Goal: Task Accomplishment & Management: Manage account settings

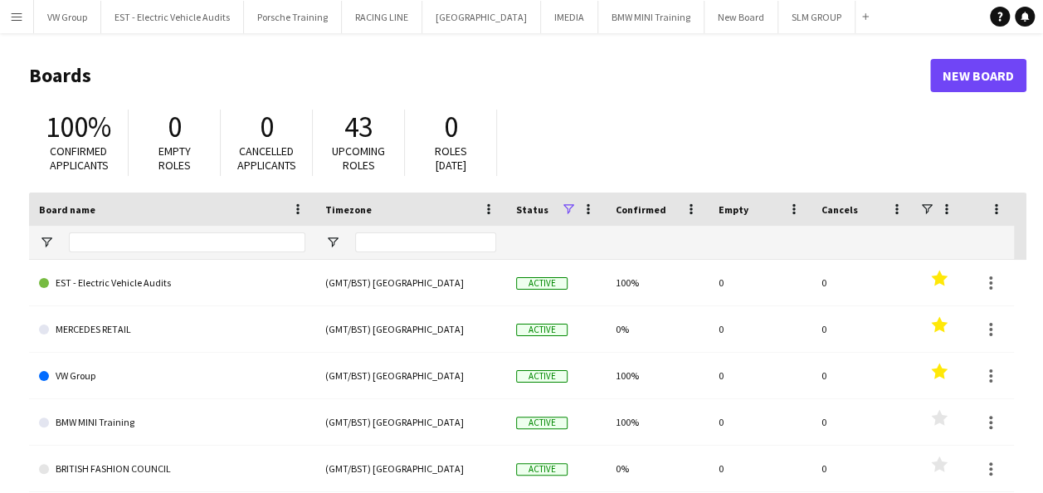
click at [20, 16] on app-icon "Menu" at bounding box center [16, 16] width 13 height 13
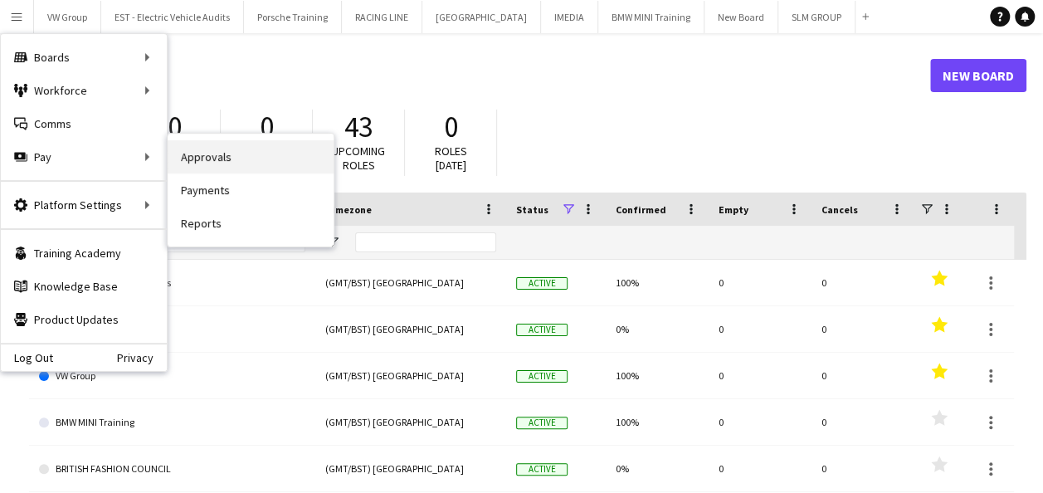
click at [192, 158] on link "Approvals" at bounding box center [251, 156] width 166 height 33
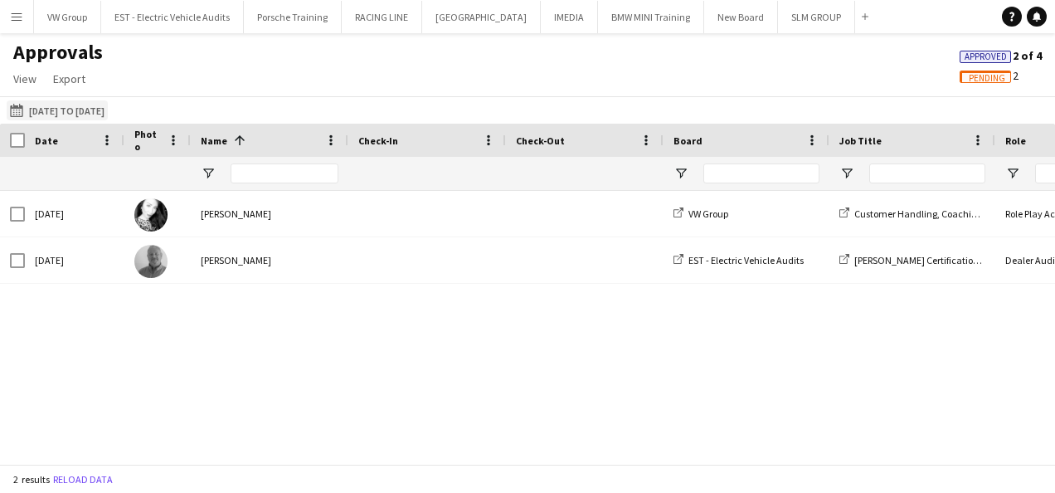
click at [36, 108] on button "[DATE] to [DATE] [DATE] to [DATE]" at bounding box center [57, 110] width 101 height 20
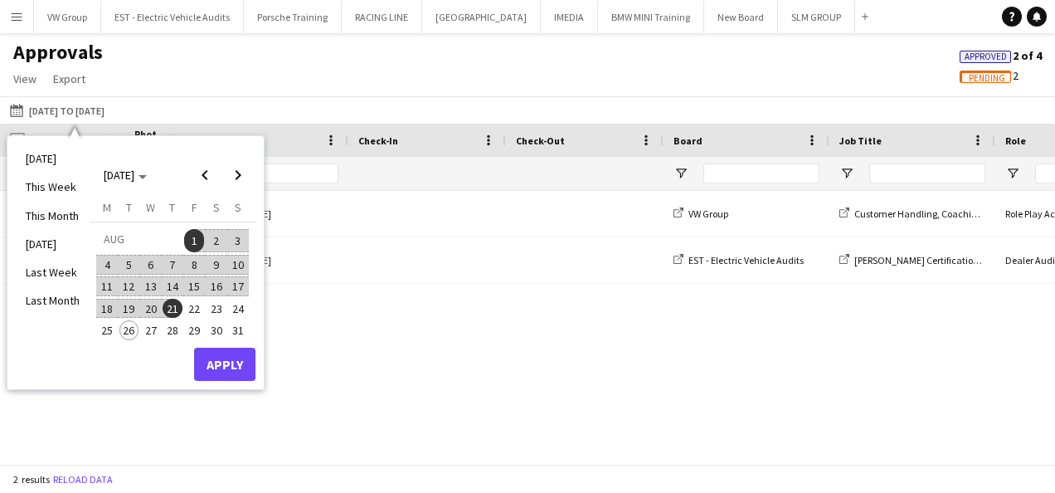
click at [197, 239] on span "1" at bounding box center [194, 240] width 20 height 23
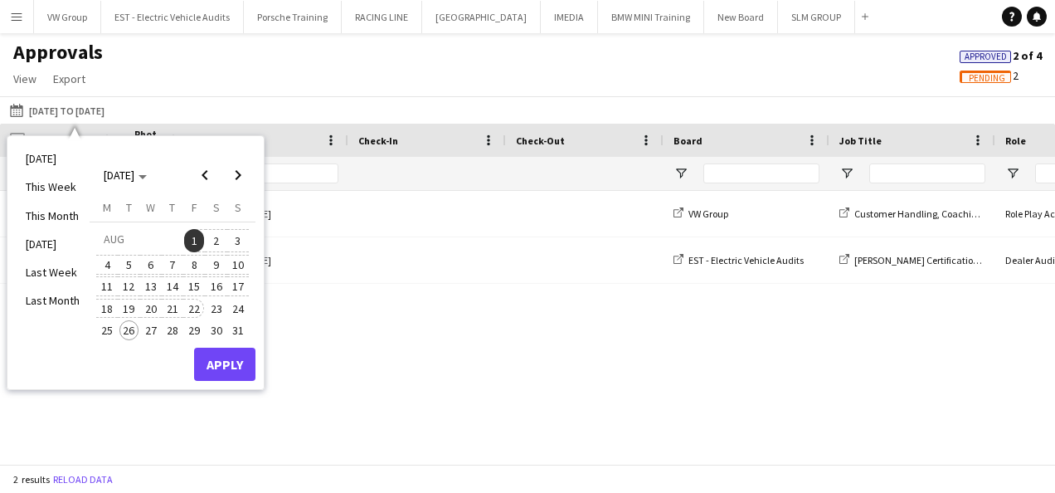
click at [200, 304] on span "22" at bounding box center [194, 309] width 20 height 20
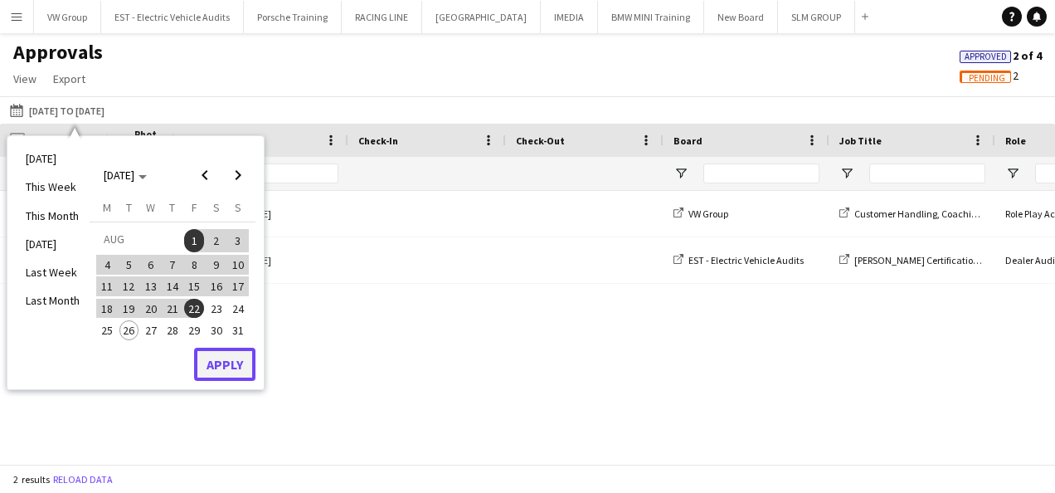
click at [224, 358] on button "Apply" at bounding box center [224, 364] width 61 height 33
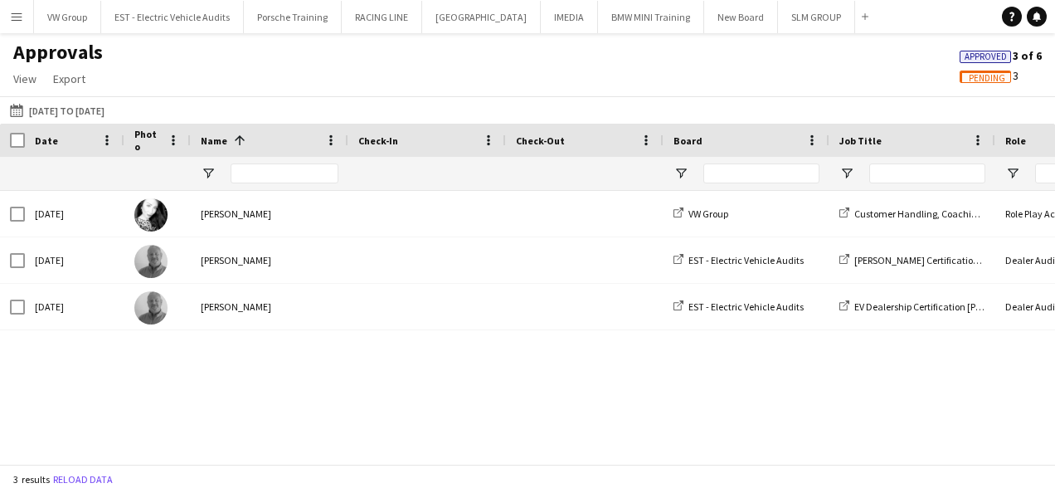
click at [994, 80] on span "Pending" at bounding box center [987, 78] width 37 height 11
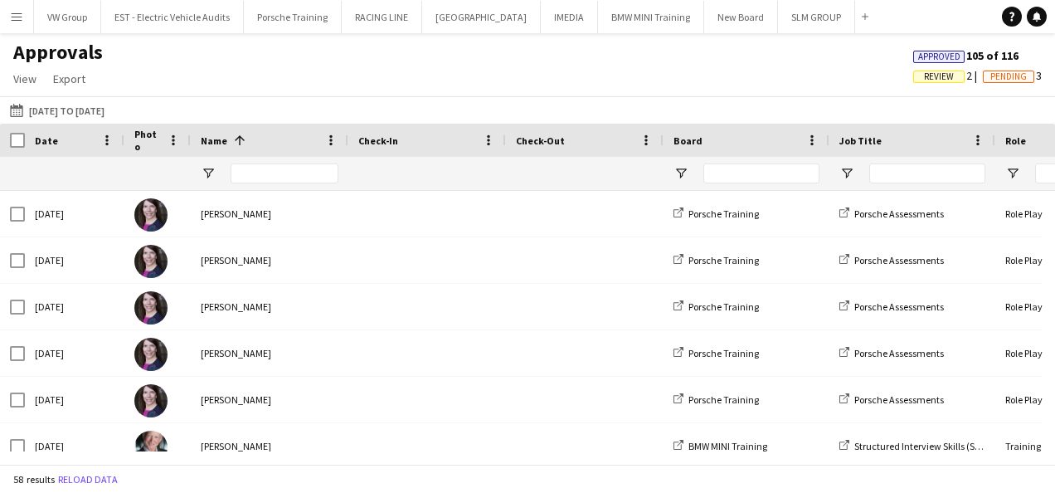
click at [924, 77] on span "Review" at bounding box center [939, 76] width 30 height 11
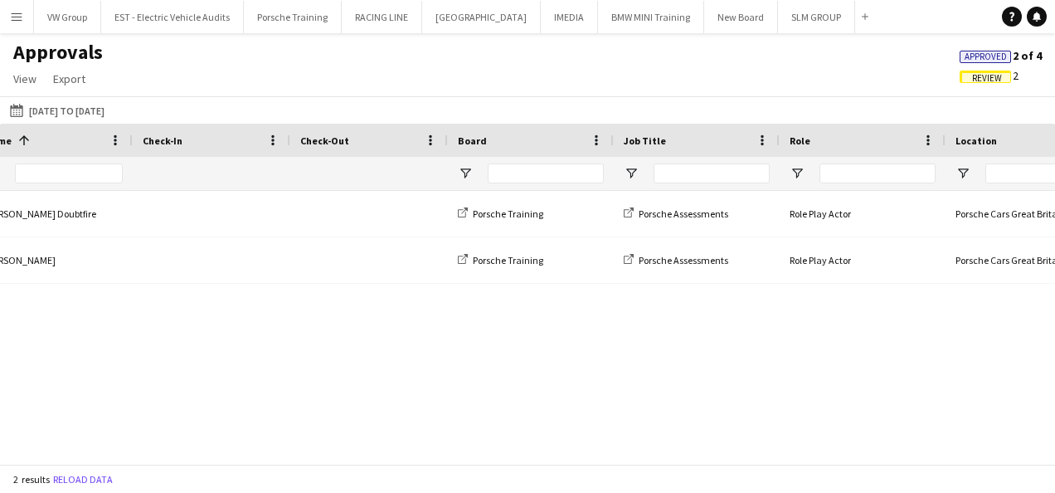
click at [978, 56] on span "Approved" at bounding box center [986, 56] width 42 height 11
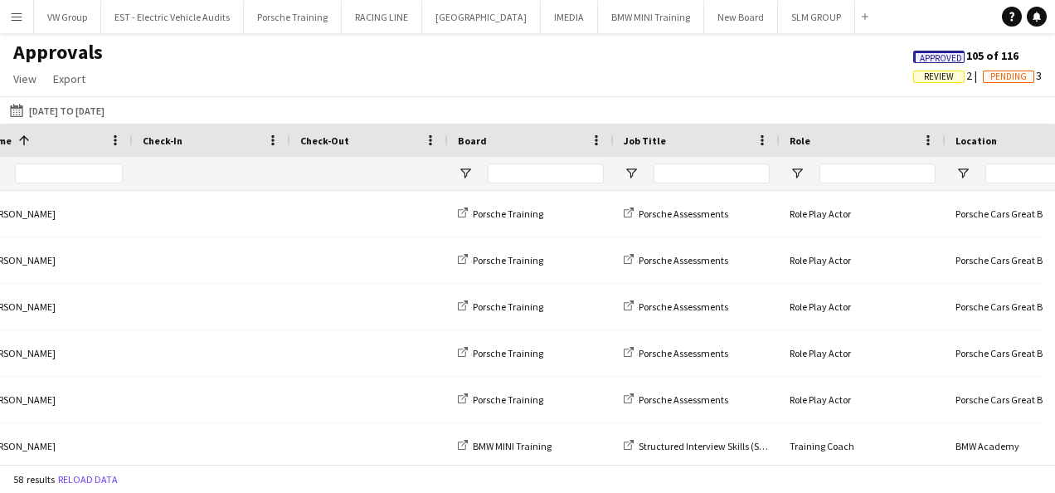
click at [1001, 80] on span "Pending" at bounding box center [1009, 76] width 37 height 11
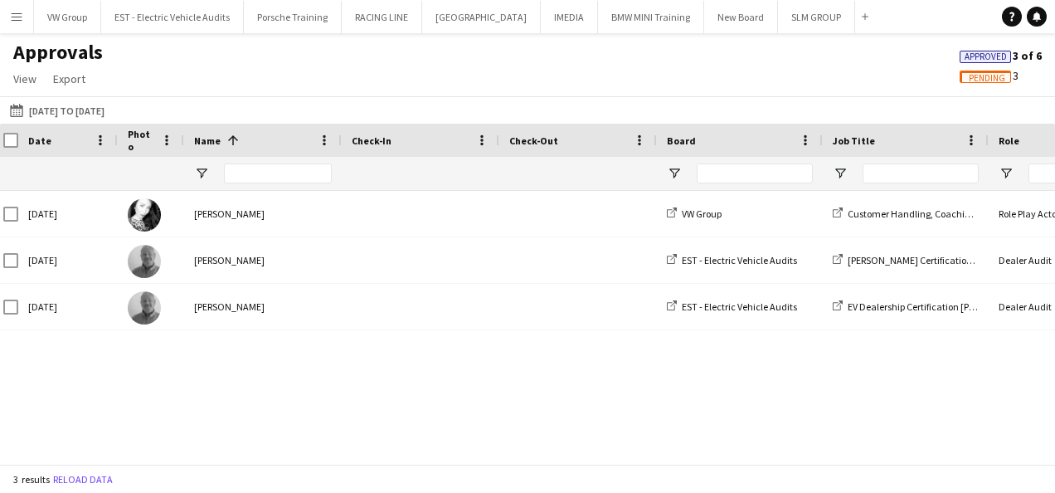
scroll to position [0, 482]
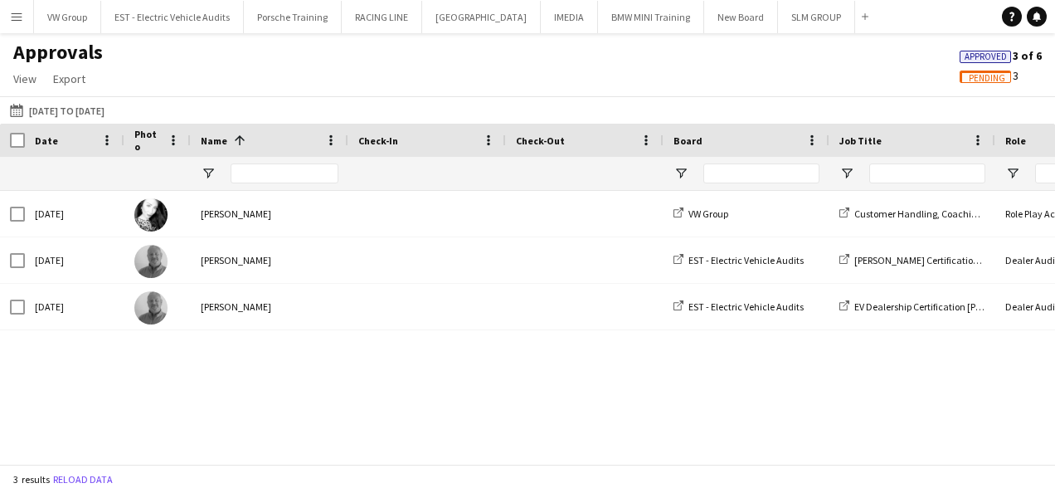
click at [1003, 73] on span "Pending" at bounding box center [987, 78] width 37 height 11
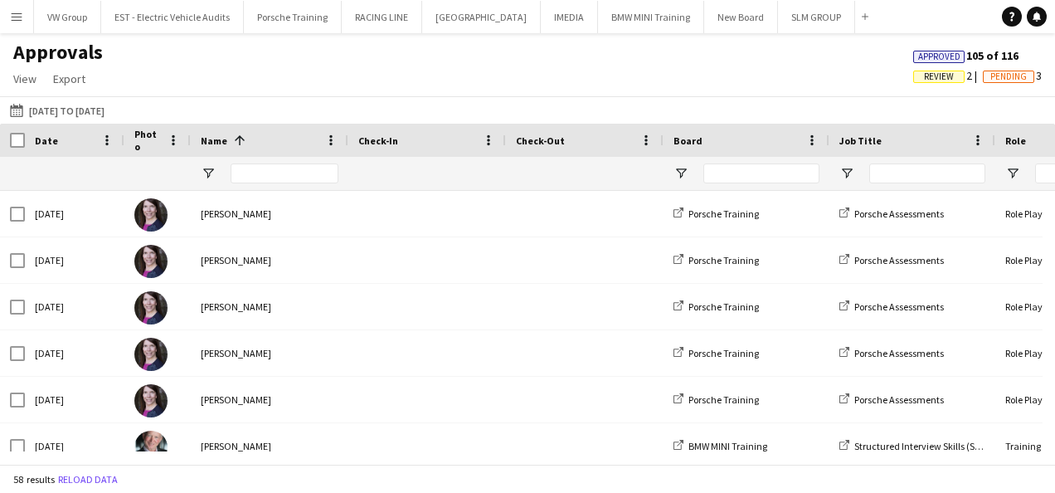
click at [944, 83] on div "Review 2 Pending 3" at bounding box center [977, 75] width 155 height 15
click at [935, 78] on span "Review" at bounding box center [939, 76] width 30 height 11
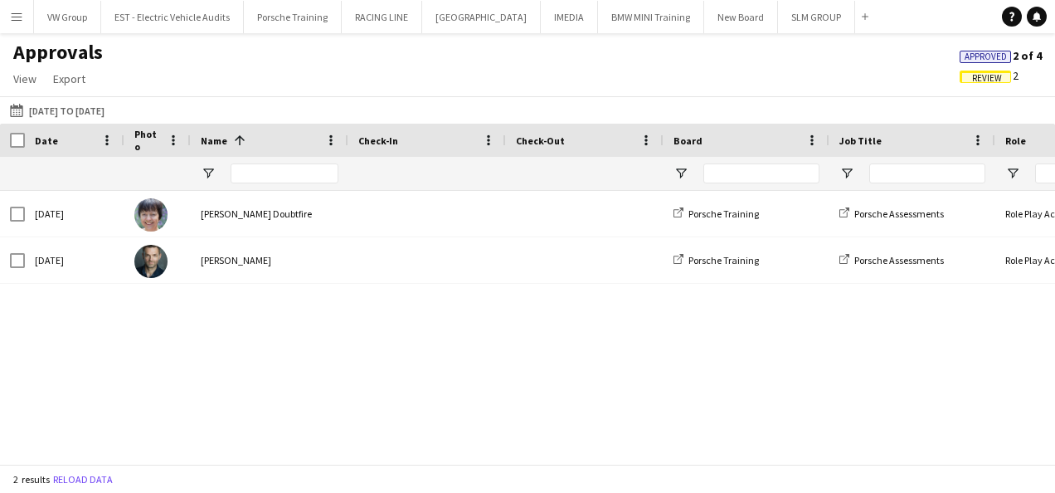
click at [935, 78] on div "Approvals View Customise view Customise filters Reset Filters Reset View Reset …" at bounding box center [527, 68] width 1055 height 56
click at [191, 17] on button "EST - Electric Vehicle Audits Close" at bounding box center [172, 17] width 143 height 32
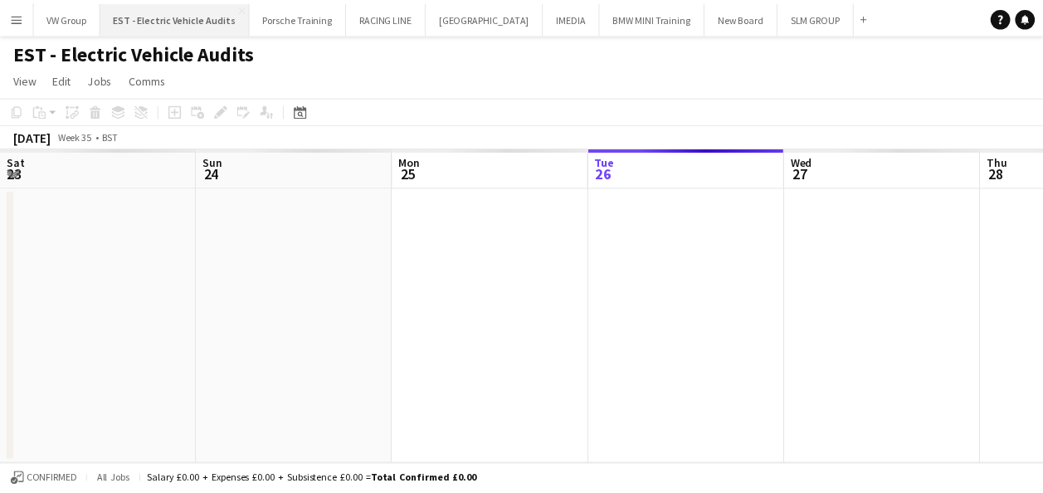
scroll to position [0, 397]
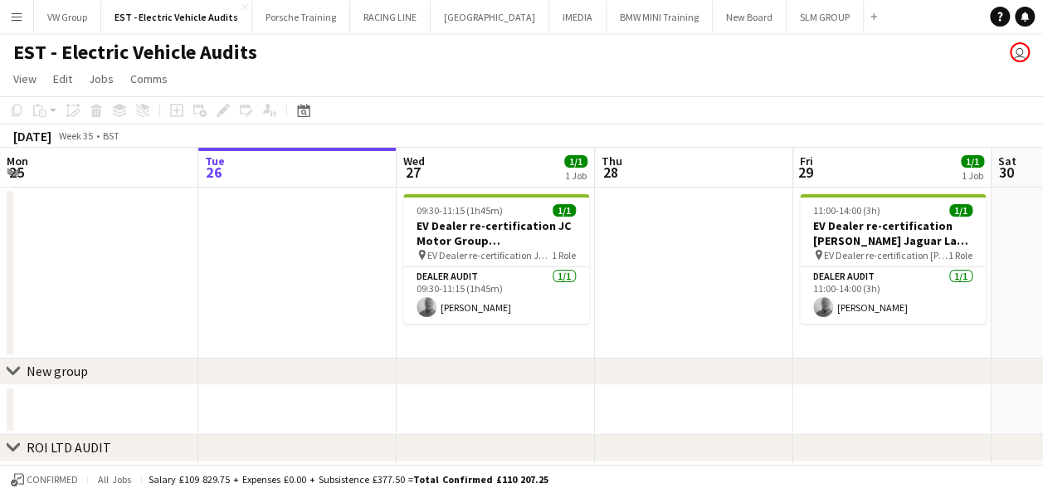
click at [710, 299] on app-date-cell at bounding box center [694, 272] width 198 height 171
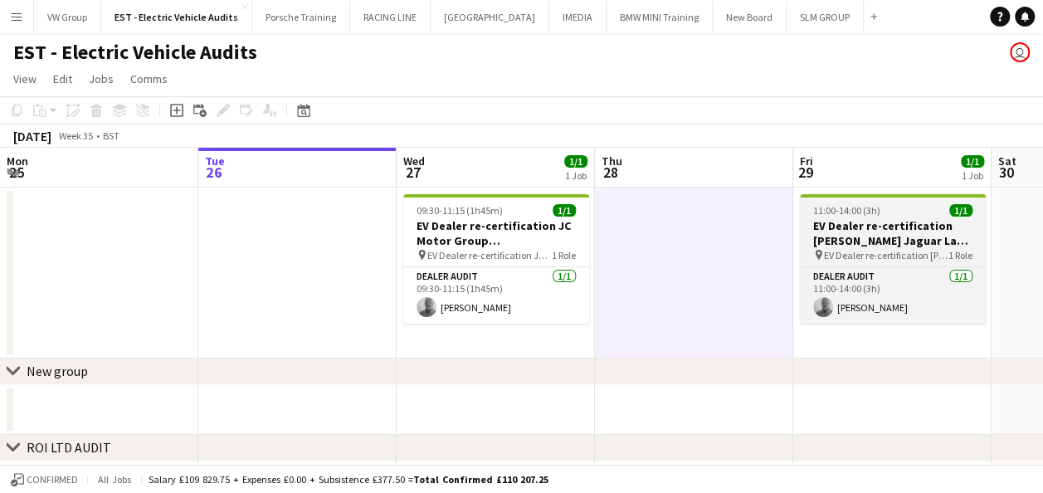
click at [902, 213] on div "11:00-14:00 (3h) 1/1" at bounding box center [893, 210] width 186 height 12
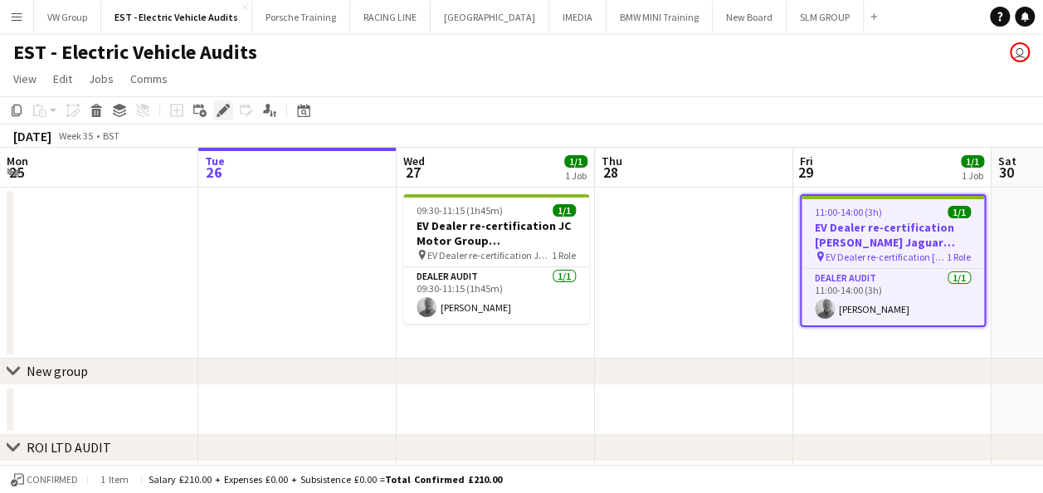
click at [219, 111] on icon at bounding box center [222, 110] width 9 height 9
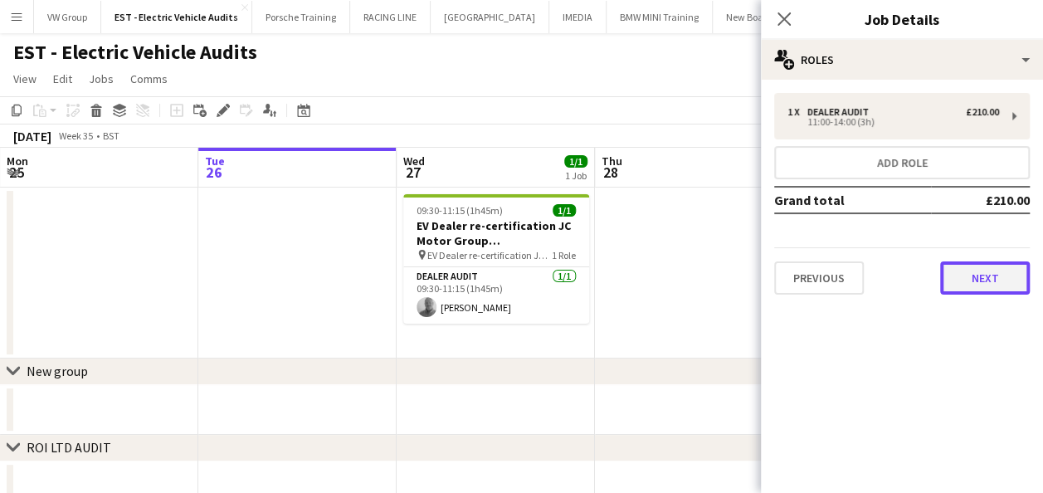
click at [981, 284] on button "Next" at bounding box center [985, 277] width 90 height 33
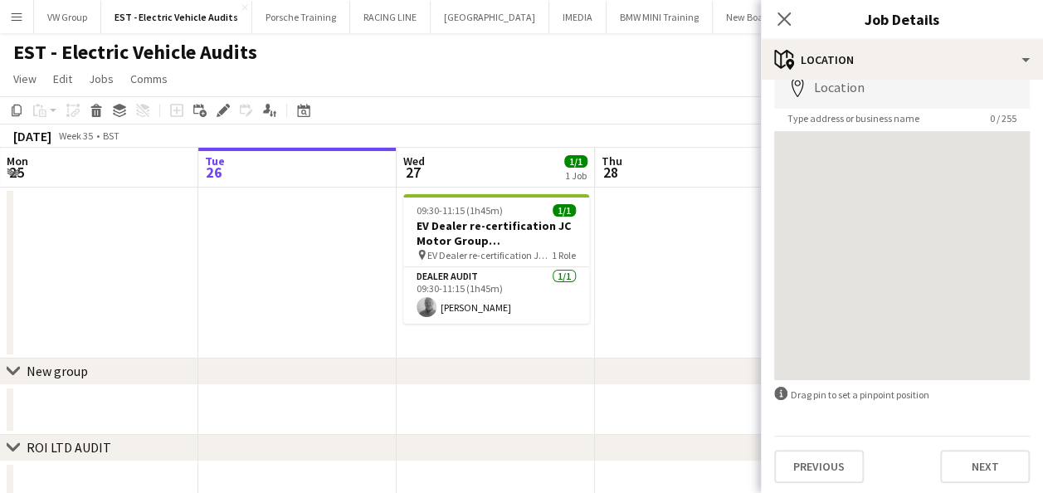
scroll to position [93, 0]
click at [994, 465] on button "Next" at bounding box center [985, 462] width 90 height 33
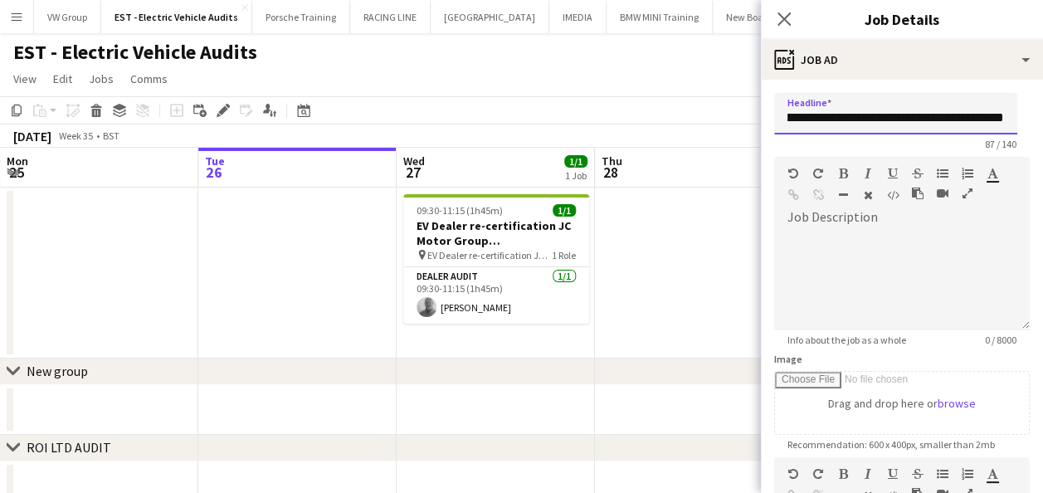
scroll to position [0, 280]
drag, startPoint x: 917, startPoint y: 119, endPoint x: 1020, endPoint y: 108, distance: 104.4
click at [1020, 108] on form "**********" at bounding box center [902, 450] width 282 height 714
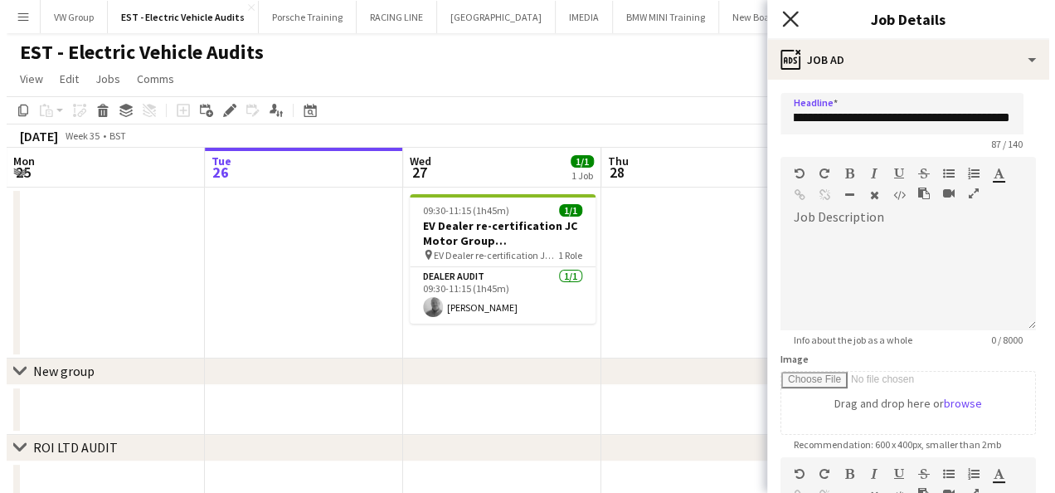
scroll to position [0, 0]
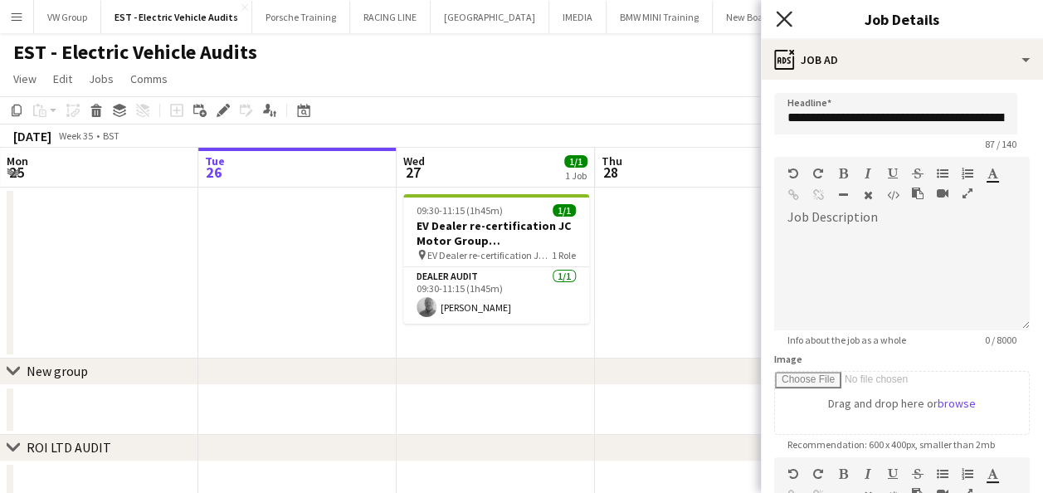
click at [786, 19] on icon "Close pop-in" at bounding box center [784, 19] width 16 height 16
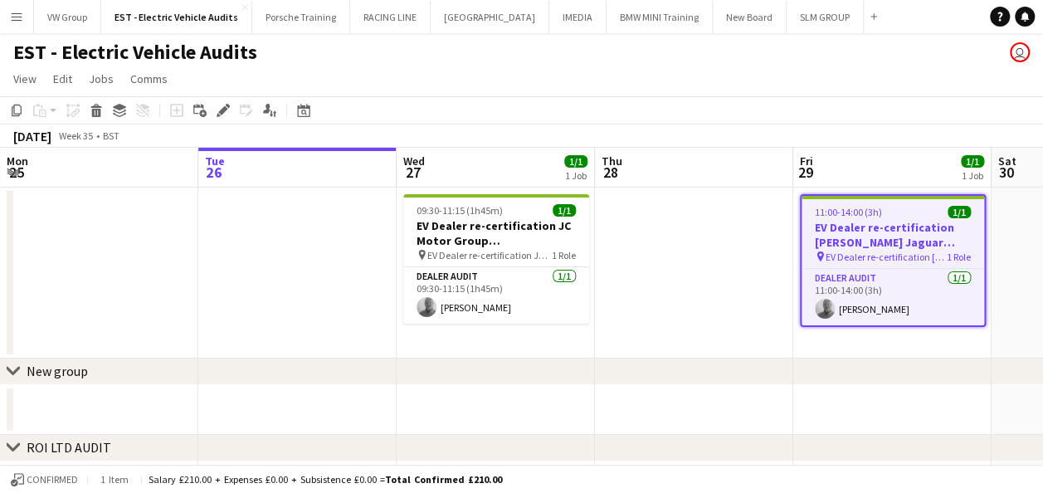
click at [691, 284] on app-date-cell at bounding box center [694, 272] width 198 height 171
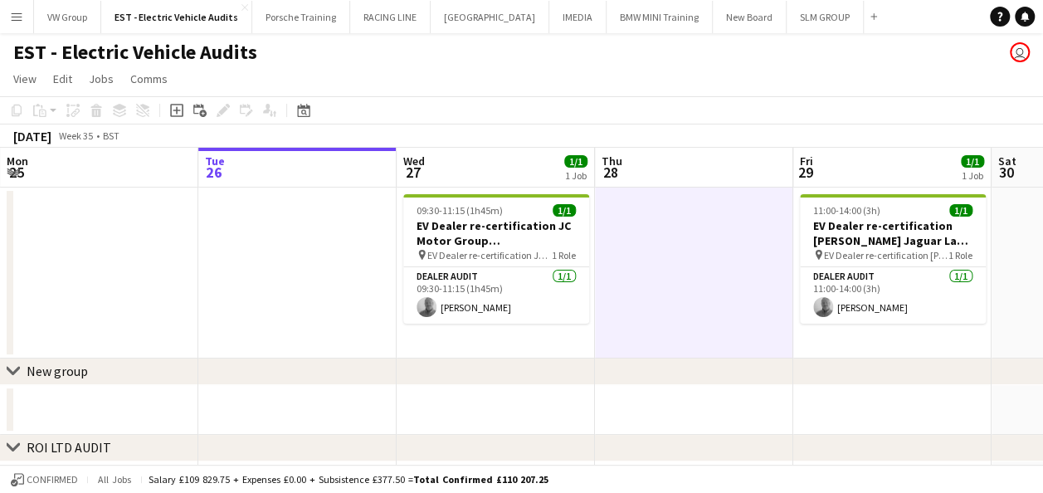
click at [17, 17] on app-icon "Menu" at bounding box center [16, 16] width 13 height 13
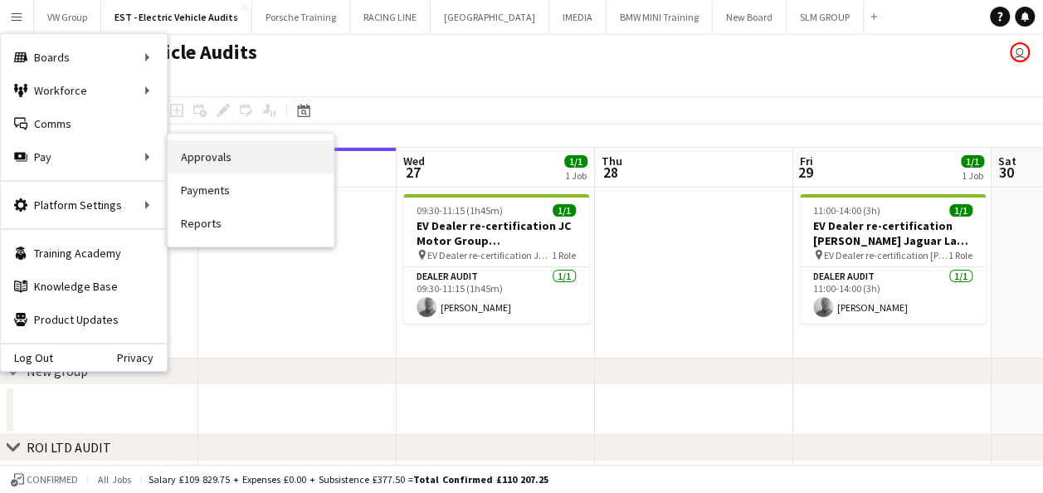
click at [231, 155] on link "Approvals" at bounding box center [251, 156] width 166 height 33
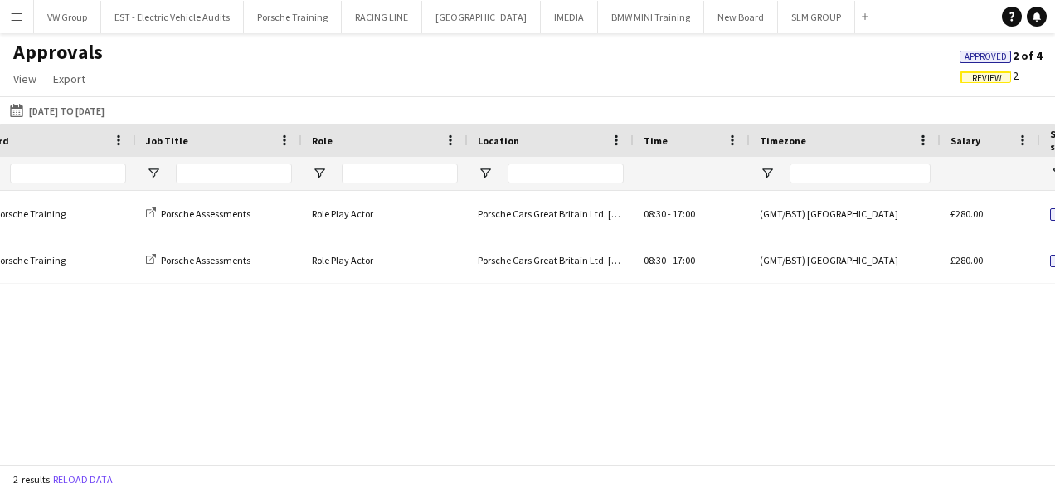
scroll to position [0, 1185]
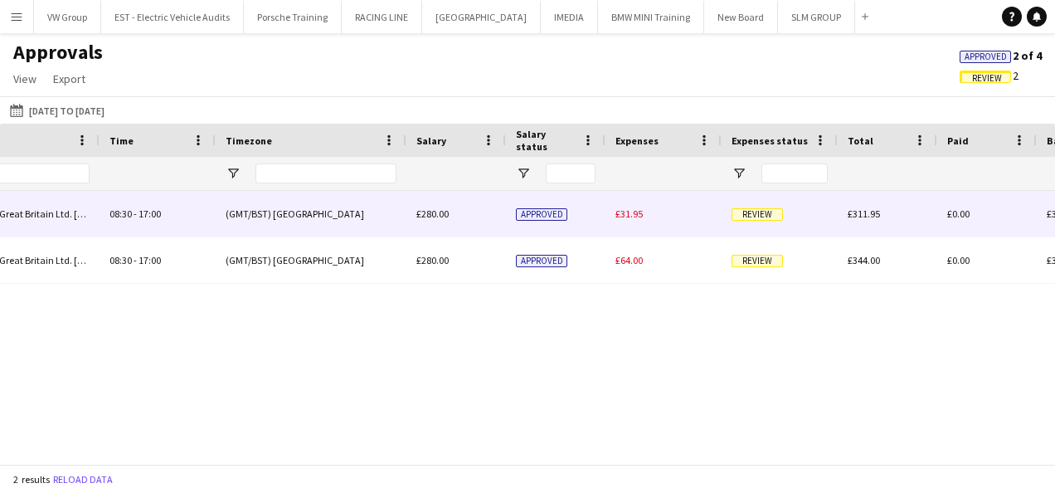
click at [758, 217] on span "Review" at bounding box center [757, 214] width 51 height 12
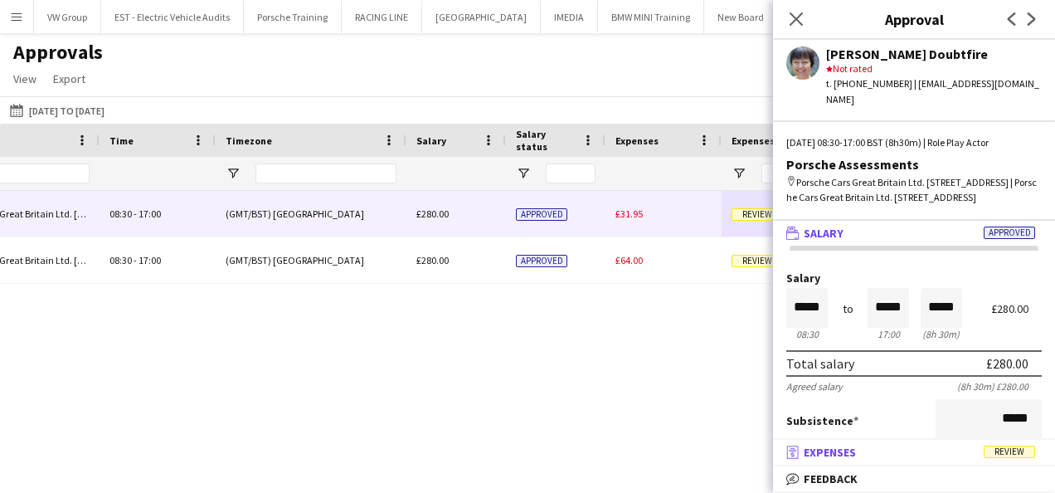
click at [1004, 455] on span "Review" at bounding box center [1009, 452] width 51 height 12
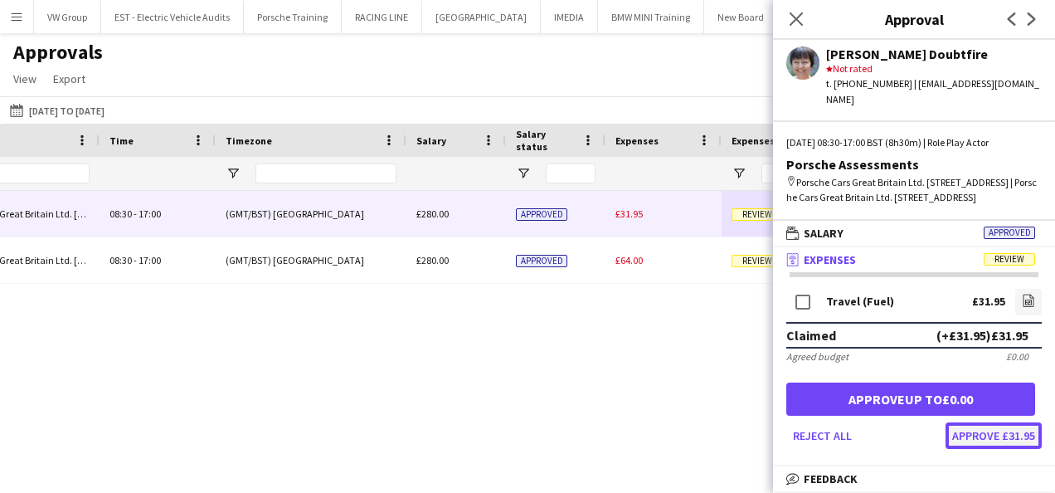
click at [999, 435] on button "Approve £31.95" at bounding box center [994, 435] width 96 height 27
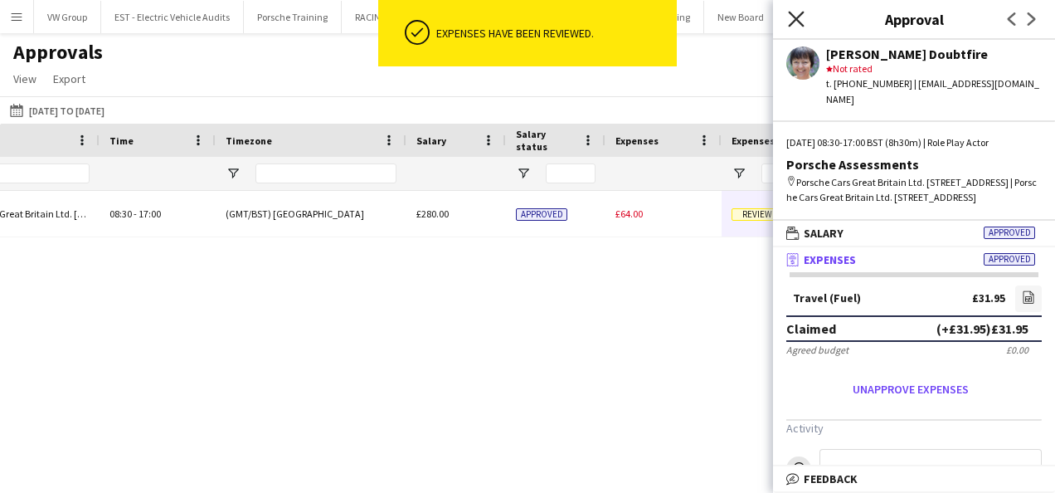
click at [799, 20] on icon "Close pop-in" at bounding box center [796, 19] width 16 height 16
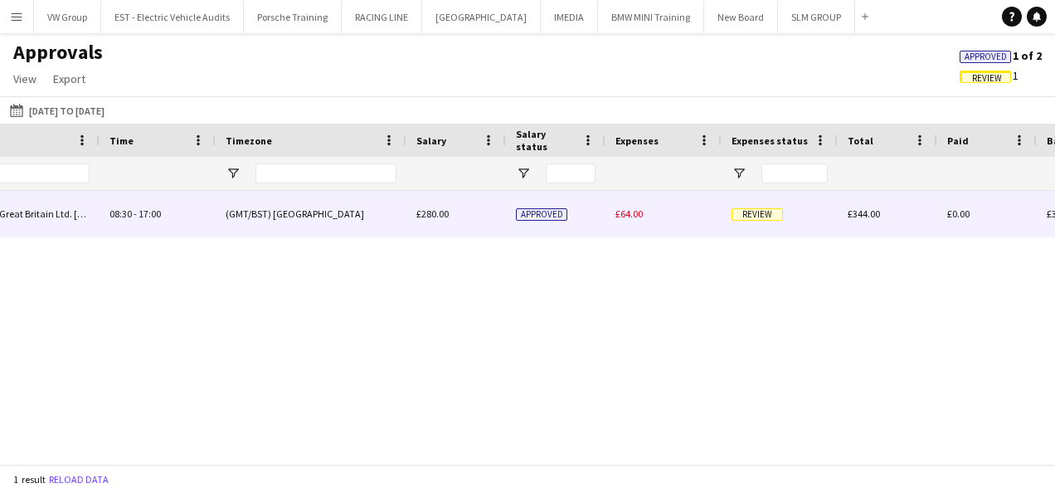
click at [757, 216] on span "Review" at bounding box center [757, 214] width 51 height 12
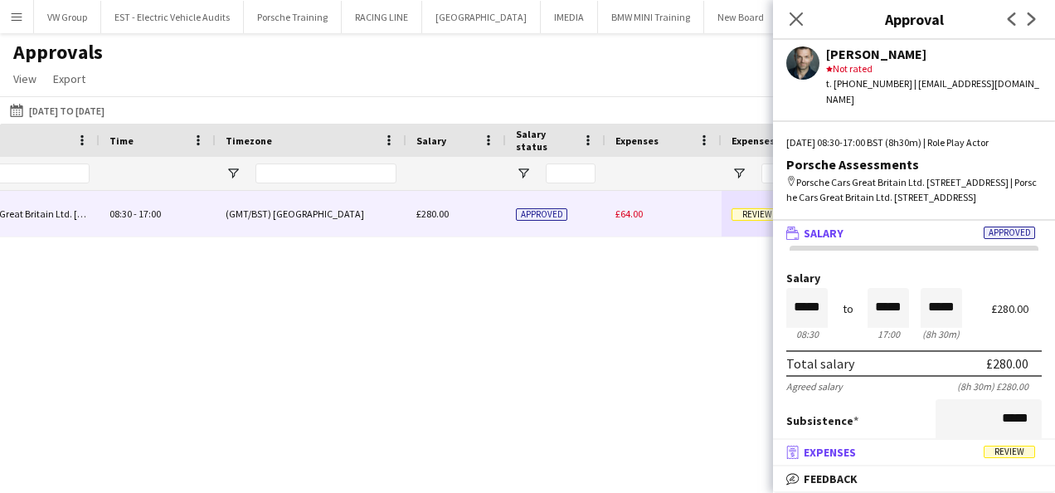
click at [1012, 453] on span "Review" at bounding box center [1009, 452] width 51 height 12
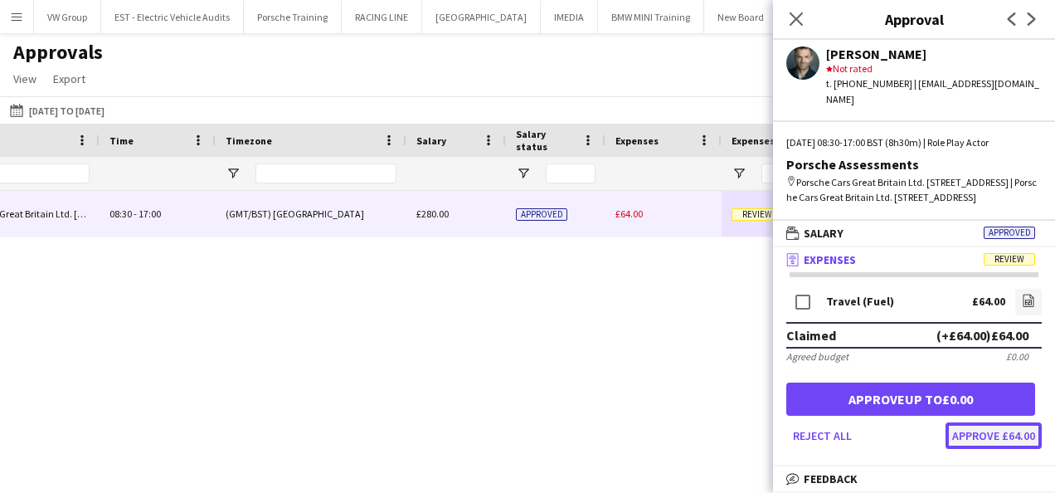
click at [1005, 435] on button "Approve £64.00" at bounding box center [994, 435] width 96 height 27
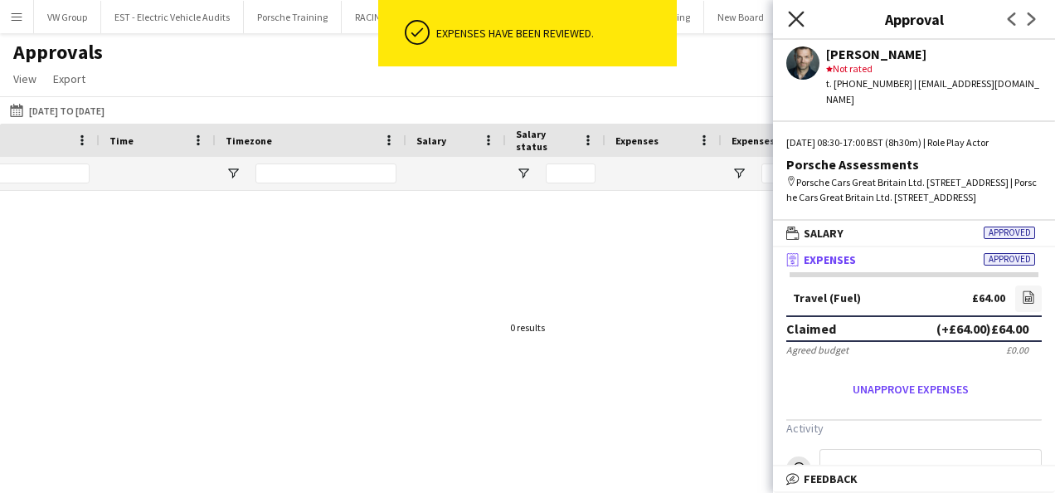
click at [796, 15] on icon "Close pop-in" at bounding box center [796, 19] width 16 height 16
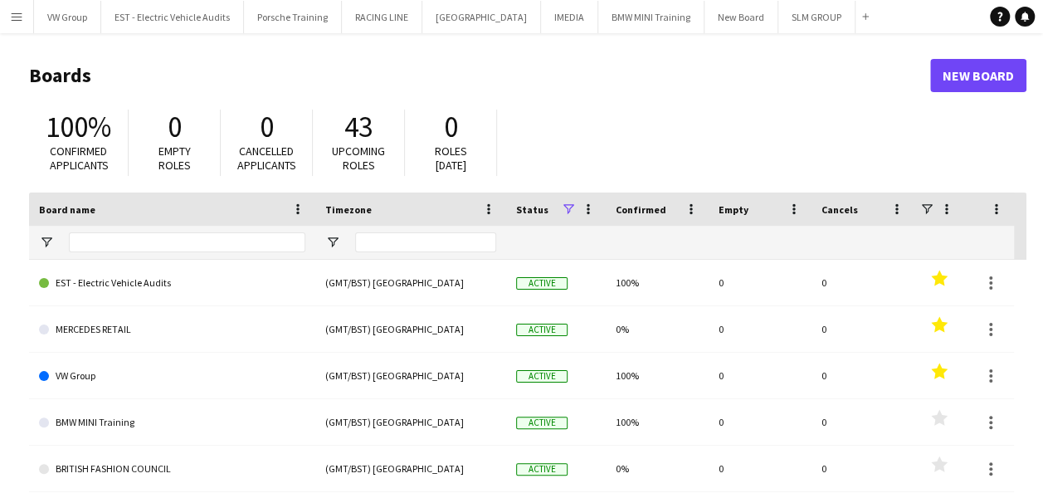
click at [14, 18] on app-icon "Menu" at bounding box center [16, 16] width 13 height 13
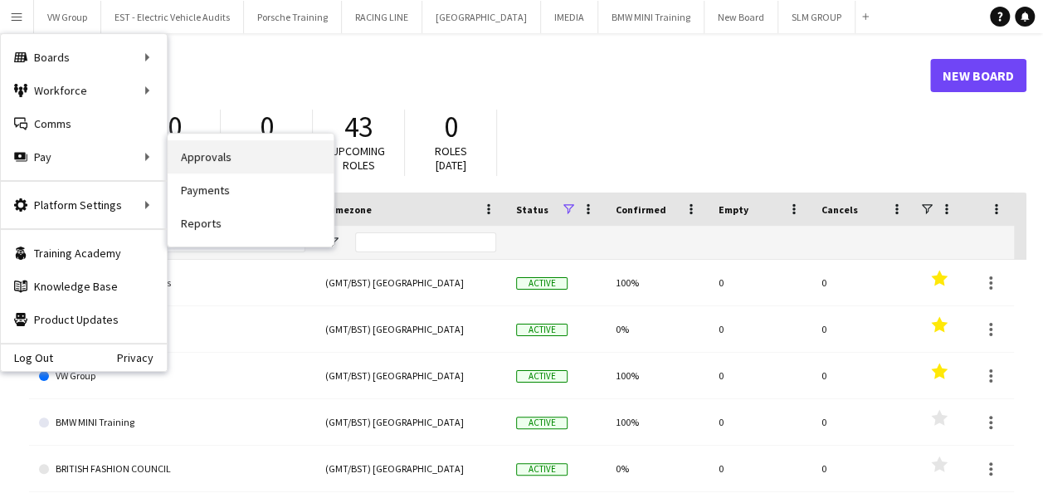
click at [205, 156] on link "Approvals" at bounding box center [251, 156] width 166 height 33
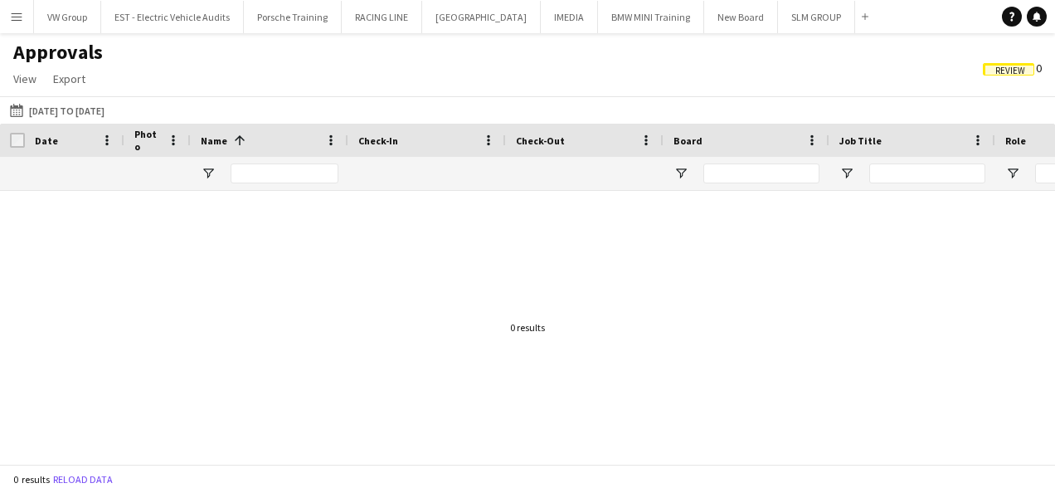
click at [1017, 76] on span "Review" at bounding box center [1011, 71] width 30 height 11
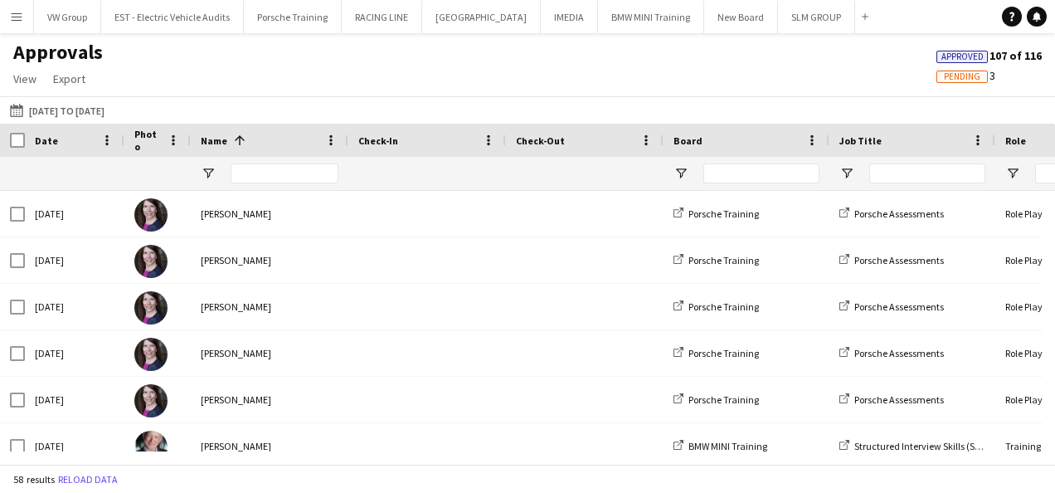
click at [977, 76] on span "Pending" at bounding box center [962, 76] width 37 height 11
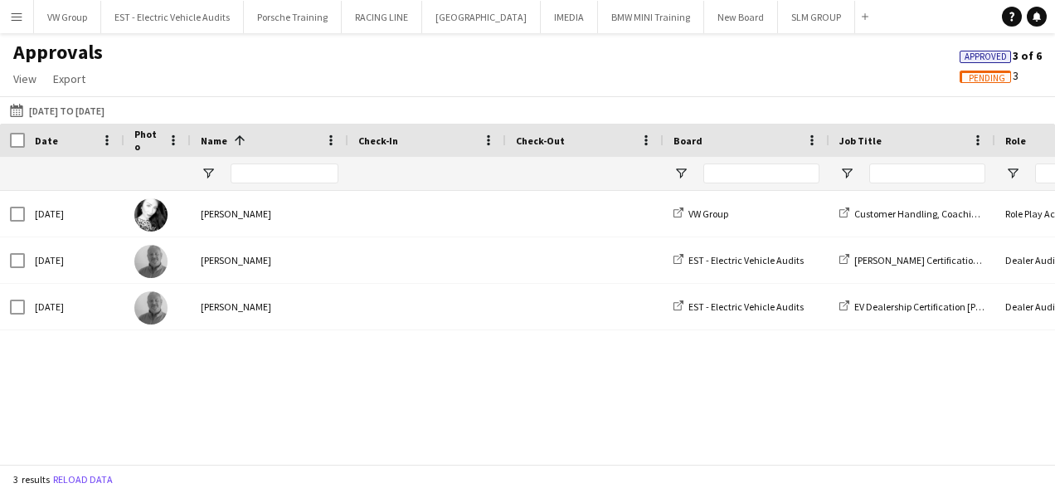
click at [975, 58] on span "Approved" at bounding box center [986, 56] width 42 height 11
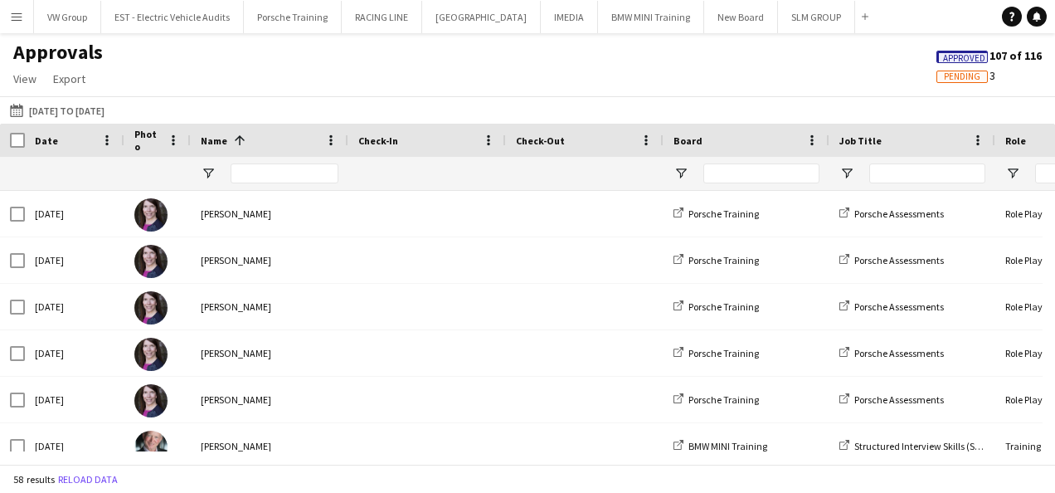
click at [972, 80] on span "Pending" at bounding box center [962, 76] width 37 height 11
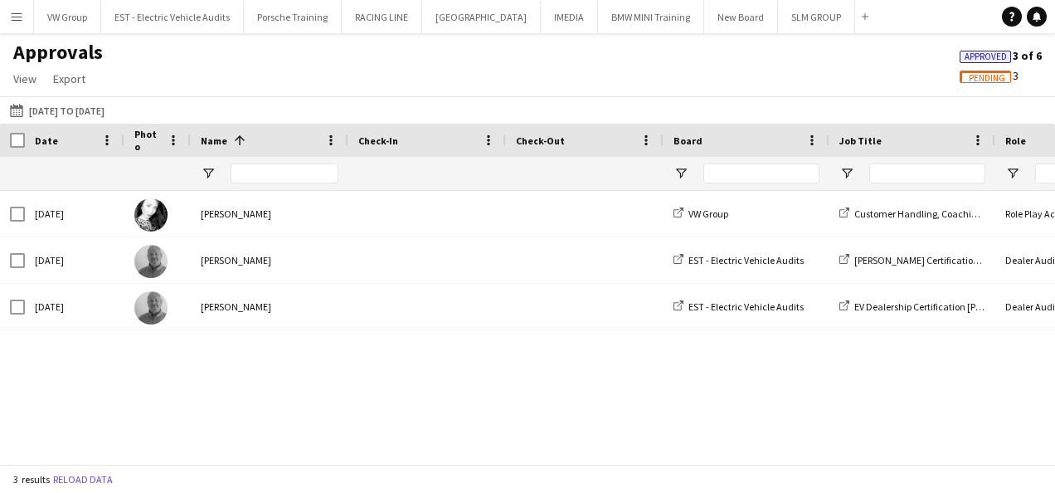
click at [979, 56] on span "Approved" at bounding box center [986, 56] width 42 height 11
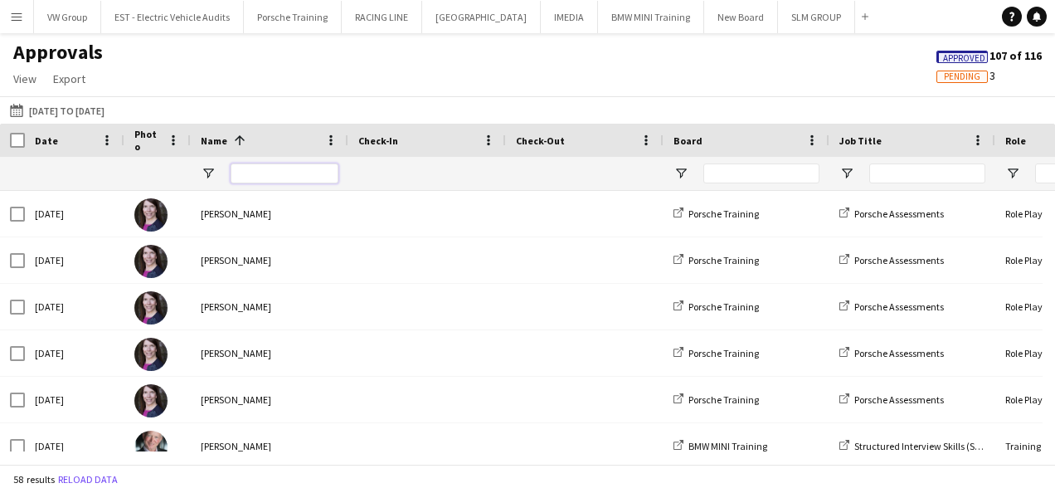
click at [246, 173] on input "Name Filter Input" at bounding box center [285, 173] width 108 height 20
type input "******"
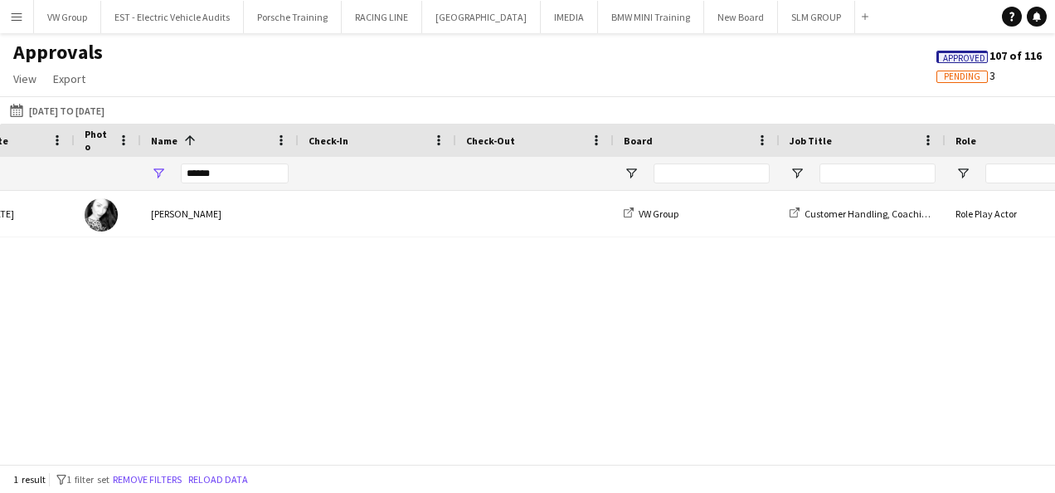
click at [941, 57] on span "Approved" at bounding box center [962, 57] width 51 height 12
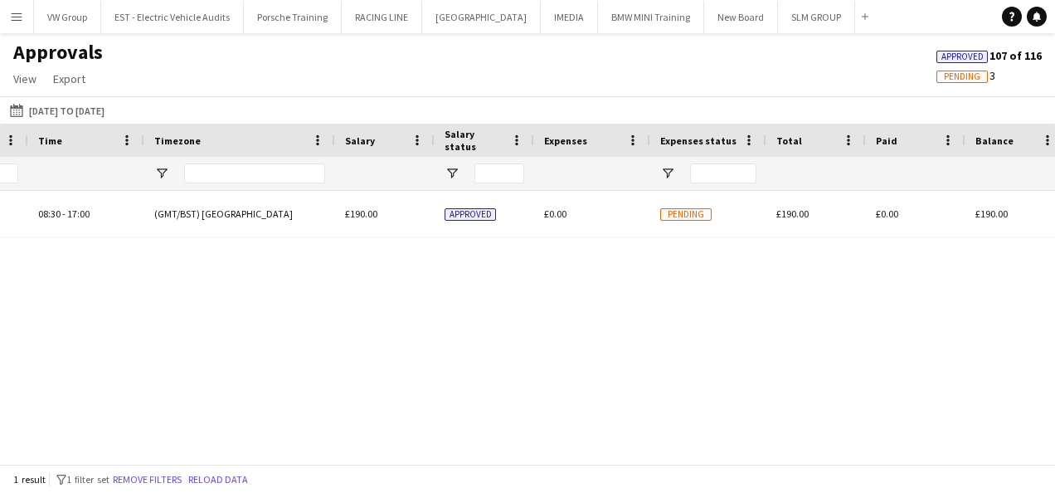
click at [947, 54] on span "Approved" at bounding box center [963, 56] width 42 height 11
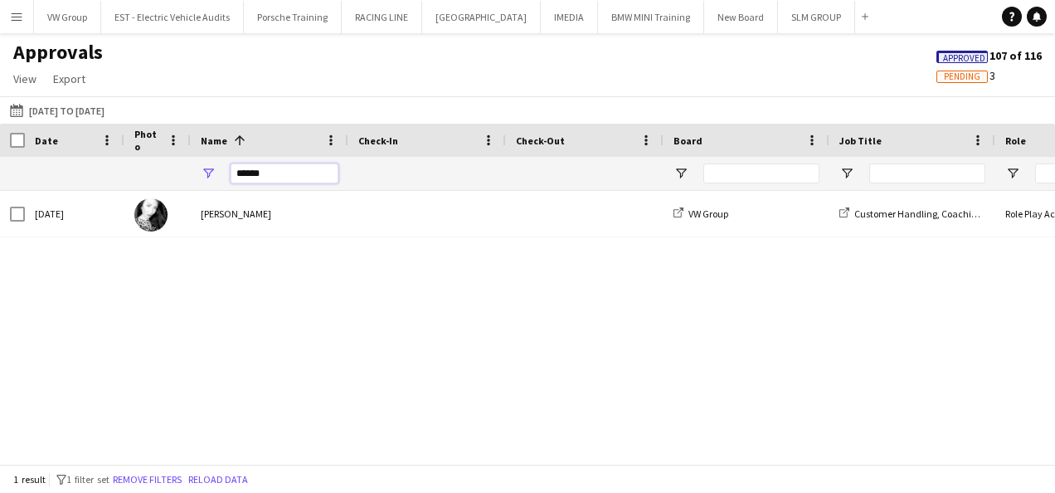
click at [284, 176] on input "******" at bounding box center [285, 173] width 108 height 20
type input "*"
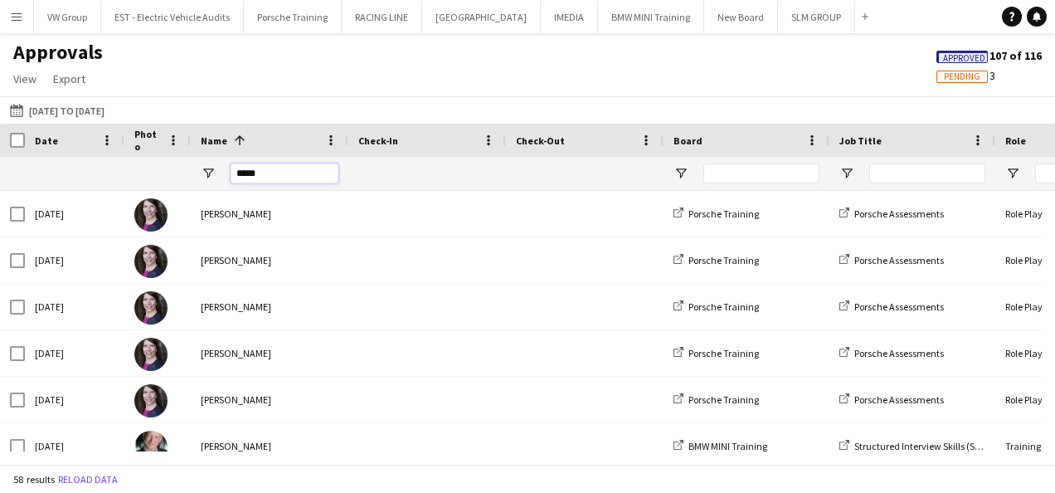
type input "******"
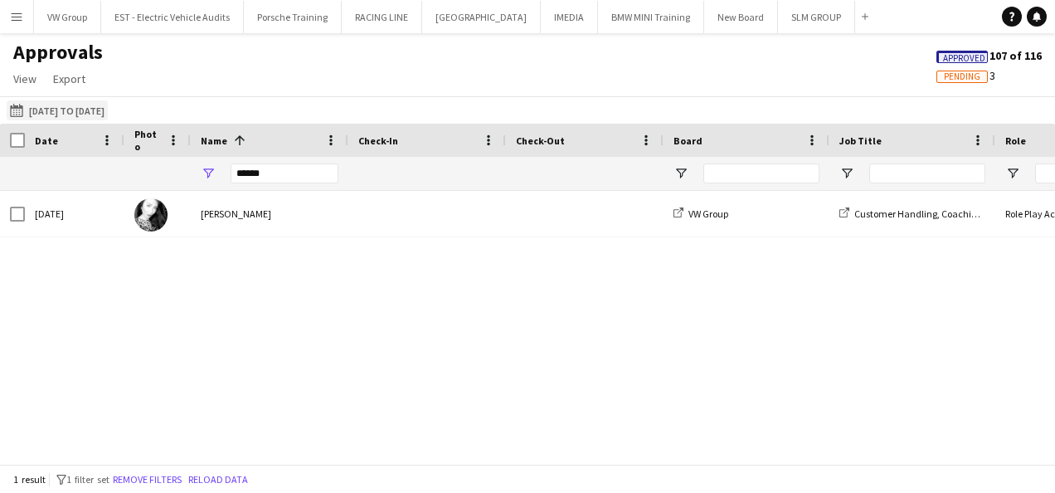
click at [91, 104] on button "01-08-2025 to 22-08-2025 01-08-2025 to 22-08-2025" at bounding box center [57, 110] width 101 height 20
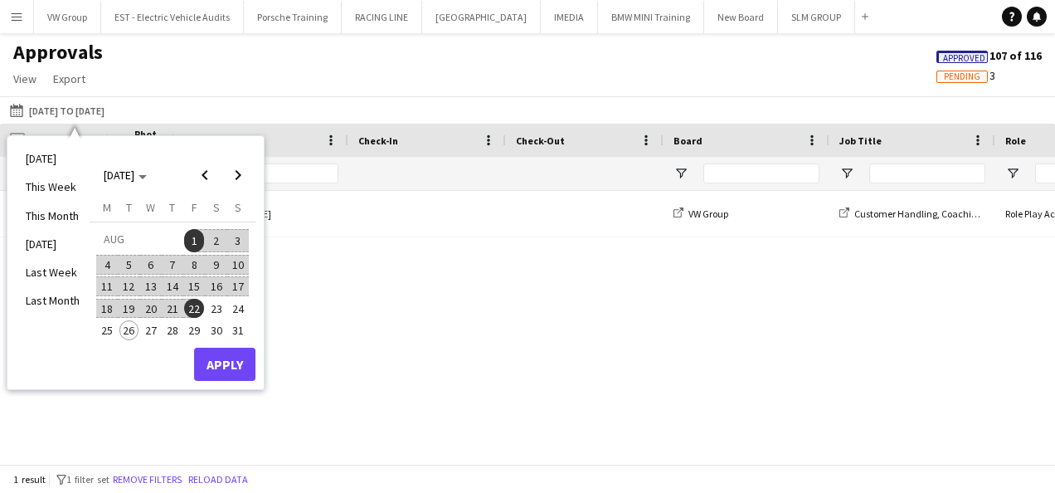
click at [192, 241] on span "1" at bounding box center [194, 240] width 20 height 23
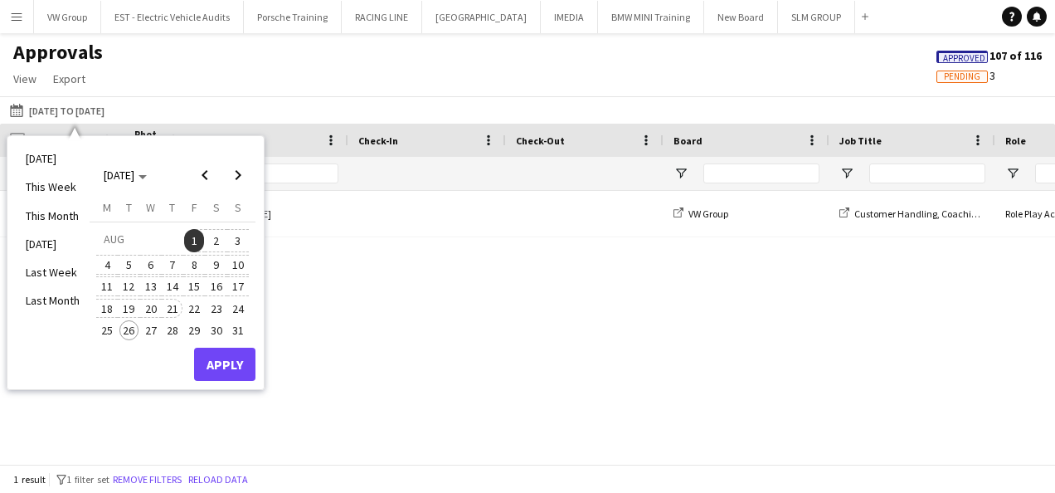
click at [178, 305] on span "21" at bounding box center [173, 309] width 20 height 20
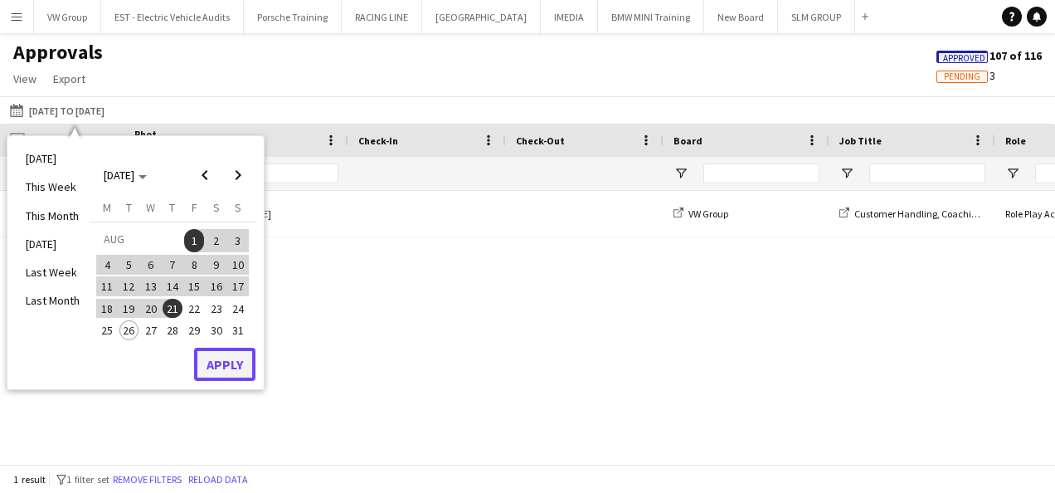
click at [221, 363] on button "Apply" at bounding box center [224, 364] width 61 height 33
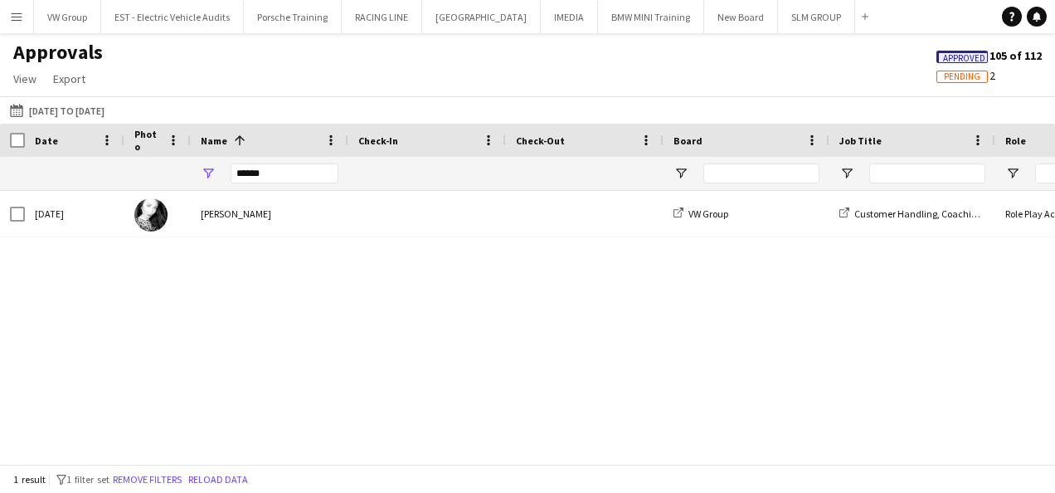
click at [967, 56] on span "Approved" at bounding box center [964, 58] width 42 height 11
click at [83, 17] on button "VW Group Close" at bounding box center [67, 17] width 67 height 32
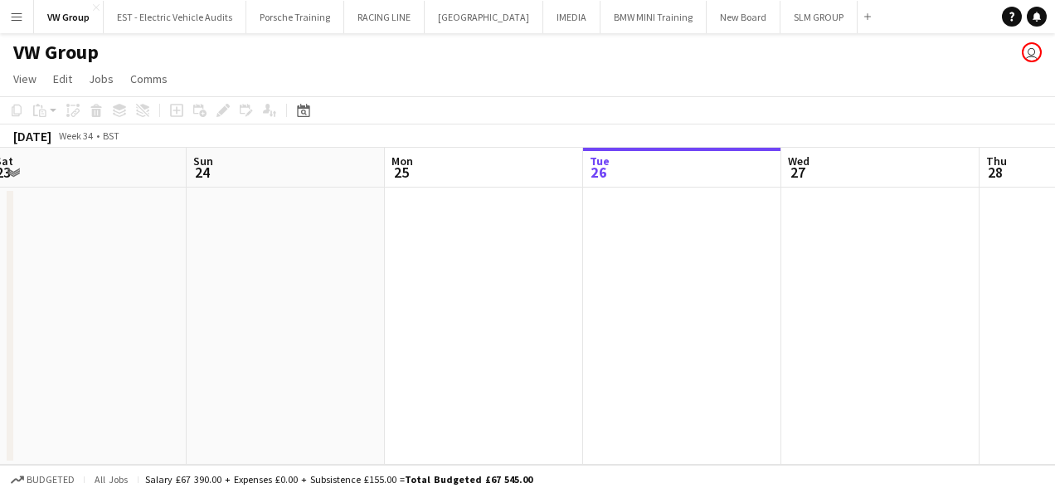
drag, startPoint x: 623, startPoint y: 284, endPoint x: 665, endPoint y: 277, distance: 42.0
click at [659, 278] on app-calendar-viewport "Thu 21 Fri 22 Sat 23 Sun 24 Mon 25 Tue 26 Wed 27 Thu 28 Fri 29 Sat 30 Sun 31" at bounding box center [527, 306] width 1055 height 317
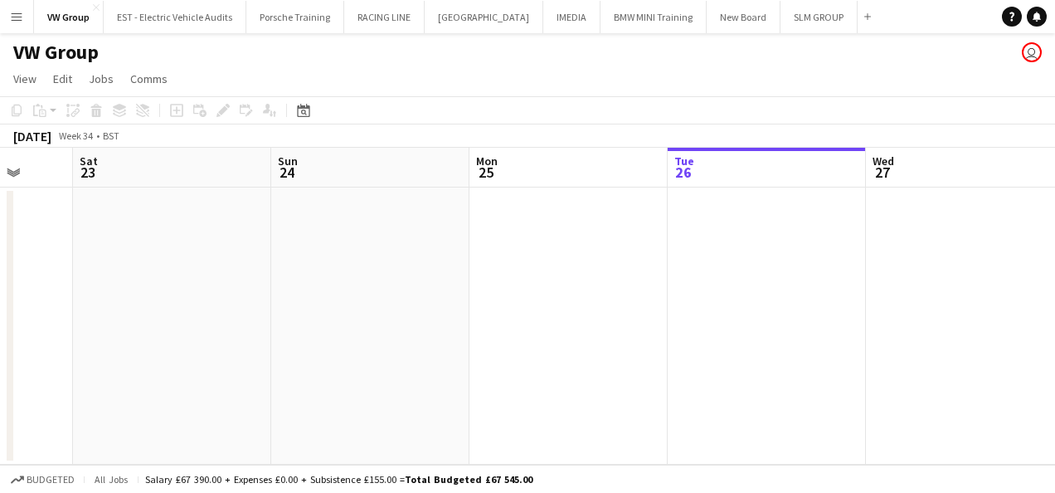
drag, startPoint x: 356, startPoint y: 290, endPoint x: 623, endPoint y: 287, distance: 267.2
click at [619, 287] on app-calendar-viewport "Wed 20 Thu 21 1/1 1 Job Fri 22 Sat 23 Sun 24 Mon 25 Tue 26 Wed 27 Thu 28 Fri 29…" at bounding box center [527, 306] width 1055 height 317
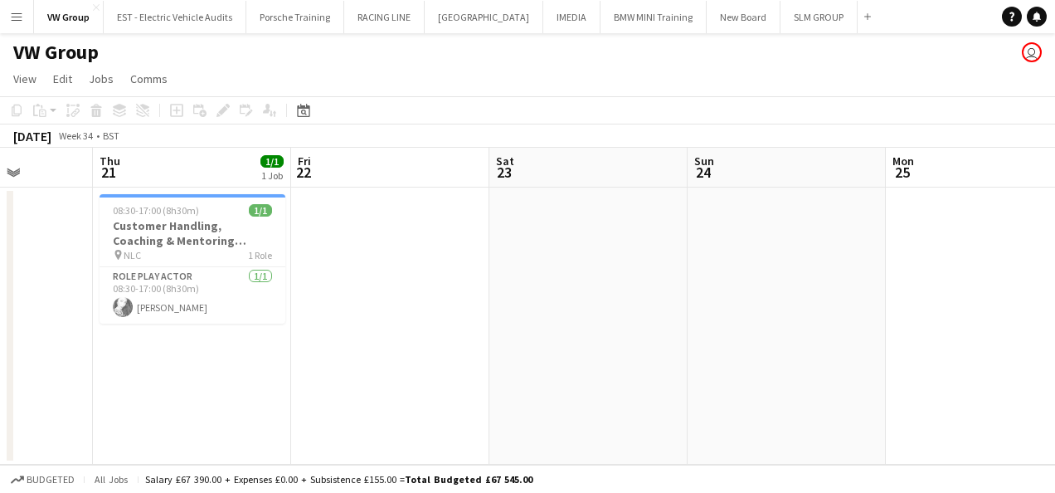
drag, startPoint x: 348, startPoint y: 300, endPoint x: 507, endPoint y: 295, distance: 158.6
click at [506, 295] on app-calendar-viewport "Mon 18 Tue 19 Wed 20 Thu 21 1/1 1 Job Fri 22 Sat 23 Sun 24 Mon 25 Tue 26 Wed 27…" at bounding box center [527, 306] width 1055 height 317
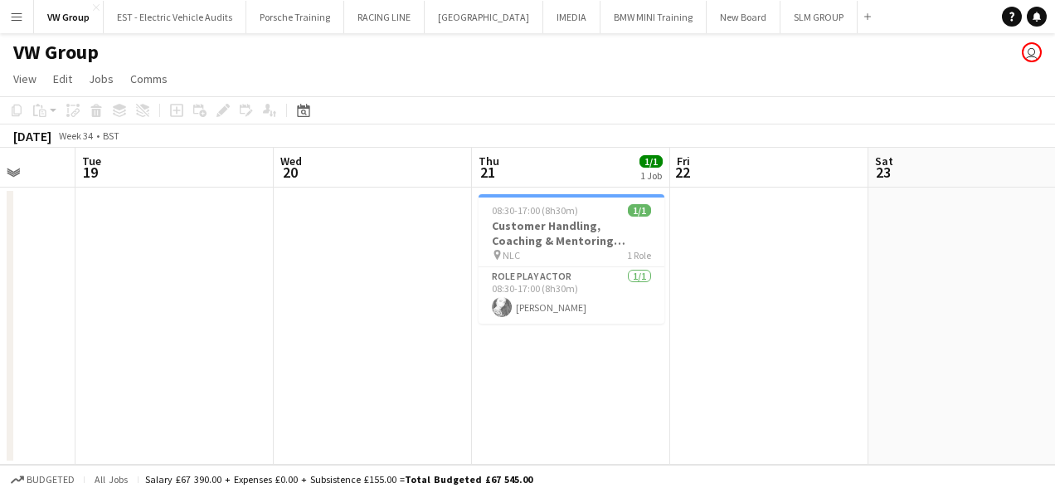
click at [487, 260] on app-calendar-viewport "Sat 16 Sun 17 Mon 18 Tue 19 Wed 20 Thu 21 1/1 1 Job Fri 22 Sat 23 Sun 24 Mon 25…" at bounding box center [527, 306] width 1055 height 317
drag, startPoint x: 215, startPoint y: 265, endPoint x: 654, endPoint y: 227, distance: 440.5
click at [675, 222] on app-calendar-viewport "Sat 16 Sun 17 Mon 18 Tue 19 Wed 20 Thu 21 1/1 1 Job Fri 22 Sat 23 Sun 24 Mon 25…" at bounding box center [527, 306] width 1055 height 317
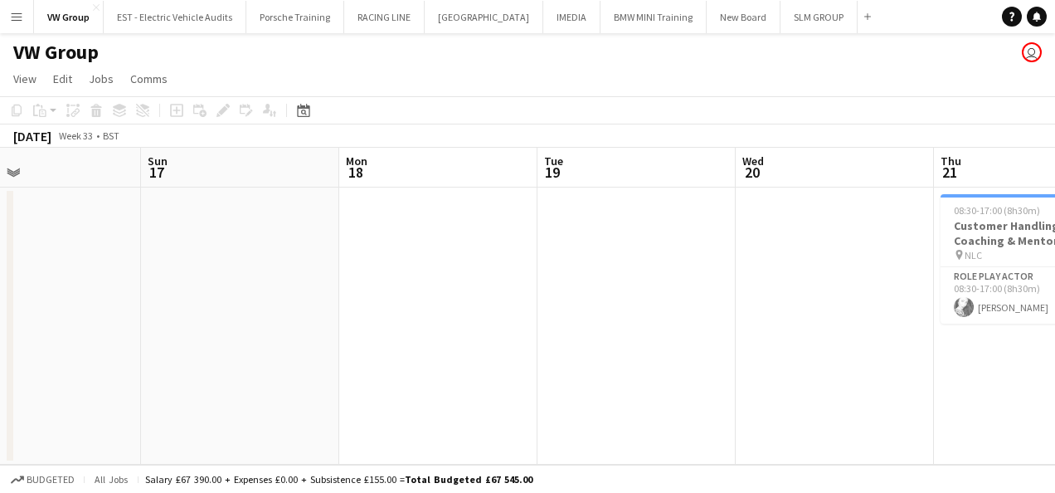
drag, startPoint x: 431, startPoint y: 259, endPoint x: 771, endPoint y: 231, distance: 341.2
click at [773, 229] on app-calendar-viewport "Thu 14 Fri 15 Sat 16 Sun 17 Mon 18 Tue 19 Wed 20 Thu 21 1/1 1 Job Fri 22 Sat 23…" at bounding box center [527, 306] width 1055 height 317
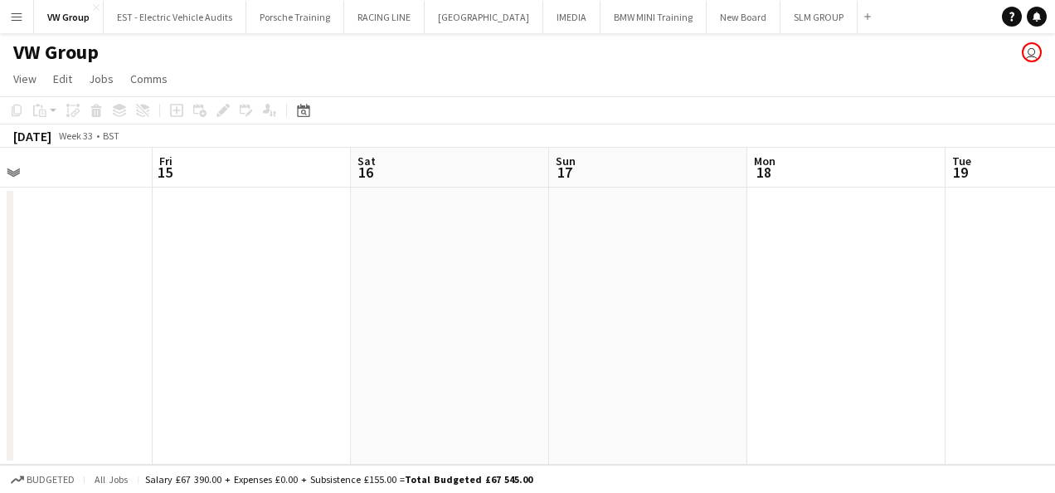
click at [733, 239] on app-calendar-viewport "Tue 12 Wed 13 Thu 14 Fri 15 Sat 16 Sun 17 Mon 18 Tue 19 Wed 20 Thu 21 1/1 1 Job…" at bounding box center [527, 306] width 1055 height 317
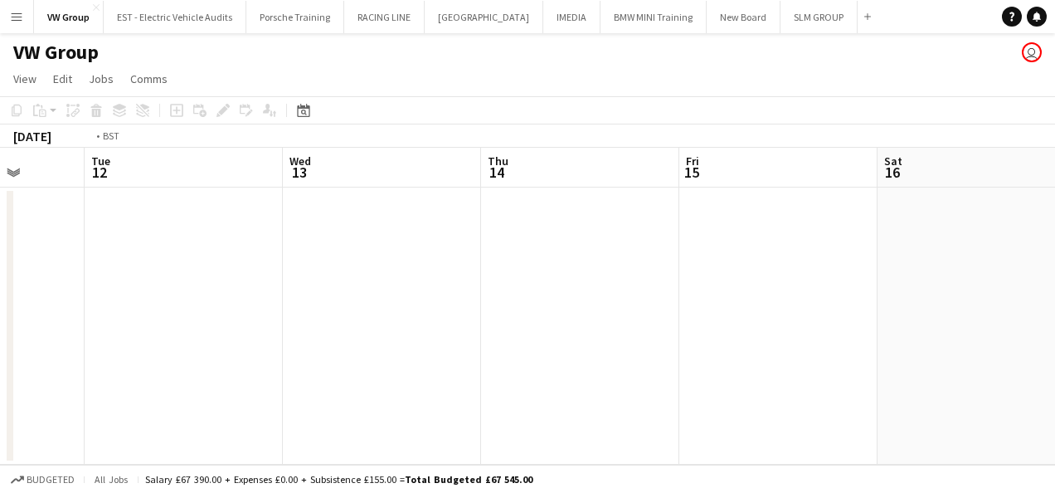
drag, startPoint x: 456, startPoint y: 286, endPoint x: 728, endPoint y: 250, distance: 274.6
click at [655, 262] on app-calendar-viewport "Sun 10 Mon 11 Tue 12 Wed 13 Thu 14 Fri 15 Sat 16 Sun 17 Mon 18 Tue 19 Wed 20" at bounding box center [527, 306] width 1055 height 317
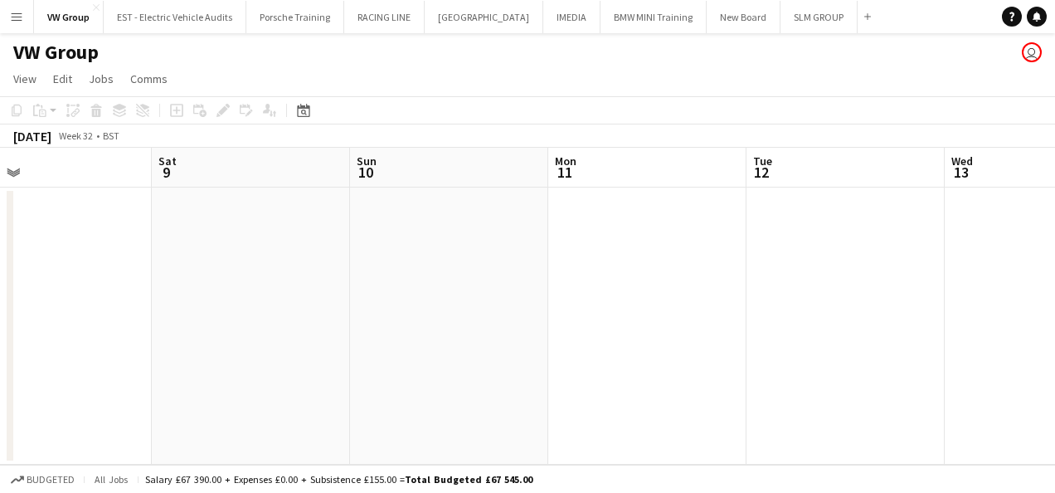
drag, startPoint x: 352, startPoint y: 266, endPoint x: 645, endPoint y: 251, distance: 293.3
click at [635, 251] on app-calendar-viewport "Wed 6 Thu 7 Fri 8 Sat 9 Sun 10 Mon 11 Tue 12 Wed 13 Thu 14 Fri 15 Sat 16" at bounding box center [527, 306] width 1055 height 317
drag, startPoint x: 422, startPoint y: 262, endPoint x: 706, endPoint y: 242, distance: 284.4
click at [699, 242] on app-calendar-viewport "Tue 5 Wed 6 Thu 7 Fri 8 Sat 9 Sun 10 Mon 11 Tue 12 Wed 13 Thu 14 Fri 15" at bounding box center [527, 306] width 1055 height 317
drag, startPoint x: 561, startPoint y: 242, endPoint x: 911, endPoint y: 233, distance: 350.2
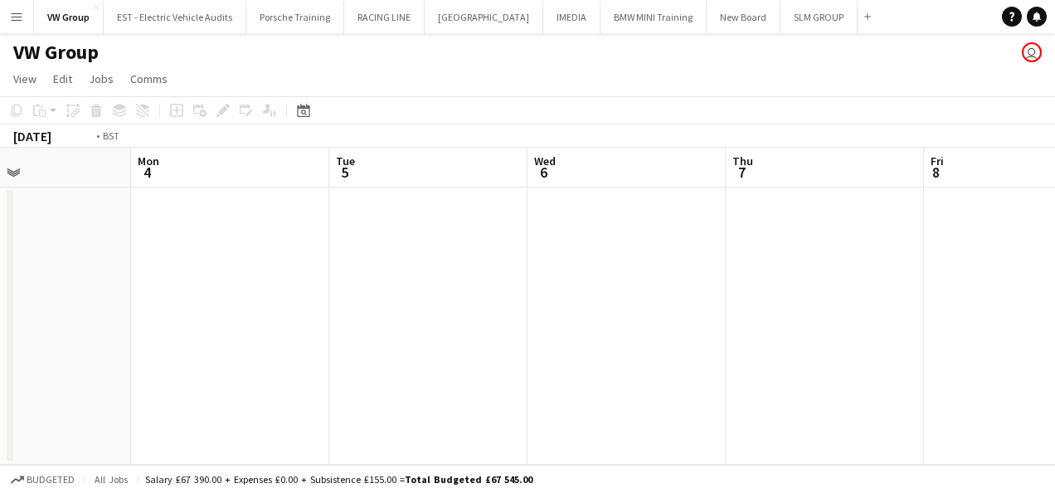
click at [737, 234] on app-calendar-viewport "Sat 2 Sun 3 Mon 4 Tue 5 Wed 6 Thu 7 Fri 8 Sat 9 Sun 10 Mon 11 Tue 12" at bounding box center [527, 306] width 1055 height 317
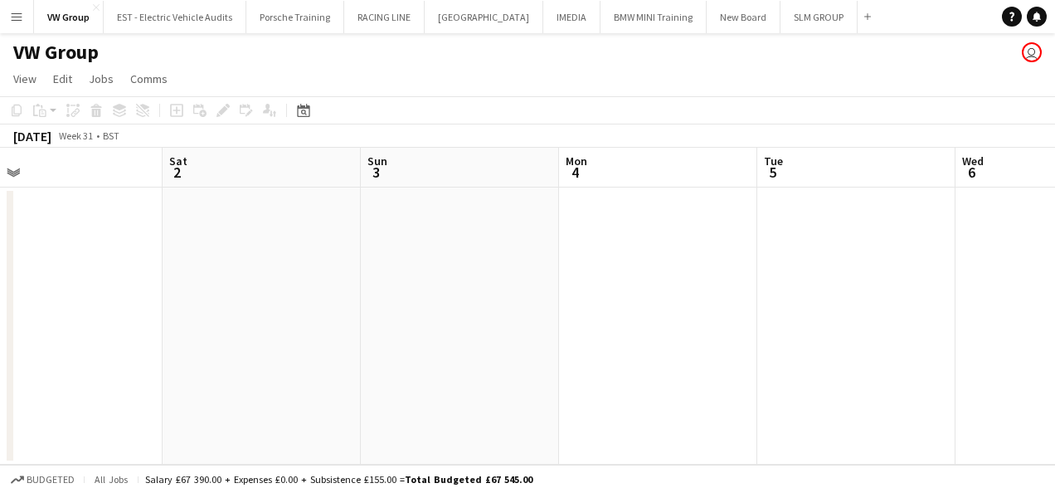
drag, startPoint x: 733, startPoint y: 239, endPoint x: 942, endPoint y: 227, distance: 208.6
click at [787, 232] on app-calendar-viewport "Wed 30 Thu 31 Fri 1 Sat 2 Sun 3 Mon 4 Tue 5 Wed 6 Thu 7 Fri 8 Sat 9" at bounding box center [527, 306] width 1055 height 317
drag, startPoint x: 352, startPoint y: 284, endPoint x: 866, endPoint y: 234, distance: 516.8
click at [788, 238] on app-calendar-viewport "Mon 28 Tue 29 Wed 30 Thu 31 Fri 1 Sat 2 Sun 3 Mon 4 Tue 5 Wed 6 Thu 7" at bounding box center [527, 306] width 1055 height 317
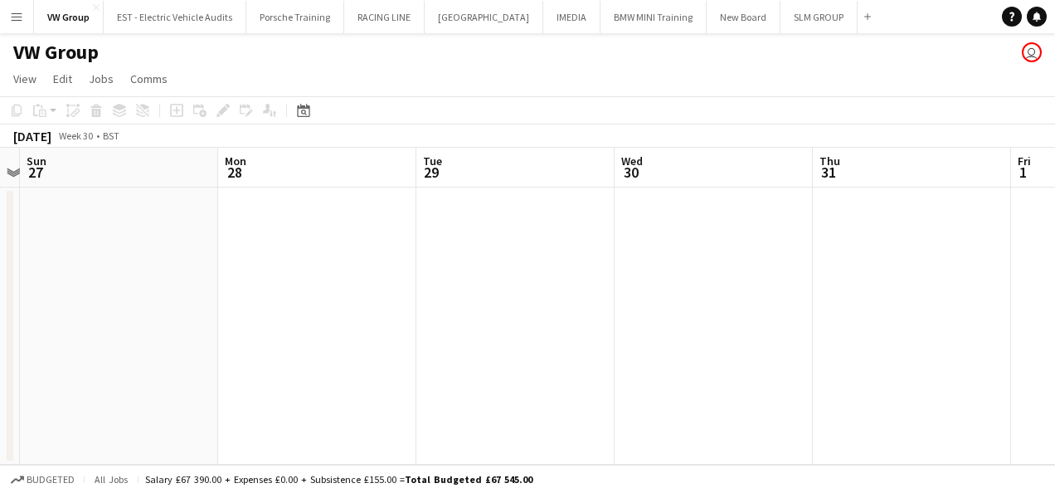
drag, startPoint x: 444, startPoint y: 254, endPoint x: 856, endPoint y: 213, distance: 414.3
click at [687, 229] on app-calendar-viewport "Fri 25 Sat 26 Sun 27 Mon 28 Tue 29 Wed 30 Thu 31 Fri 1 Sat 2 Sun 3 Mon 4" at bounding box center [527, 306] width 1055 height 317
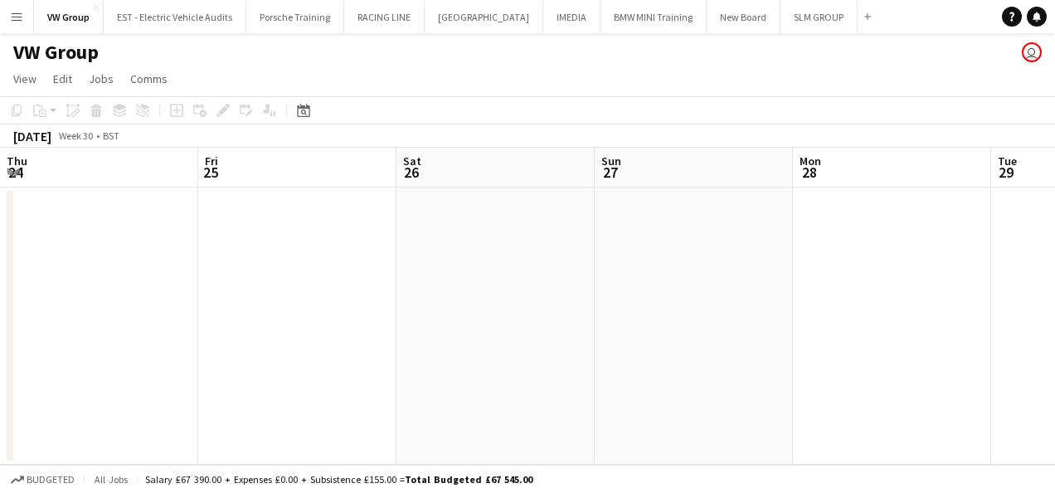
drag, startPoint x: 230, startPoint y: 279, endPoint x: 786, endPoint y: 202, distance: 561.9
click at [689, 212] on app-calendar-viewport "Tue 22 Wed 23 Thu 24 Fri 25 Sat 26 Sun 27 Mon 28 Tue 29 Wed 30 Thu 31 Fri 1" at bounding box center [527, 306] width 1055 height 317
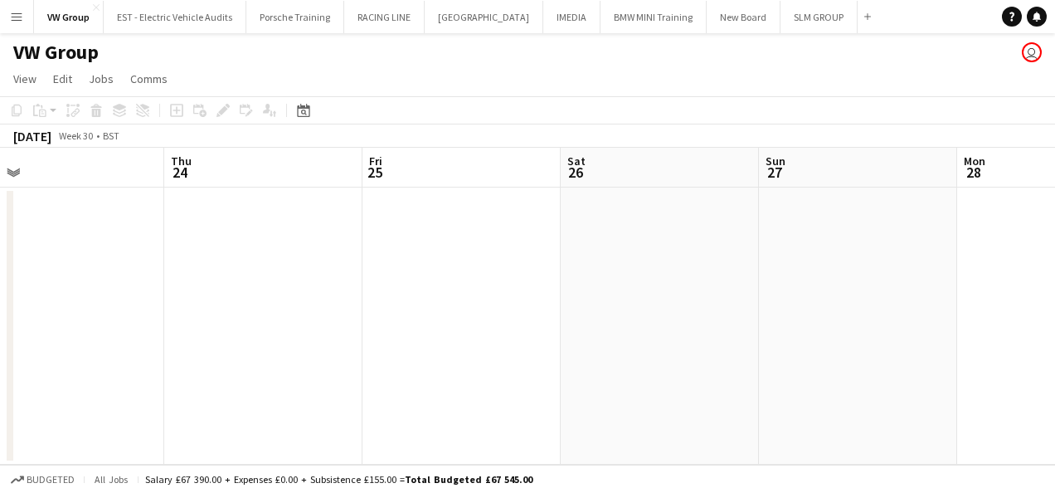
drag, startPoint x: 558, startPoint y: 214, endPoint x: 770, endPoint y: 183, distance: 214.7
click at [641, 199] on app-calendar-viewport "Mon 21 Tue 22 Wed 23 Thu 24 Fri 25 Sat 26 Sun 27 Mon 28 Tue 29 Wed 30 Thu 31" at bounding box center [527, 306] width 1055 height 317
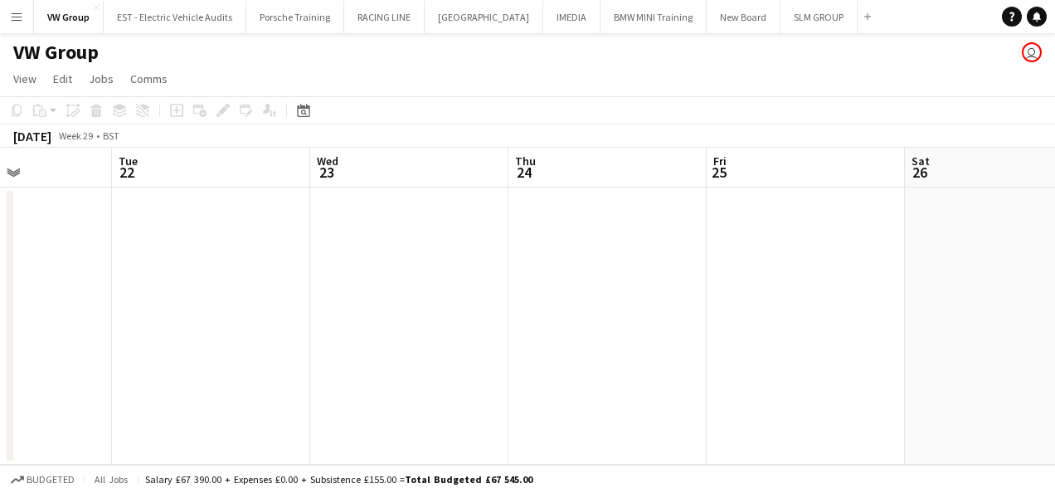
drag, startPoint x: 140, startPoint y: 262, endPoint x: 752, endPoint y: 197, distance: 614.9
click at [554, 213] on app-calendar-viewport "Sat 19 Sun 20 Mon 21 Tue 22 Wed 23 Thu 24 Fri 25 Sat 26 Sun 27 Mon 28 Tue 29" at bounding box center [527, 306] width 1055 height 317
drag, startPoint x: 97, startPoint y: 259, endPoint x: 516, endPoint y: 221, distance: 420.7
click at [407, 239] on app-calendar-viewport "Wed 16 Thu 17 1/1 1 Job Fri 18 Sat 19 Sun 20 Mon 21 Tue 22 Wed 23 Thu 24 Fri 25…" at bounding box center [527, 306] width 1055 height 317
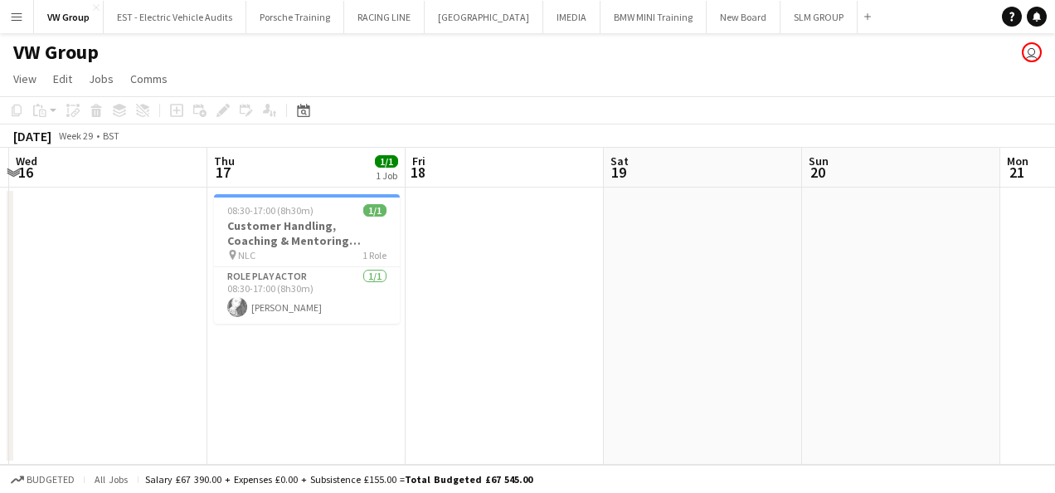
drag, startPoint x: 264, startPoint y: 259, endPoint x: 465, endPoint y: 251, distance: 200.9
click at [465, 250] on app-calendar-viewport "Mon 14 Tue 15 Wed 16 Thu 17 1/1 1 Job Fri 18 Sat 19 Sun 20 Mon 21 Tue 22 Wed 23…" at bounding box center [527, 306] width 1055 height 317
click at [12, 13] on app-icon "Menu" at bounding box center [16, 16] width 13 height 13
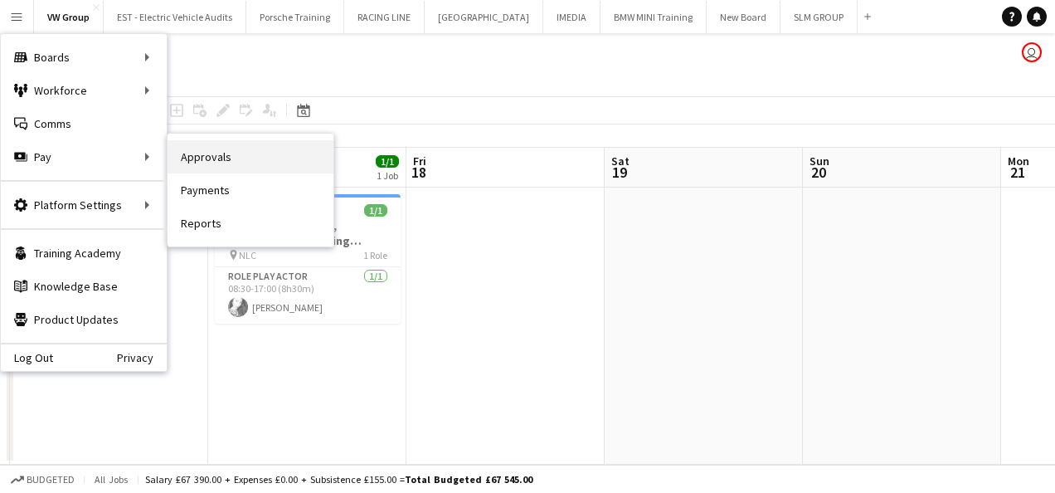
click at [211, 160] on link "Approvals" at bounding box center [251, 156] width 166 height 33
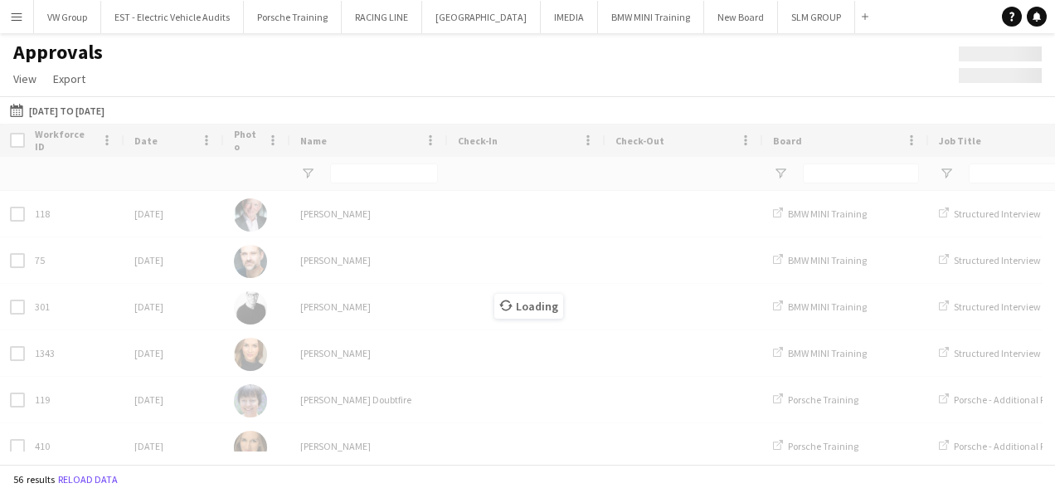
type input "******"
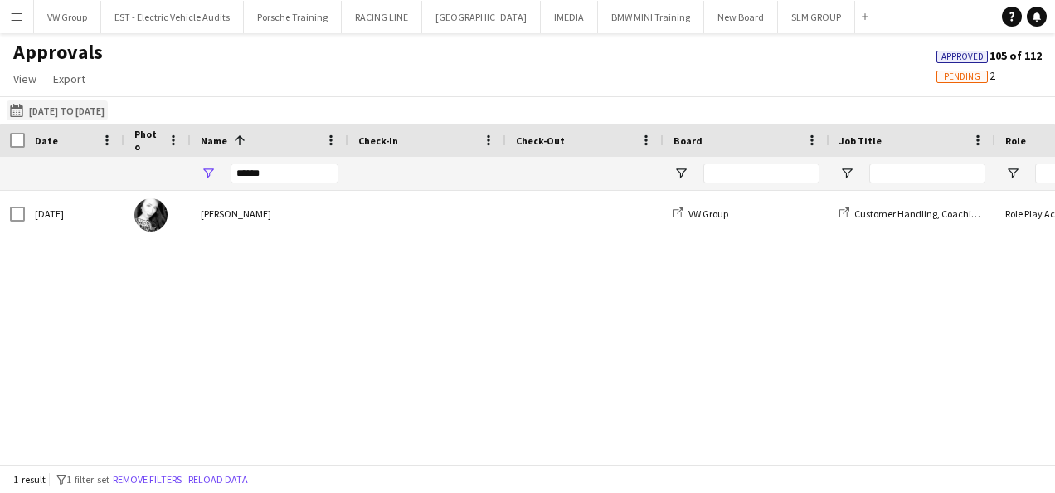
click at [108, 110] on button "01-08-2025 to 21-08-2025 01-08-2025 to 21-08-2025" at bounding box center [57, 110] width 101 height 20
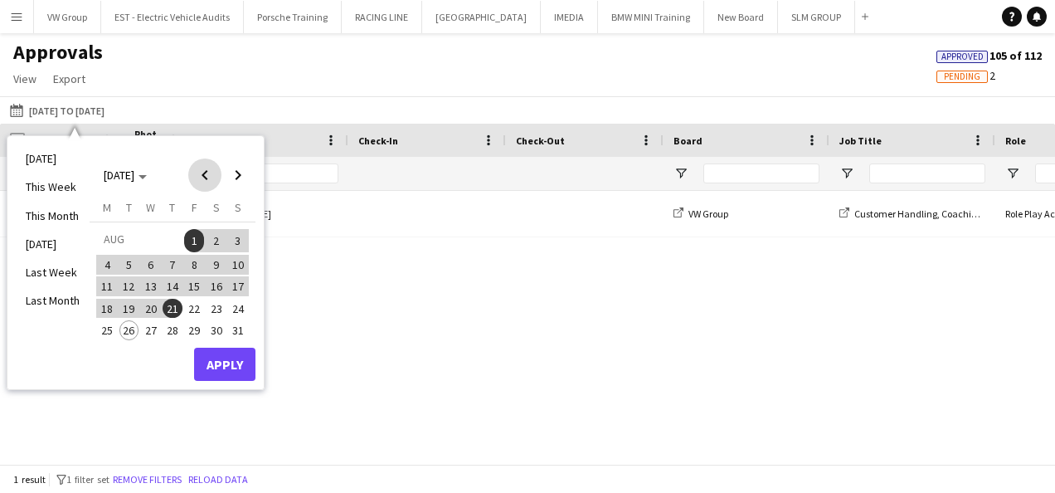
click at [207, 174] on span "Previous month" at bounding box center [204, 174] width 33 height 33
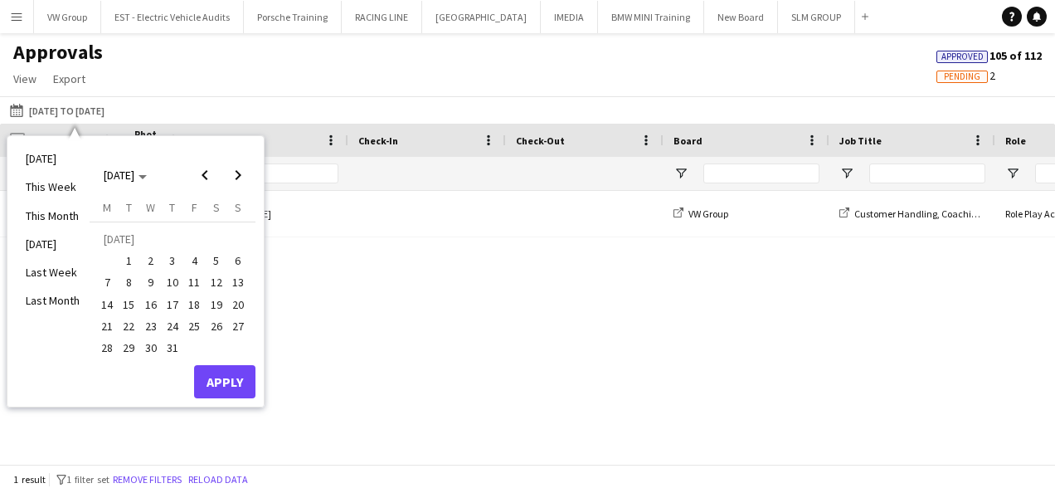
click at [174, 305] on span "17" at bounding box center [173, 305] width 20 height 20
click at [222, 380] on button "Apply" at bounding box center [224, 381] width 61 height 33
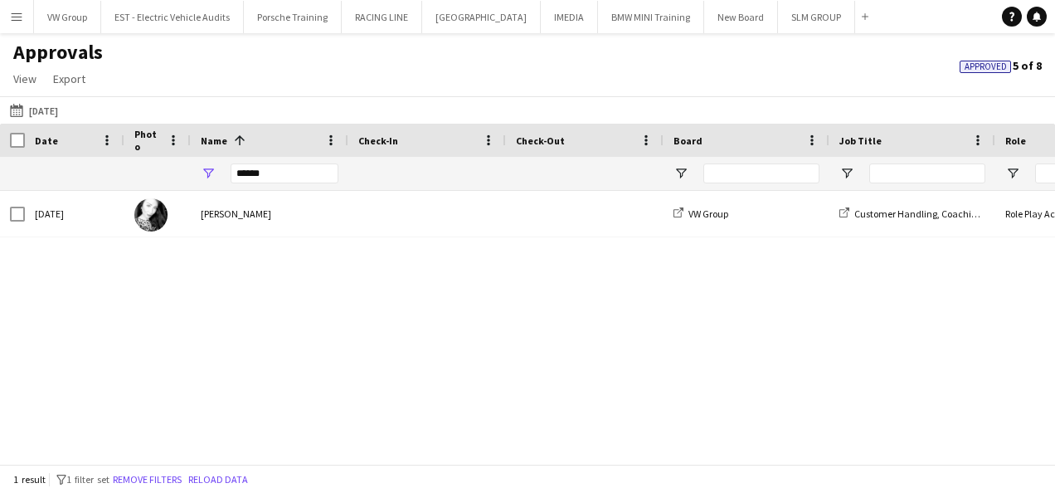
scroll to position [0, 426]
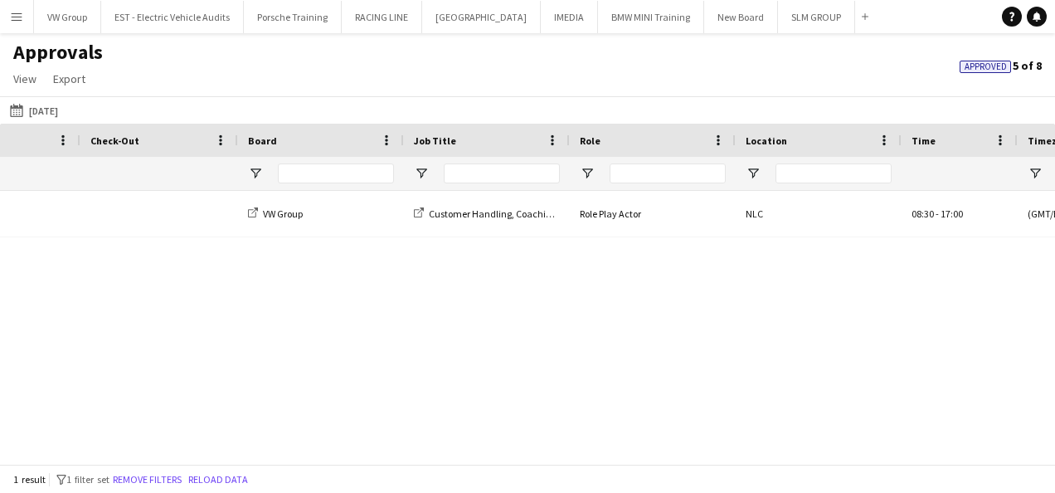
drag, startPoint x: 526, startPoint y: 430, endPoint x: 689, endPoint y: 415, distance: 163.3
click at [689, 415] on div "Louisa Vaccaro VW Group Customer Handling, Coaching & Mentoring Course Code: GT…" at bounding box center [527, 321] width 1055 height 261
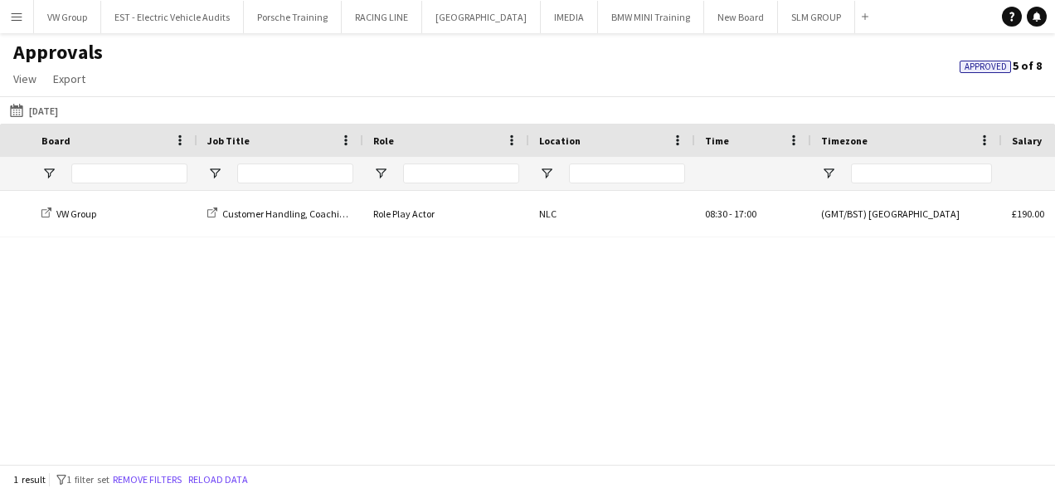
scroll to position [0, 884]
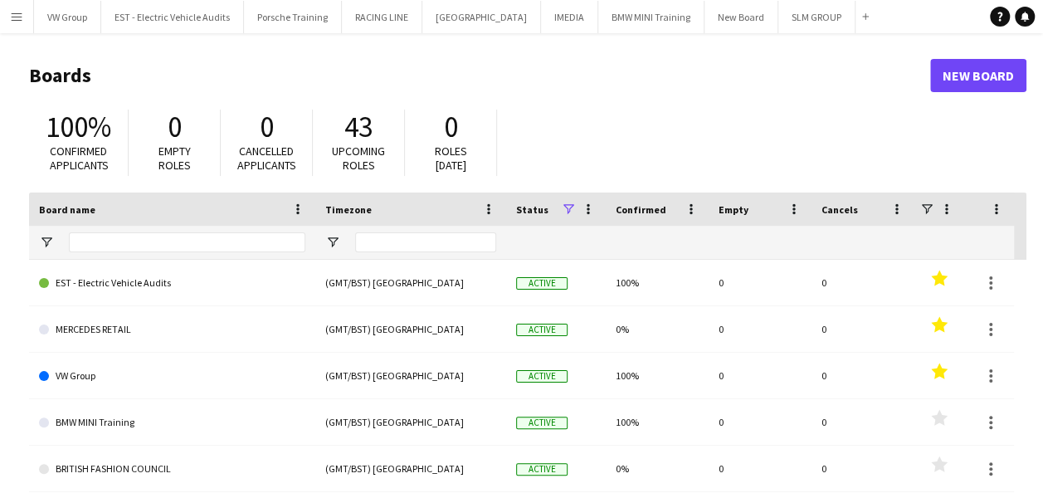
click at [17, 15] on app-icon "Menu" at bounding box center [16, 16] width 13 height 13
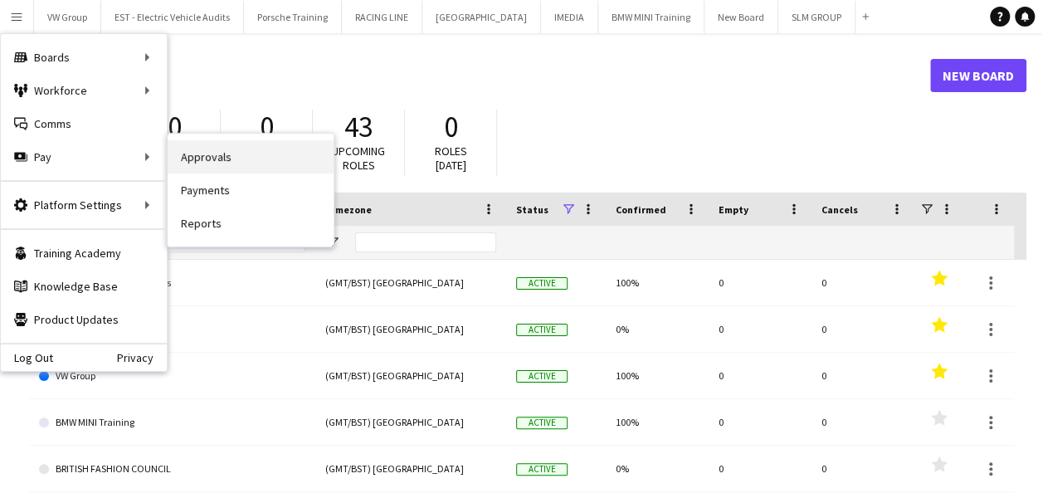
click at [222, 161] on link "Approvals" at bounding box center [251, 156] width 166 height 33
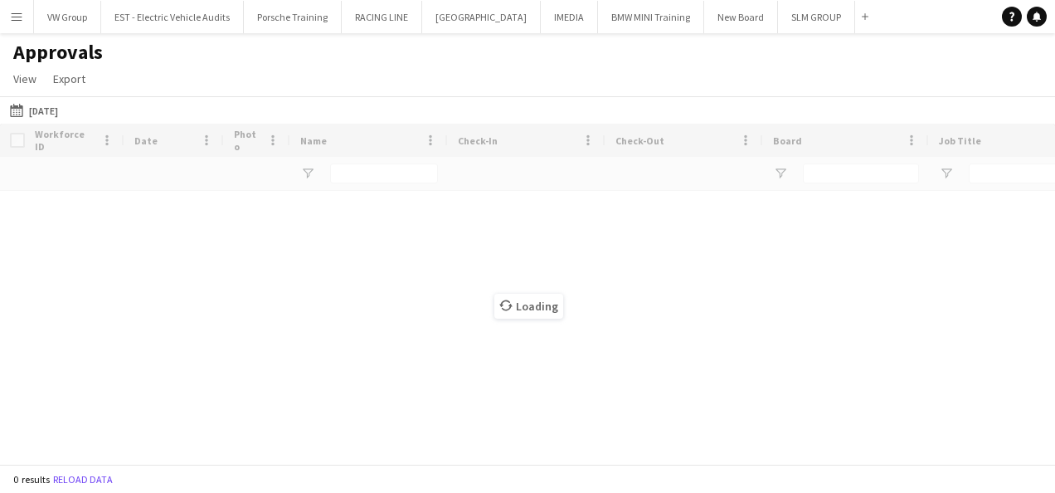
type input "******"
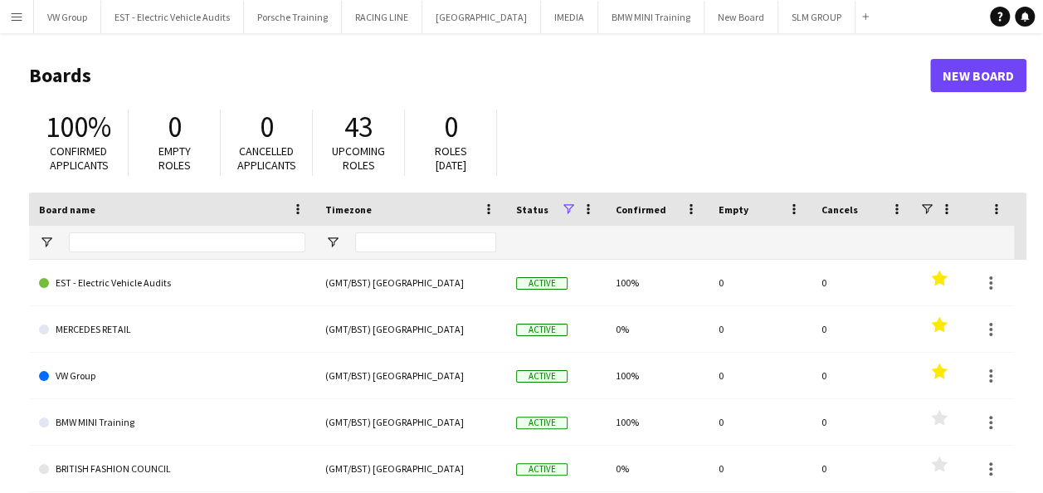
click at [21, 17] on app-icon "Menu" at bounding box center [16, 16] width 13 height 13
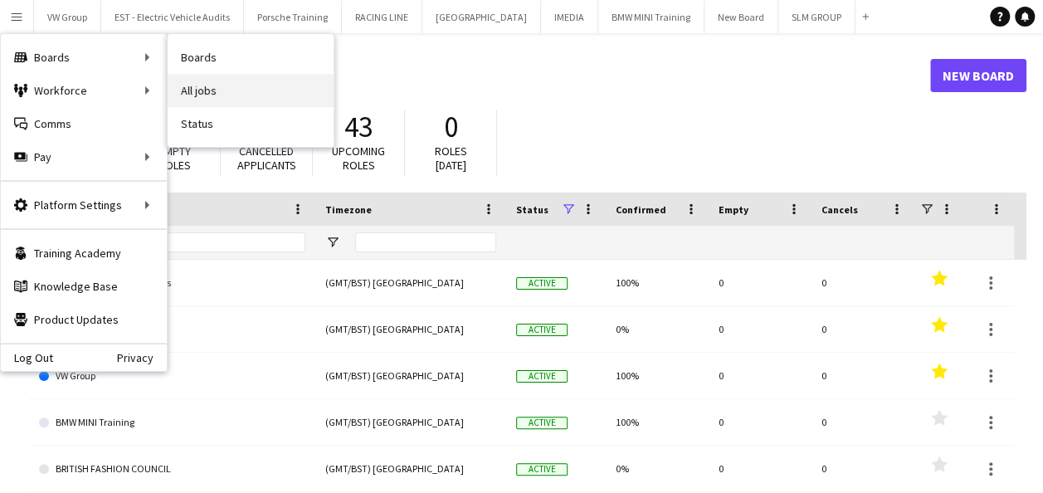
click at [194, 89] on link "All jobs" at bounding box center [251, 90] width 166 height 33
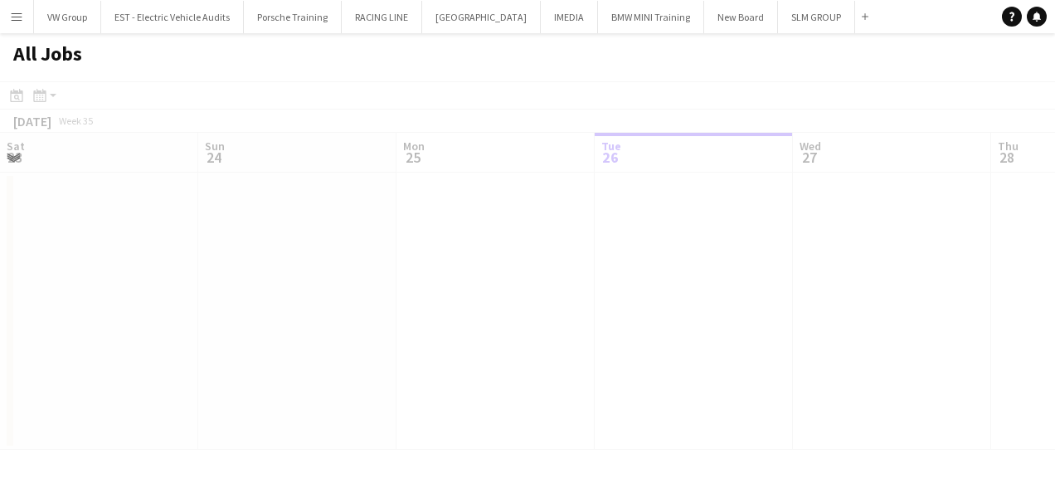
scroll to position [0, 397]
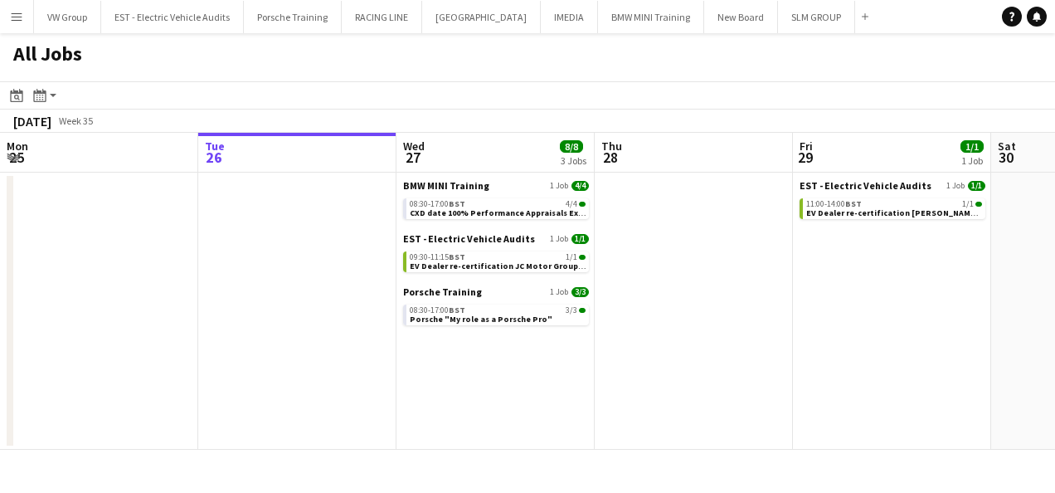
click at [17, 16] on app-icon "Menu" at bounding box center [16, 16] width 13 height 13
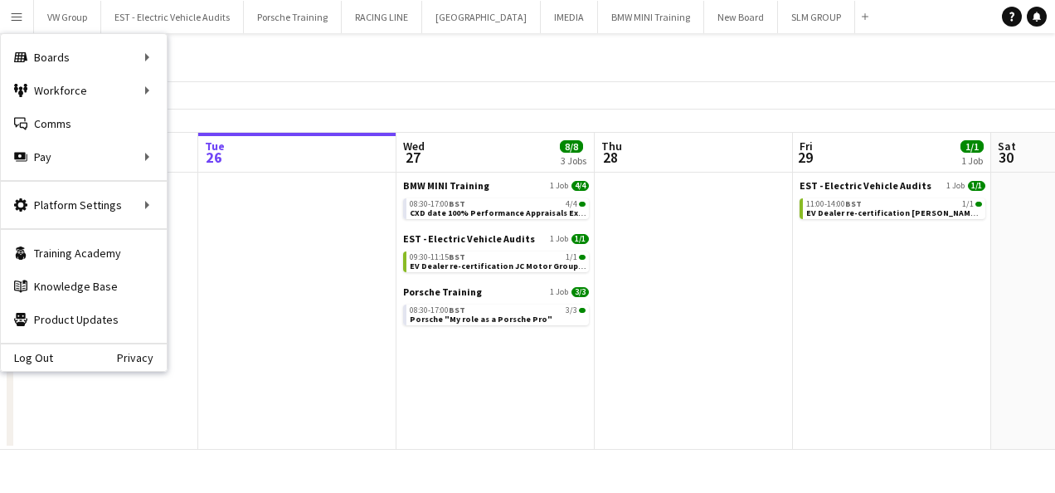
click at [256, 269] on app-date-cell at bounding box center [297, 311] width 198 height 277
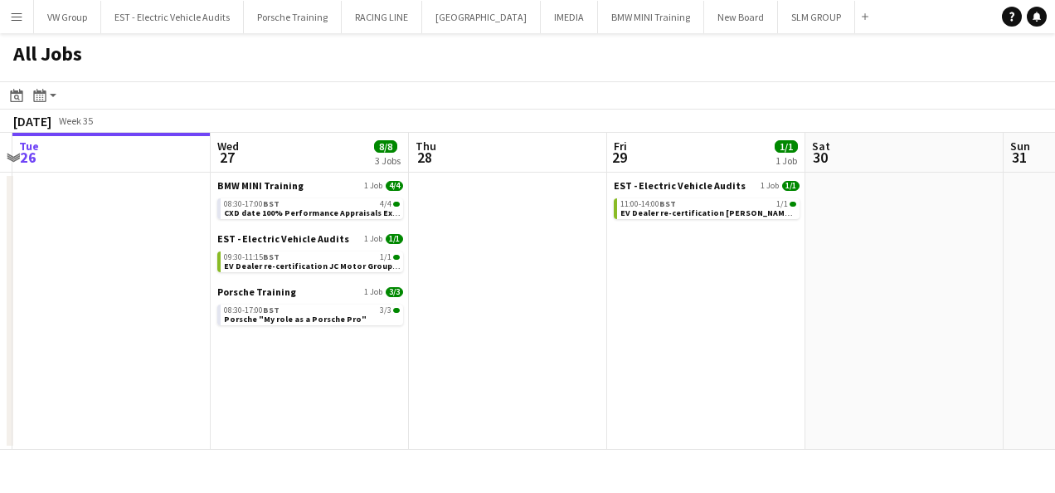
drag, startPoint x: 661, startPoint y: 370, endPoint x: 470, endPoint y: 387, distance: 192.4
click at [470, 387] on app-calendar-viewport "Sat 23 Sun 24 Mon 25 Tue 26 Wed 27 8/8 3 Jobs Thu 28 Fri 29 1/1 1 Job Sat 30 Su…" at bounding box center [527, 291] width 1055 height 317
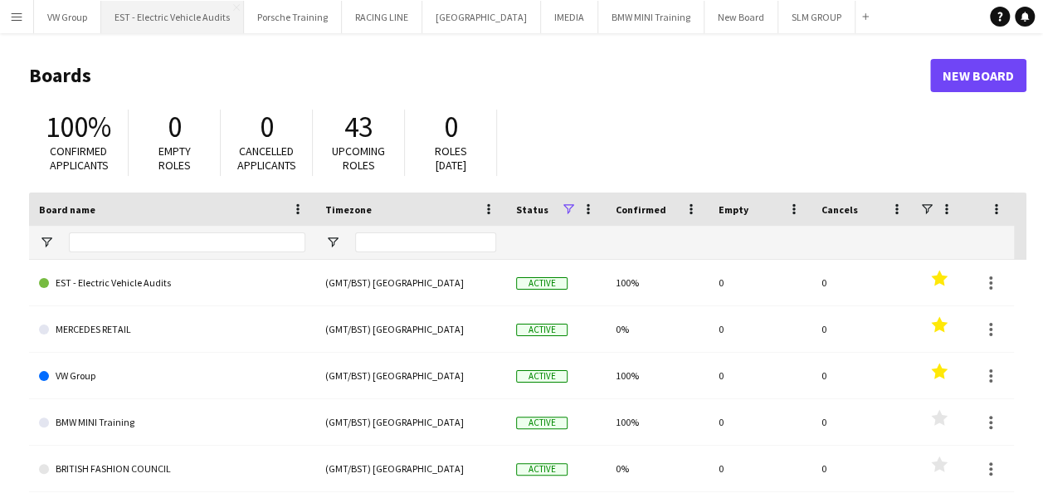
click at [208, 22] on button "EST - Electric Vehicle Audits Close" at bounding box center [172, 17] width 143 height 32
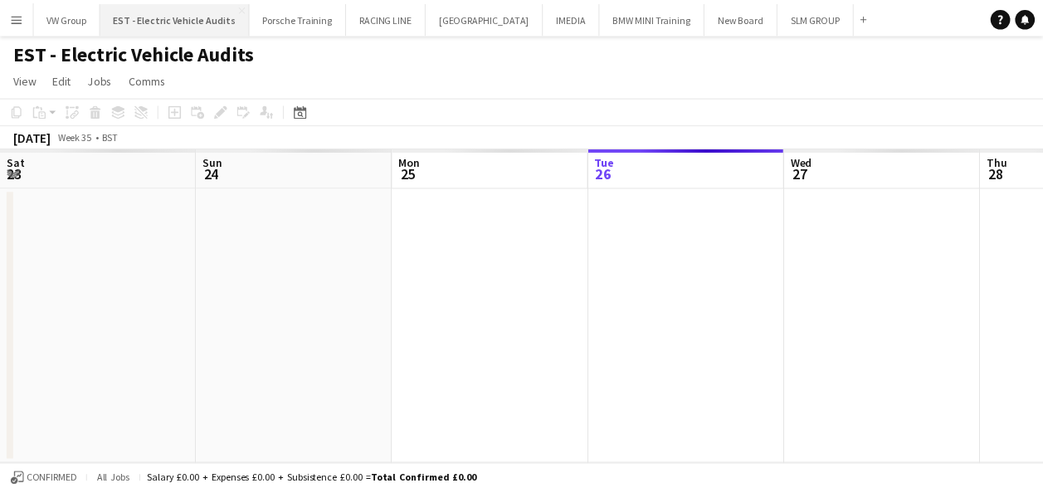
scroll to position [0, 397]
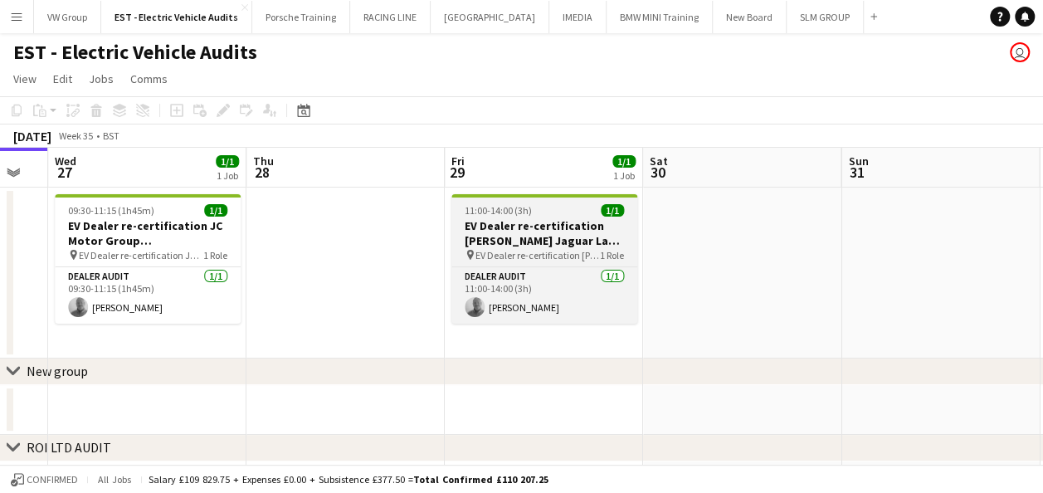
drag, startPoint x: 704, startPoint y: 231, endPoint x: 637, endPoint y: 242, distance: 67.2
click at [357, 284] on app-calendar-viewport "Sat 23 Sun 24 Mon 25 Tue 26 Wed 27 1/1 1 Job Thu 28 Fri 29 1/1 1 Job Sat 30 Sun…" at bounding box center [521, 406] width 1043 height 516
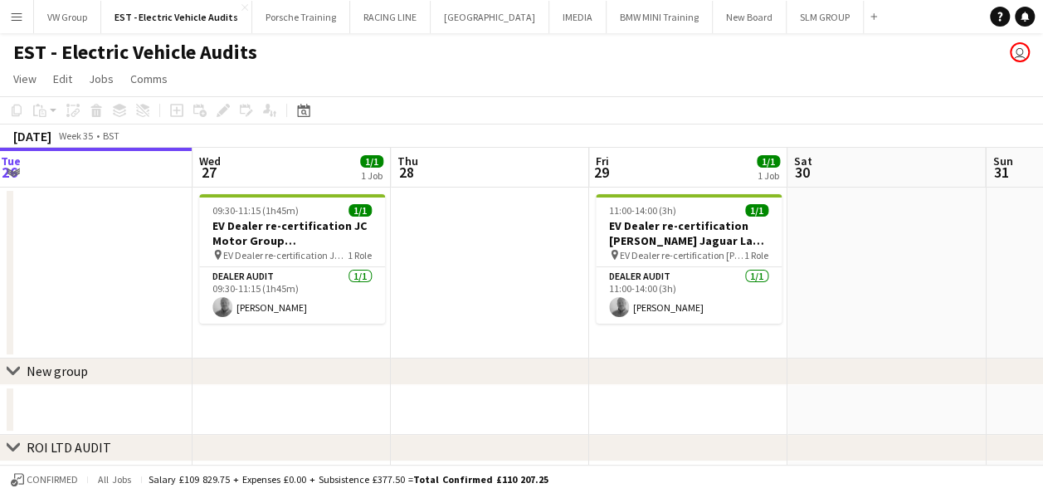
drag, startPoint x: 745, startPoint y: 239, endPoint x: 483, endPoint y: 257, distance: 262.8
click at [470, 260] on app-calendar-viewport "Sat 23 Sun 24 Mon 25 Tue 26 Wed 27 1/1 1 Job Thu 28 Fri 29 1/1 1 Job Sat 30 Sun…" at bounding box center [521, 406] width 1043 height 516
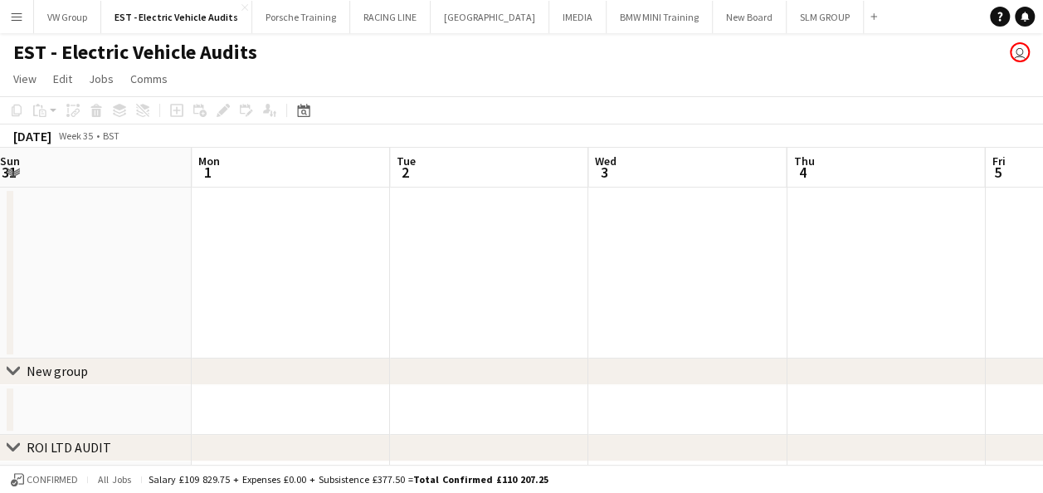
drag, startPoint x: 526, startPoint y: 268, endPoint x: 489, endPoint y: 267, distance: 36.5
click at [489, 267] on app-calendar-viewport "Wed 27 1/1 1 Job Thu 28 Fri 29 1/1 1 Job Sat 30 Sun 31 Mon 1 Tue 2 Wed 3 Thu 4 …" at bounding box center [521, 406] width 1043 height 516
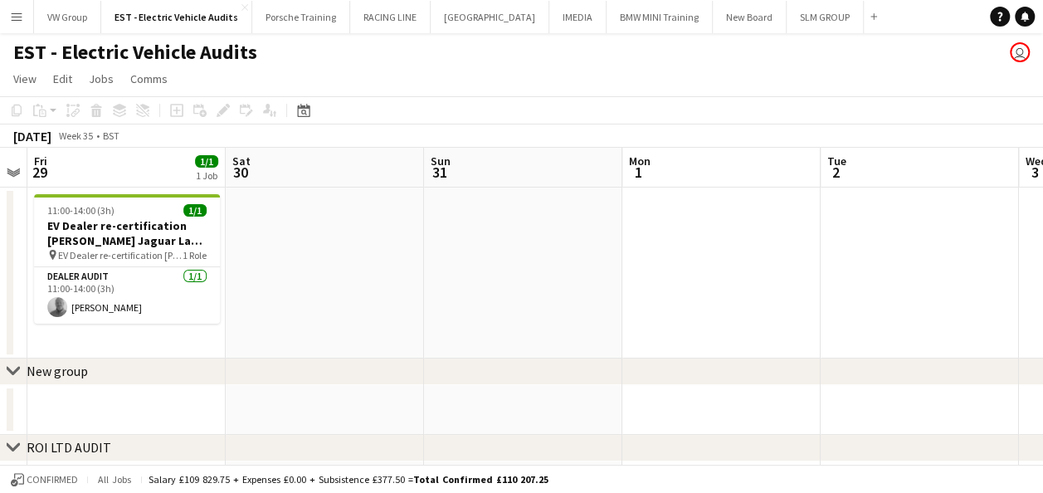
drag, startPoint x: 342, startPoint y: 244, endPoint x: 559, endPoint y: 225, distance: 218.2
click at [560, 224] on app-calendar-viewport "Wed 27 1/1 1 Job Thu 28 Fri 29 1/1 1 Job Sat 30 Sun 31 Mon 1 Tue 2 Wed 3 Thu 4 …" at bounding box center [521, 406] width 1043 height 516
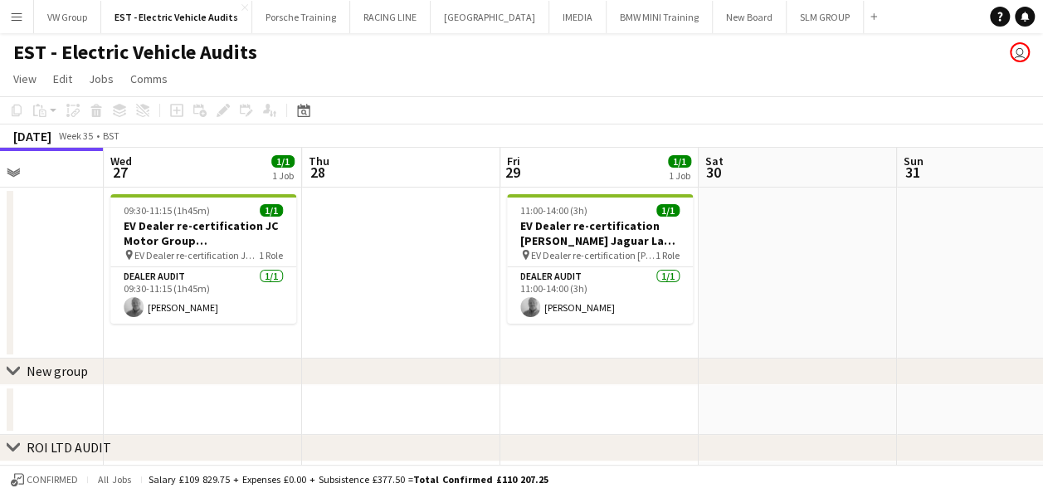
drag, startPoint x: 343, startPoint y: 231, endPoint x: 494, endPoint y: 214, distance: 151.1
click at [495, 215] on app-calendar-viewport "Sun 24 Mon 25 Tue 26 Wed 27 1/1 1 Job Thu 28 Fri 29 1/1 1 Job Sat 30 Sun 31 Mon…" at bounding box center [521, 406] width 1043 height 516
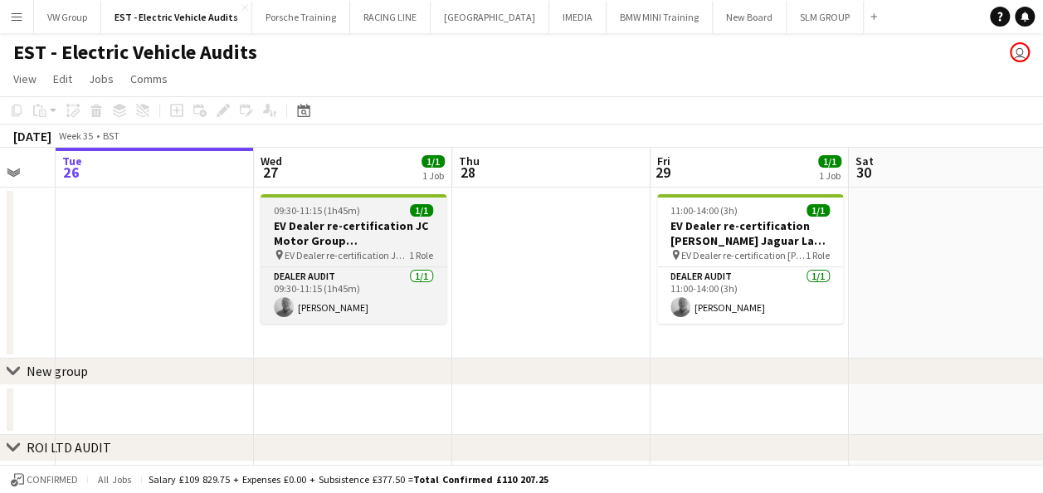
drag, startPoint x: 382, startPoint y: 262, endPoint x: 481, endPoint y: 251, distance: 99.4
click at [477, 249] on app-calendar-viewport "Sun 24 Mon 25 Tue 26 Wed 27 1/1 1 Job Thu 28 Fri 29 1/1 1 Job Sat 30 Sun 31 Mon…" at bounding box center [521, 406] width 1043 height 516
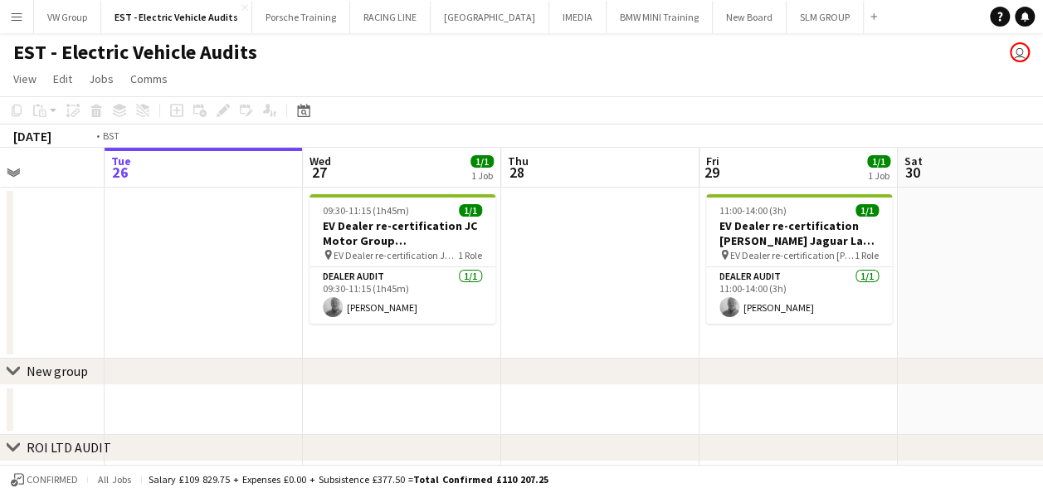
drag, startPoint x: 241, startPoint y: 259, endPoint x: 440, endPoint y: 232, distance: 200.9
click at [438, 232] on app-calendar-viewport "Sat 23 Sun 24 Mon 25 Tue 26 Wed 27 1/1 1 Job Thu 28 Fri 29 1/1 1 Job Sat 30 Sun…" at bounding box center [521, 406] width 1043 height 516
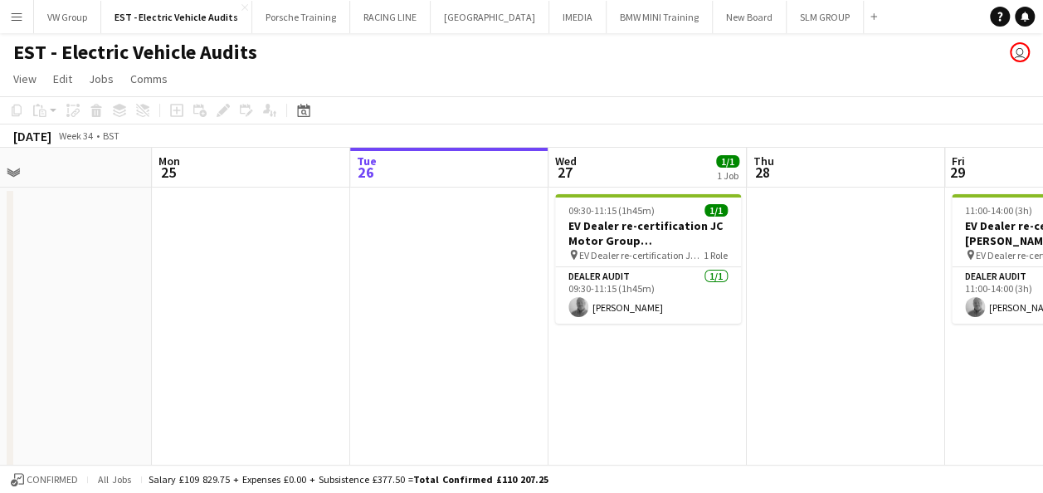
drag, startPoint x: 243, startPoint y: 253, endPoint x: 416, endPoint y: 238, distance: 173.2
click at [415, 237] on app-calendar-viewport "Fri 22 2/2 2 Jobs Sat 23 Sun 24 Mon 25 Tue 26 Wed 27 1/1 1 Job Thu 28 Fri 29 1/…" at bounding box center [521, 474] width 1043 height 653
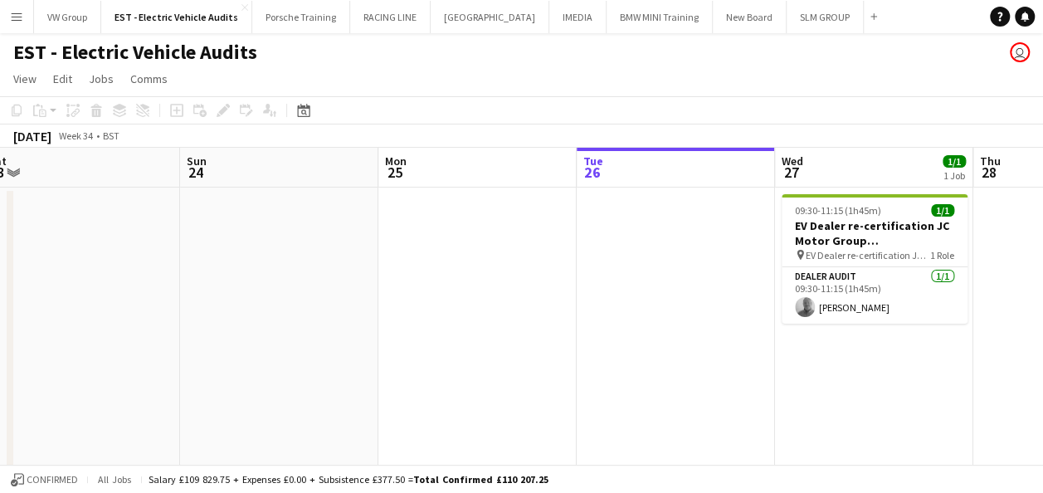
click at [390, 244] on app-calendar-viewport "Thu 21 Fri 22 2/2 2 Jobs Sat 23 Sun 24 Mon 25 Tue 26 Wed 27 1/1 1 Job Thu 28 Fr…" at bounding box center [521, 474] width 1043 height 653
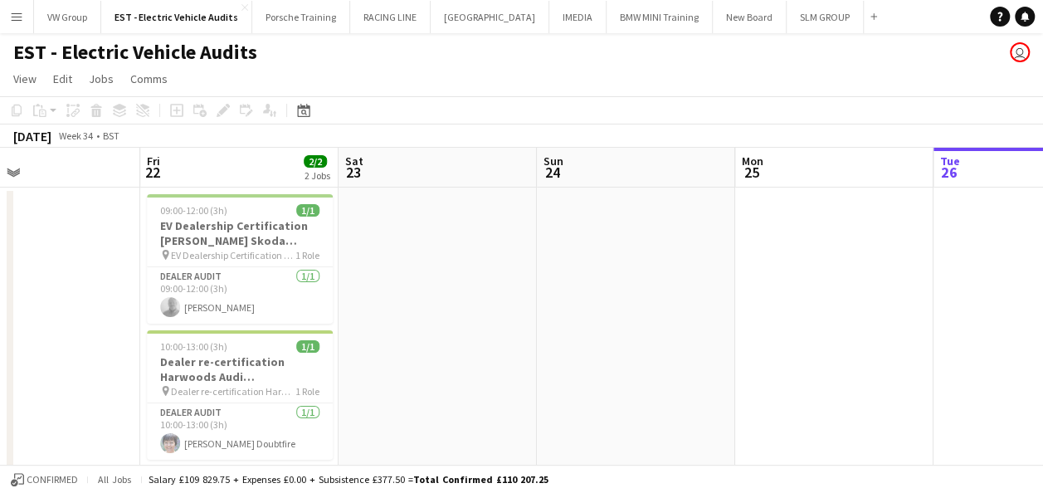
drag, startPoint x: 268, startPoint y: 265, endPoint x: 346, endPoint y: 247, distance: 80.1
click at [346, 247] on app-calendar-viewport "Tue 19 Wed 20 1/1 1 Job Thu 21 Fri 22 2/2 2 Jobs Sat 23 Sun 24 Mon 25 Tue 26 We…" at bounding box center [521, 474] width 1043 height 653
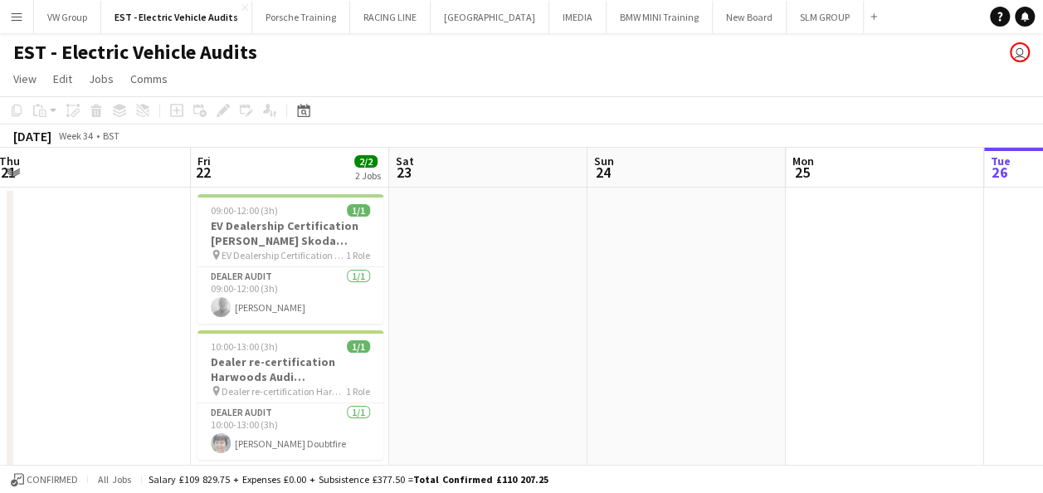
drag, startPoint x: 280, startPoint y: 264, endPoint x: 369, endPoint y: 250, distance: 90.7
click at [395, 246] on app-calendar-viewport "Tue 19 Wed 20 1/1 1 Job Thu 21 Fri 22 2/2 2 Jobs Sat 23 Sun 24 Mon 25 Tue 26 We…" at bounding box center [521, 474] width 1043 height 653
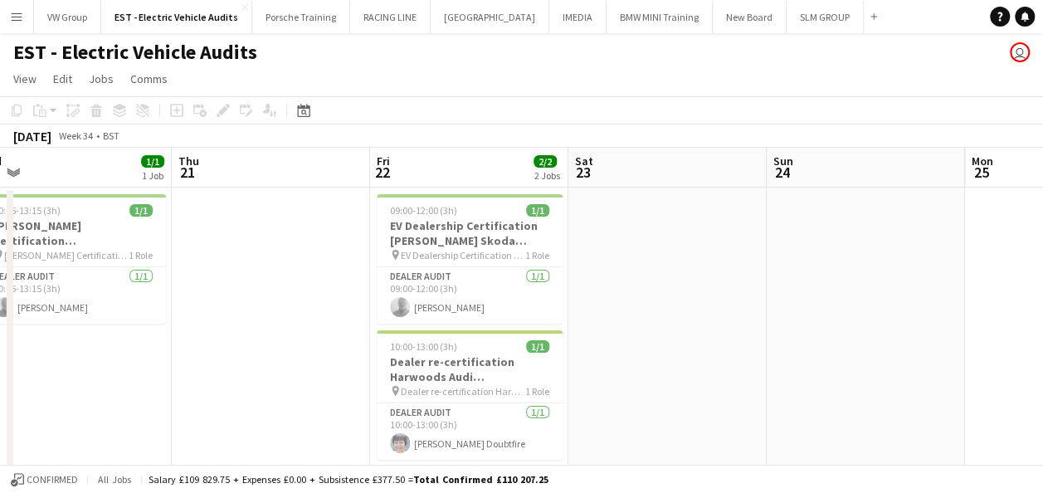
drag, startPoint x: 217, startPoint y: 290, endPoint x: 380, endPoint y: 261, distance: 165.2
click at [380, 260] on app-calendar-viewport "Mon 18 Tue 19 Wed 20 1/1 1 Job Thu 21 Fri 22 2/2 2 Jobs Sat 23 Sun 24 Mon 25 Tu…" at bounding box center [521, 474] width 1043 height 653
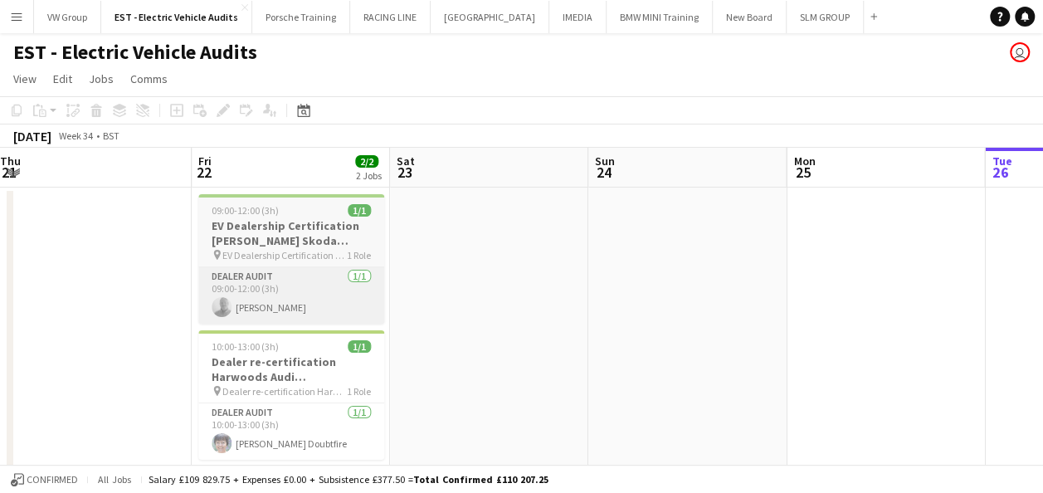
drag, startPoint x: 603, startPoint y: 252, endPoint x: 343, endPoint y: 267, distance: 260.9
click at [196, 294] on app-calendar-viewport "Sun 17 Mon 18 Tue 19 Wed 20 1/1 1 Job Thu 21 Fri 22 2/2 2 Jobs Sat 23 Sun 24 Mo…" at bounding box center [521, 474] width 1043 height 653
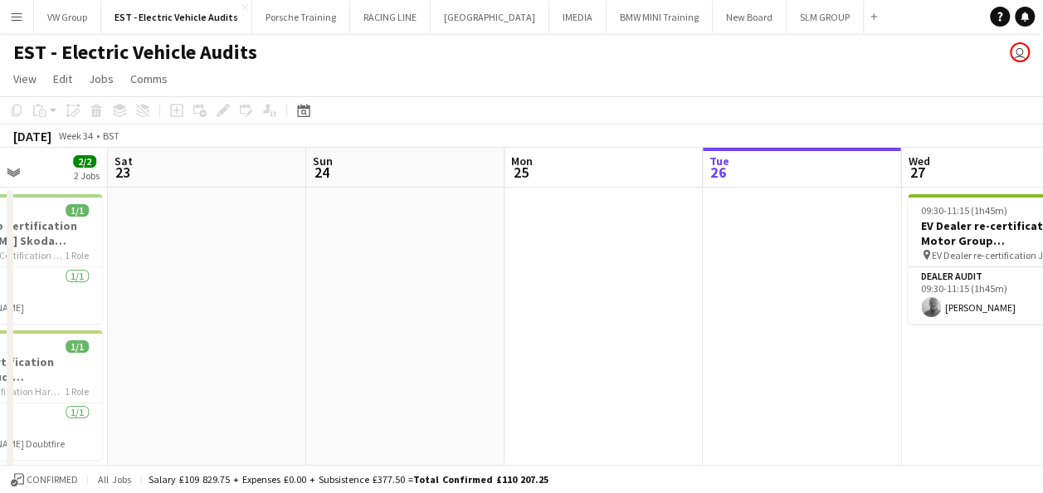
drag, startPoint x: 634, startPoint y: 247, endPoint x: 238, endPoint y: 308, distance: 400.3
click at [237, 309] on app-calendar-viewport "Tue 19 Wed 20 1/1 1 Job Thu 21 Fri 22 2/2 2 Jobs Sat 23 Sun 24 Mon 25 Tue 26 We…" at bounding box center [521, 474] width 1043 height 653
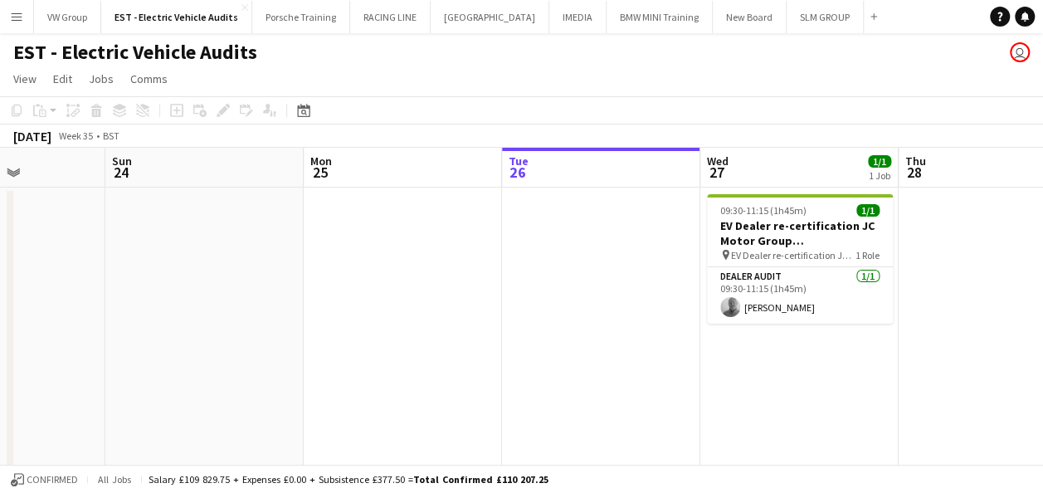
drag, startPoint x: 520, startPoint y: 301, endPoint x: 248, endPoint y: 329, distance: 273.5
click at [182, 337] on app-calendar-viewport "Thu 21 Fri 22 2/2 2 Jobs Sat 23 Sun 24 Mon 25 Tue 26 Wed 27 1/1 1 Job Thu 28 Fr…" at bounding box center [521, 474] width 1043 height 653
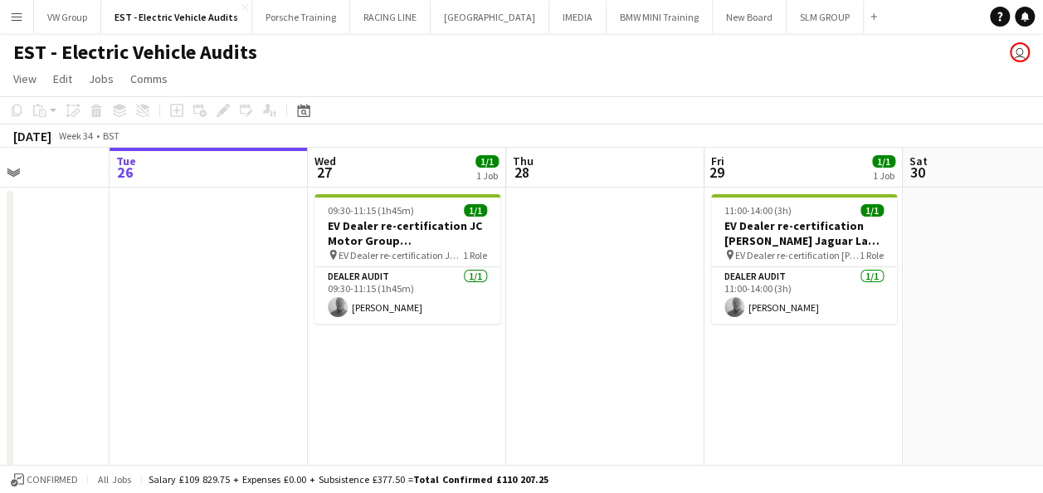
drag, startPoint x: 183, startPoint y: 332, endPoint x: 152, endPoint y: 332, distance: 30.7
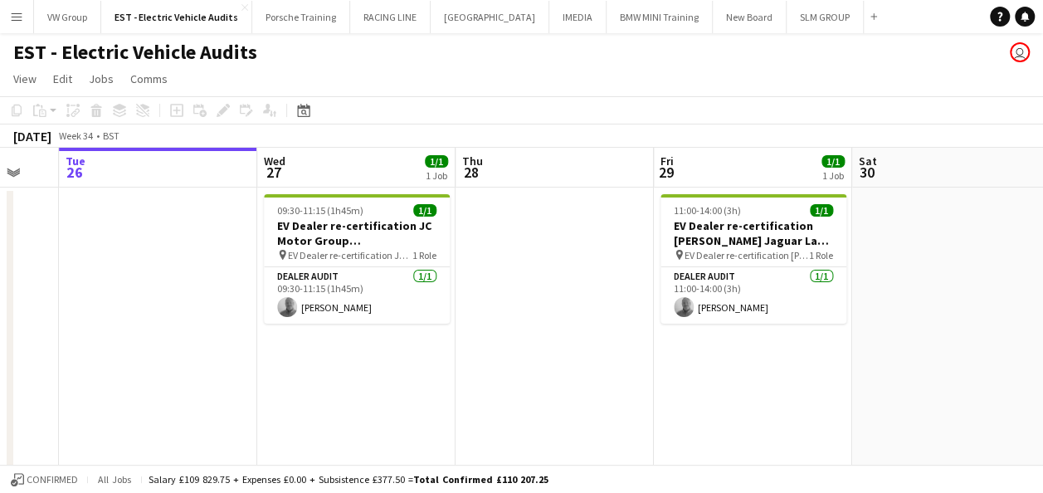
click at [150, 333] on app-calendar-viewport "Sat 23 Sun 24 Mon 25 Tue 26 Wed 27 1/1 1 Job Thu 28 Fri 29 1/1 1 Job Sat 30 Sun…" at bounding box center [521, 474] width 1043 height 653
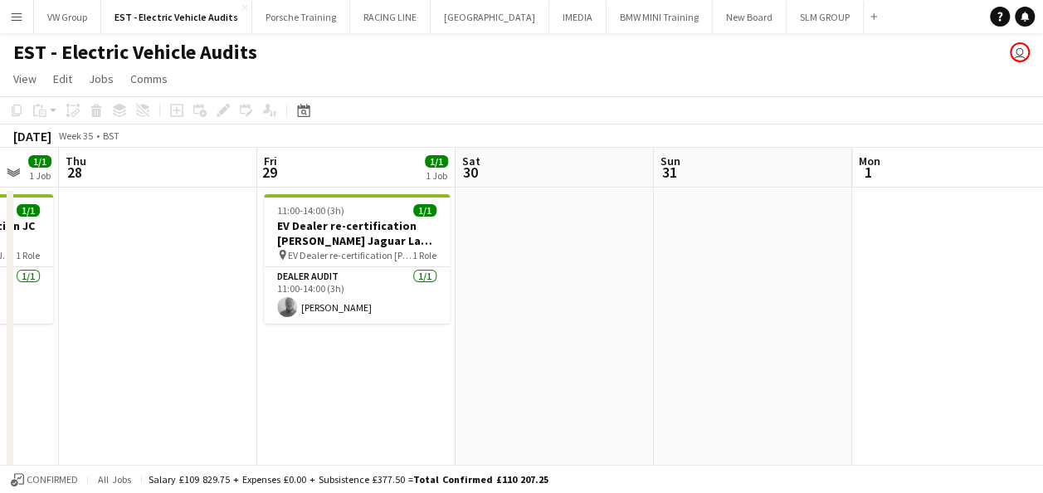
click at [144, 312] on app-calendar-viewport "Mon 25 Tue 26 Wed 27 1/1 1 Job Thu 28 Fri 29 1/1 1 Job Sat 30 Sun 31 Mon 1 Tue …" at bounding box center [521, 474] width 1043 height 653
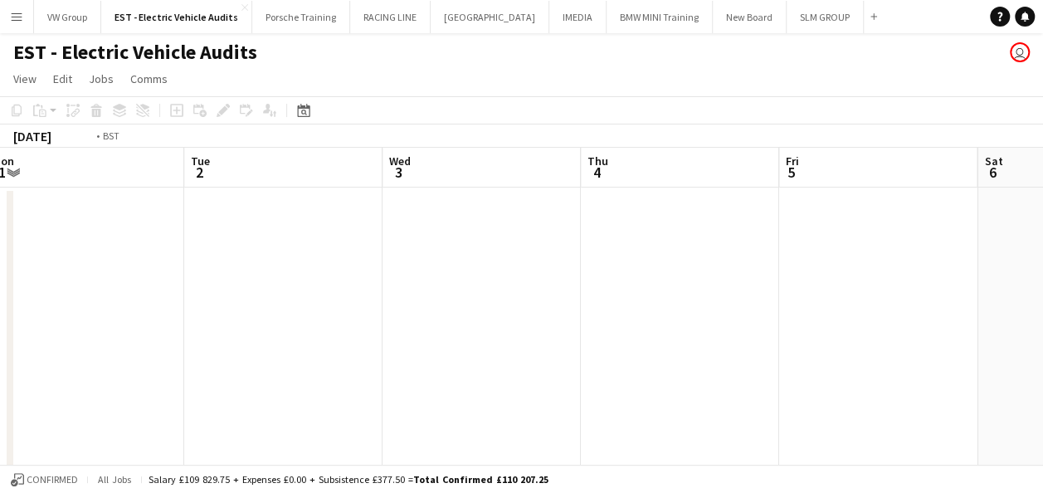
drag, startPoint x: 399, startPoint y: 289, endPoint x: 370, endPoint y: 285, distance: 29.2
click at [142, 316] on app-calendar-viewport "Fri 29 1/1 1 Job Sat 30 Sun 31 Mon 1 Tue 2 Wed 3 Thu 4 Fri 5 Sat 6 Sun 7 Mon 8 …" at bounding box center [521, 474] width 1043 height 653
drag, startPoint x: 315, startPoint y: 292, endPoint x: 299, endPoint y: 292, distance: 15.8
click at [297, 292] on app-calendar-viewport "Sun 31 Mon 1 Tue 2 Wed 3 Thu 4 Fri 5 Sat 6 Sun 7 Mon 8 Tue 9 Wed 10" at bounding box center [521, 474] width 1043 height 653
drag, startPoint x: 333, startPoint y: 305, endPoint x: 277, endPoint y: 313, distance: 56.1
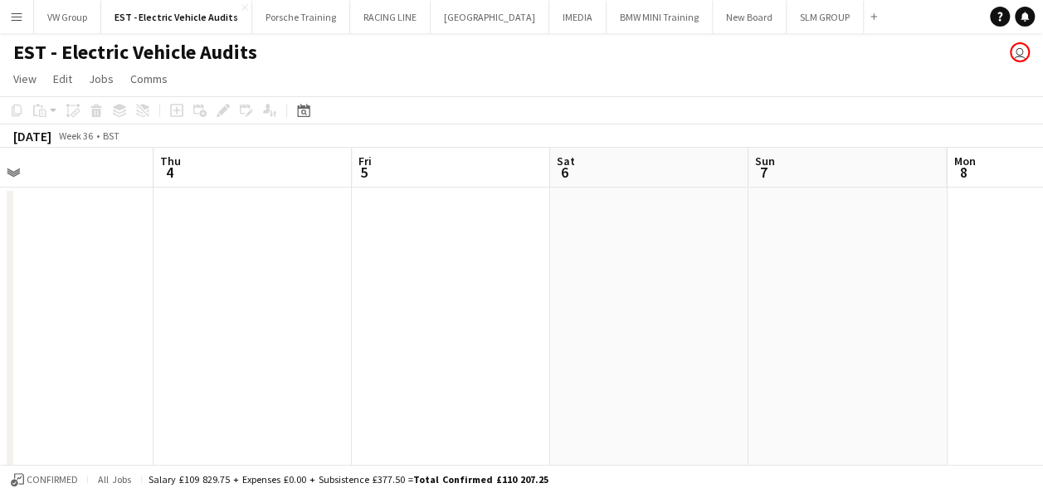
click at [264, 315] on app-calendar-viewport "Sun 31 Mon 1 Tue 2 Wed 3 Thu 4 Fri 5 Sat 6 Sun 7 Mon 8 Tue 9 Wed 10" at bounding box center [521, 474] width 1043 height 653
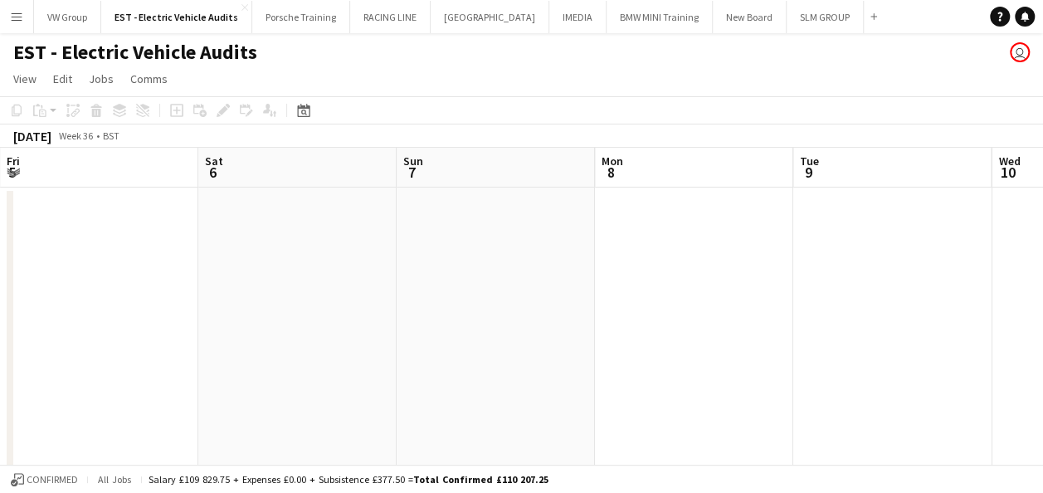
drag, startPoint x: 740, startPoint y: 272, endPoint x: 332, endPoint y: 292, distance: 408.7
click at [337, 292] on app-calendar-viewport "Tue 2 Wed 3 Thu 4 Fri 5 Sat 6 Sun 7 Mon 8 Tue 9 Wed 10 Thu 11 Fri 12" at bounding box center [521, 474] width 1043 height 653
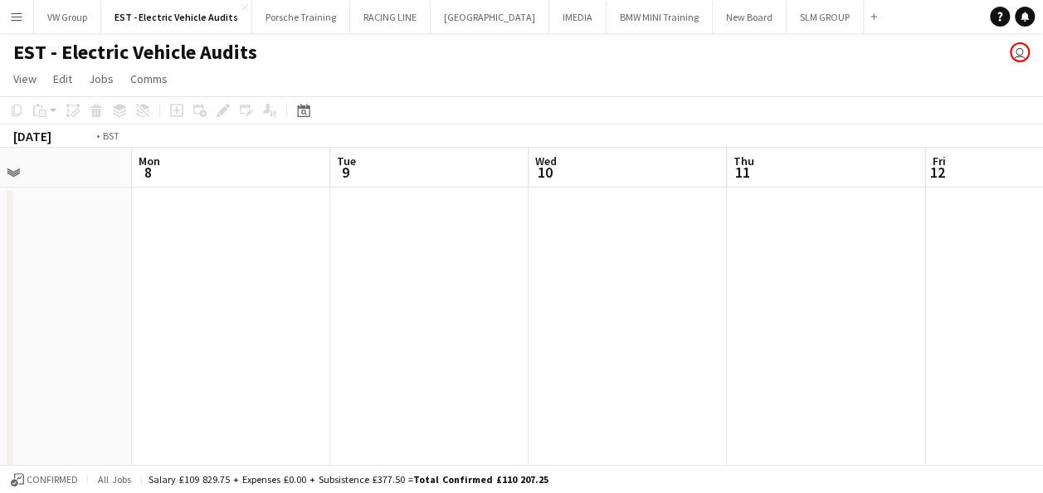
drag, startPoint x: 548, startPoint y: 267, endPoint x: 397, endPoint y: 265, distance: 151.8
click at [389, 267] on app-calendar-viewport "Thu 4 Fri 5 Sat 6 Sun 7 Mon 8 Tue 9 Wed 10 Thu 11 Fri 12 Sat 13 Sun 14" at bounding box center [521, 474] width 1043 height 653
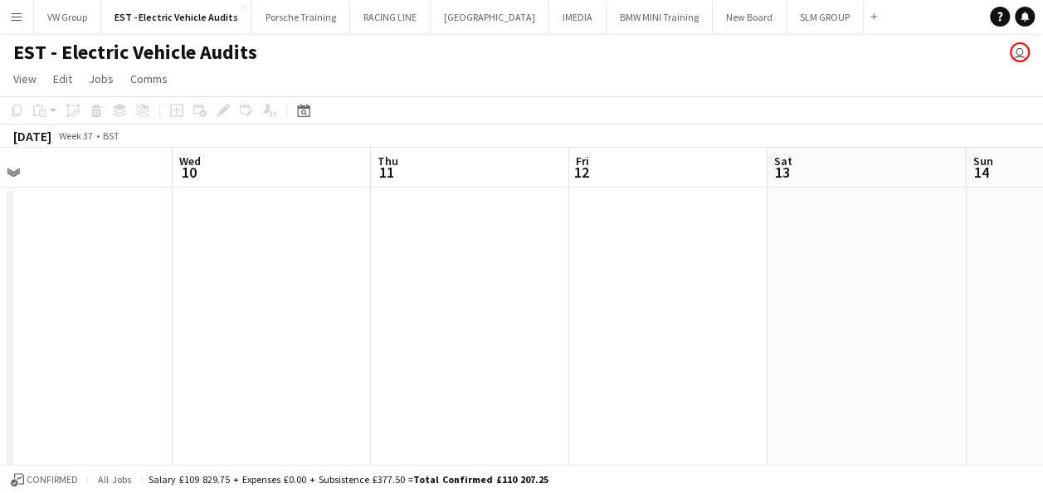
drag, startPoint x: 541, startPoint y: 272, endPoint x: 288, endPoint y: 292, distance: 253.8
click at [289, 292] on app-calendar-viewport "Sat 6 Sun 7 Mon 8 Tue 9 Wed 10 Thu 11 Fri 12 Sat 13 Sun 14 Mon 15 Tue 16" at bounding box center [521, 474] width 1043 height 653
drag, startPoint x: 660, startPoint y: 276, endPoint x: 214, endPoint y: 297, distance: 446.8
click at [226, 297] on app-calendar-viewport "Mon 8 Tue 9 Wed 10 Thu 11 Fri 12 Sat 13 Sun 14 Mon 15 Tue 16 Wed 17 Thu 18" at bounding box center [521, 474] width 1043 height 653
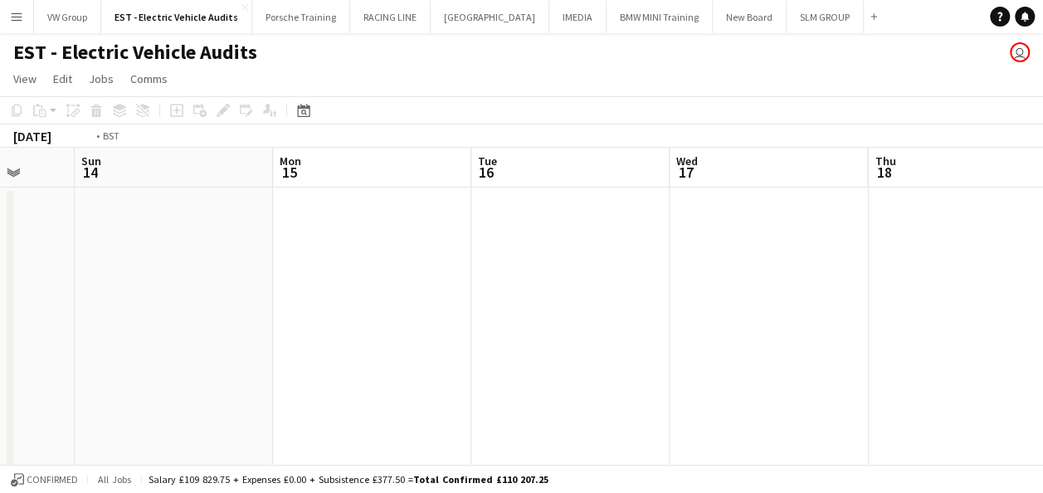
drag, startPoint x: 778, startPoint y: 247, endPoint x: 548, endPoint y: 265, distance: 231.4
click at [543, 265] on app-calendar-viewport "Wed 10 Thu 11 Fri 12 Sat 13 Sun 14 Mon 15 Tue 16 Wed 17 Thu 18 Fri 19 Sat 20" at bounding box center [521, 474] width 1043 height 653
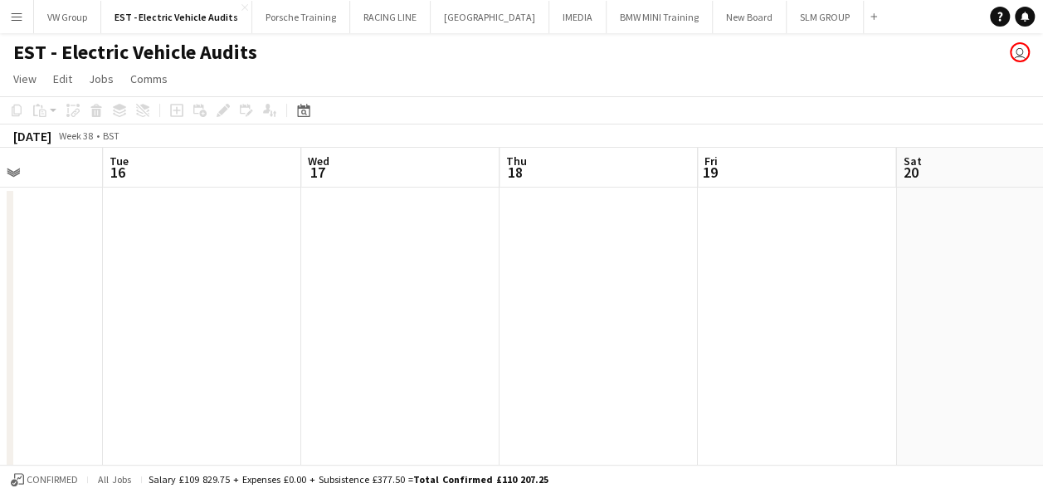
drag, startPoint x: 930, startPoint y: 250, endPoint x: 486, endPoint y: 280, distance: 444.9
click at [487, 280] on app-calendar-viewport "Fri 12 Sat 13 Sun 14 Mon 15 Tue 16 Wed 17 Thu 18 Fri 19 Sat 20 Sun 21 Mon 22" at bounding box center [521, 474] width 1043 height 653
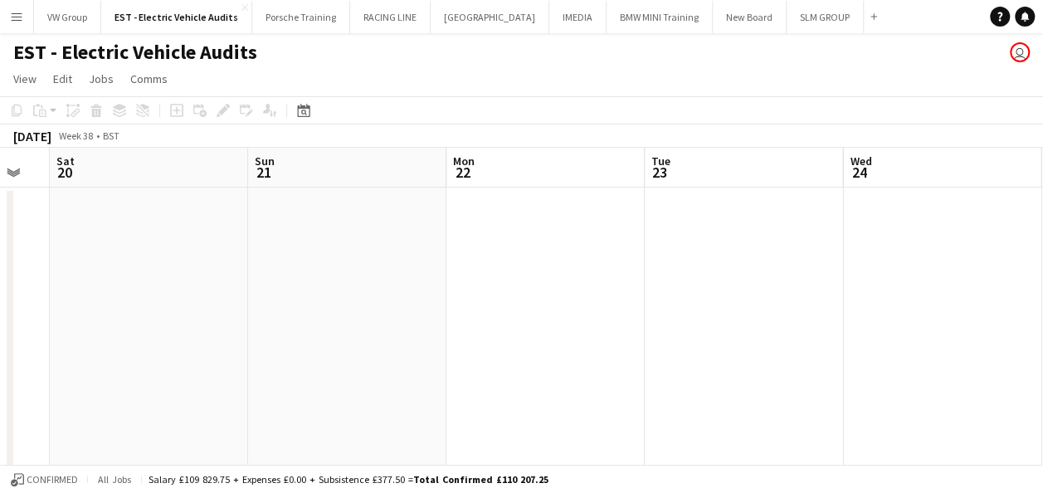
click at [489, 260] on app-calendar-viewport "Tue 16 Wed 17 Thu 18 Fri 19 Sat 20 Sun 21 Mon 22 Tue 23 Wed 24 Thu 25 Fri 26" at bounding box center [521, 474] width 1043 height 653
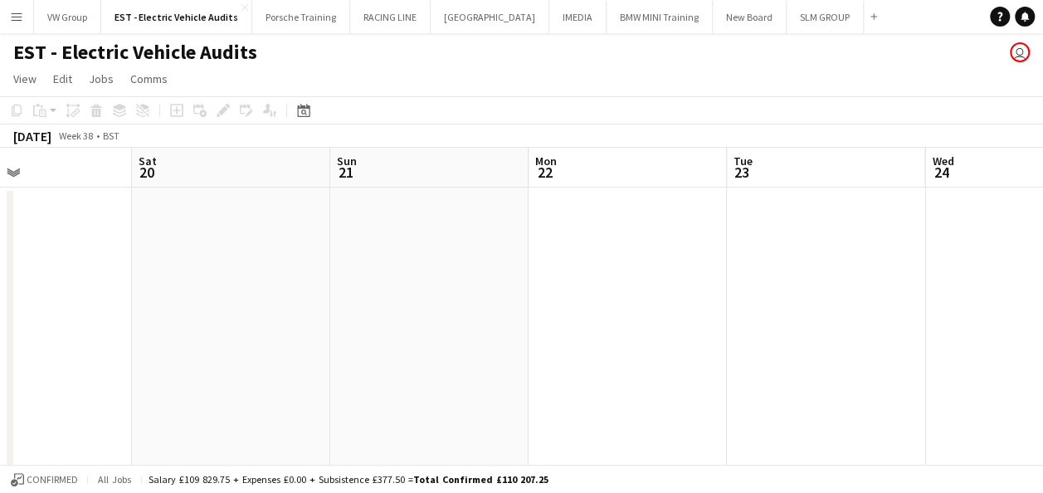
drag, startPoint x: 791, startPoint y: 227, endPoint x: 524, endPoint y: 251, distance: 268.2
click at [524, 251] on app-calendar-viewport "Tue 16 Wed 17 Thu 18 Fri 19 Sat 20 Sun 21 Mon 22 Tue 23 Wed 24 Thu 25 Fri 26" at bounding box center [521, 474] width 1043 height 653
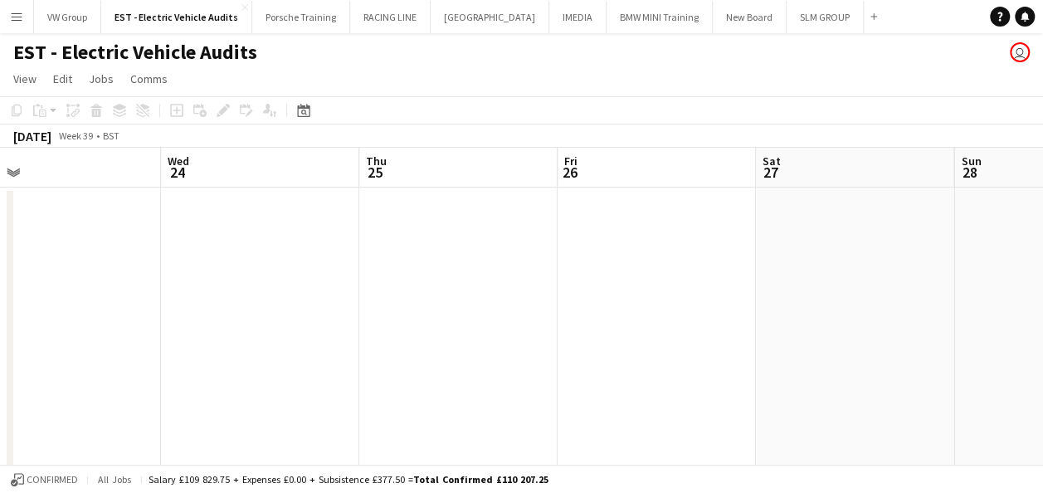
drag, startPoint x: 572, startPoint y: 257, endPoint x: 548, endPoint y: 261, distance: 24.4
click at [531, 261] on app-calendar-viewport "Sat 20 Sun 21 Mon 22 Tue 23 Wed 24 Thu 25 Fri 26 Sat 27 Sun 28 Mon 29 Tue 30" at bounding box center [521, 474] width 1043 height 653
drag, startPoint x: 815, startPoint y: 236, endPoint x: 498, endPoint y: 259, distance: 317.8
click at [497, 259] on app-calendar-viewport "Mon 22 Tue 23 Wed 24 Thu 25 Fri 26 Sat 27 Sun 28 Mon 29 Tue 30 Wed 1 Thu 2" at bounding box center [521, 474] width 1043 height 653
drag, startPoint x: 716, startPoint y: 251, endPoint x: 523, endPoint y: 264, distance: 193.8
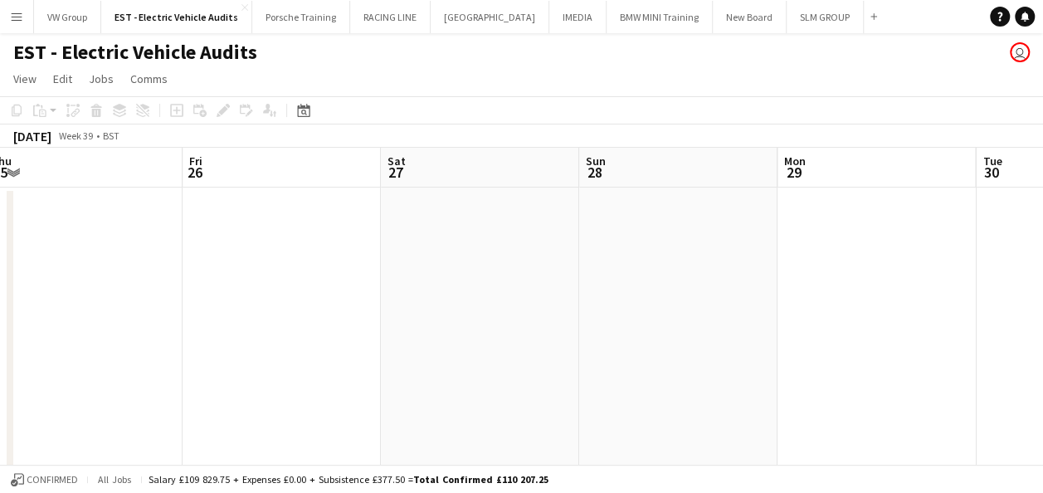
click at [474, 267] on app-calendar-viewport "Mon 22 Tue 23 Wed 24 Thu 25 Fri 26 Sat 27 Sun 28 Mon 29 Tue 30 Wed 1 Thu 2" at bounding box center [521, 474] width 1043 height 653
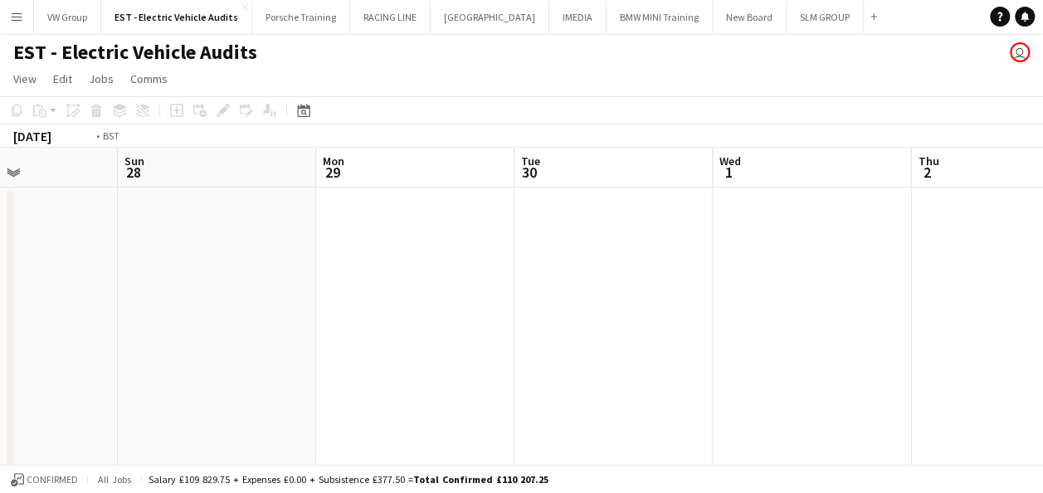
drag, startPoint x: 861, startPoint y: 249, endPoint x: 456, endPoint y: 256, distance: 404.9
click at [473, 256] on app-calendar-viewport "Wed 24 Thu 25 Fri 26 Sat 27 Sun 28 Mon 29 Tue 30 Wed 1 Thu 2 Fri 3 Sat 4" at bounding box center [521, 474] width 1043 height 653
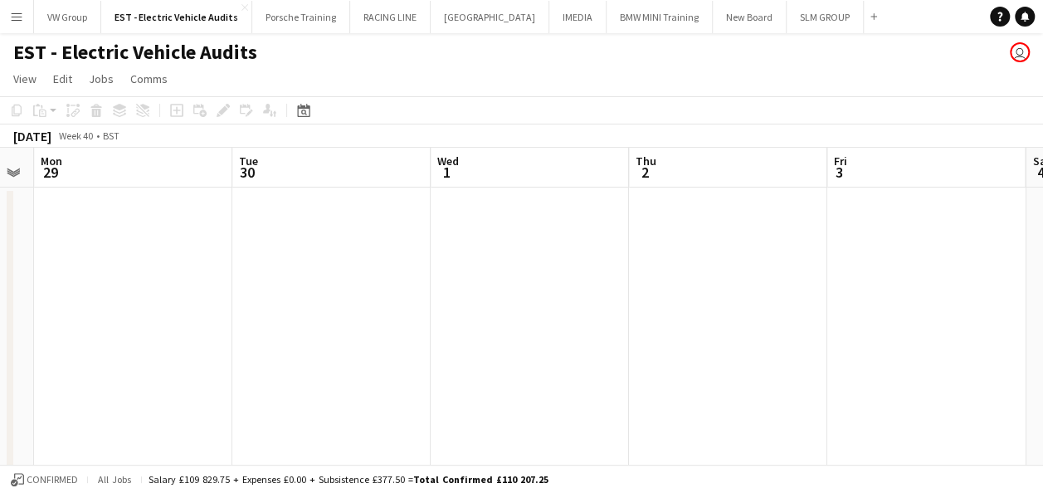
drag, startPoint x: 813, startPoint y: 234, endPoint x: 432, endPoint y: 257, distance: 381.5
click at [433, 257] on app-calendar-viewport "Fri 26 Sat 27 Sun 28 Mon 29 Tue 30 Wed 1 Thu 2 Fri 3 Sat 4 Sun 5 Mon 6" at bounding box center [521, 474] width 1043 height 653
drag
click at [525, 251] on app-calendar-viewport "Sun 28 Mon 29 Tue 30 Wed 1 Thu 2 Fri 3 Sat 4 Sun 5 Mon 6 Tue 7 1/1 1 Job Wed 8 …" at bounding box center [521, 474] width 1043 height 653
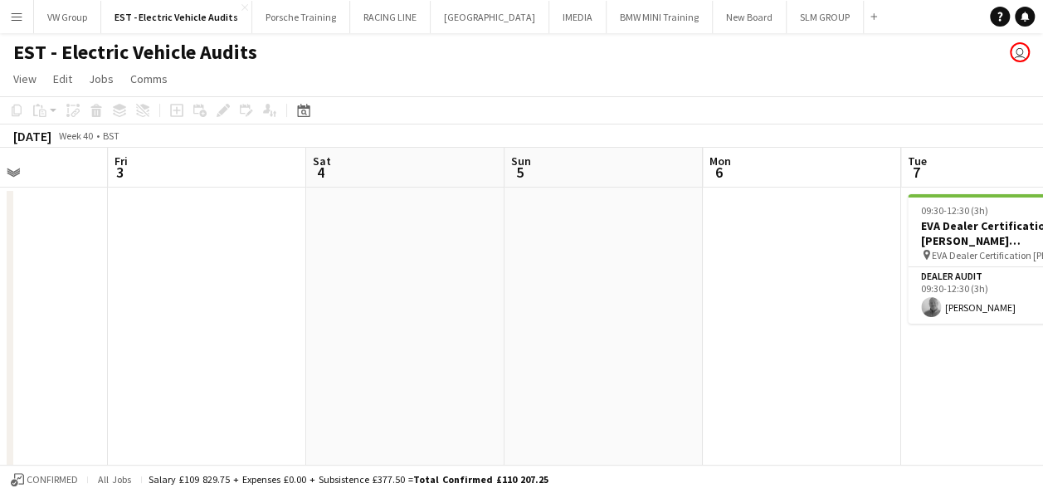
click at [431, 261] on app-calendar-viewport "Tue 30 Wed 1 Thu 2 Fri 3 Sat 4 Sun 5 Mon 6 Tue 7 1/1 1 Job Wed 8 Thu 9 Fri 10 0…" at bounding box center [521, 474] width 1043 height 653
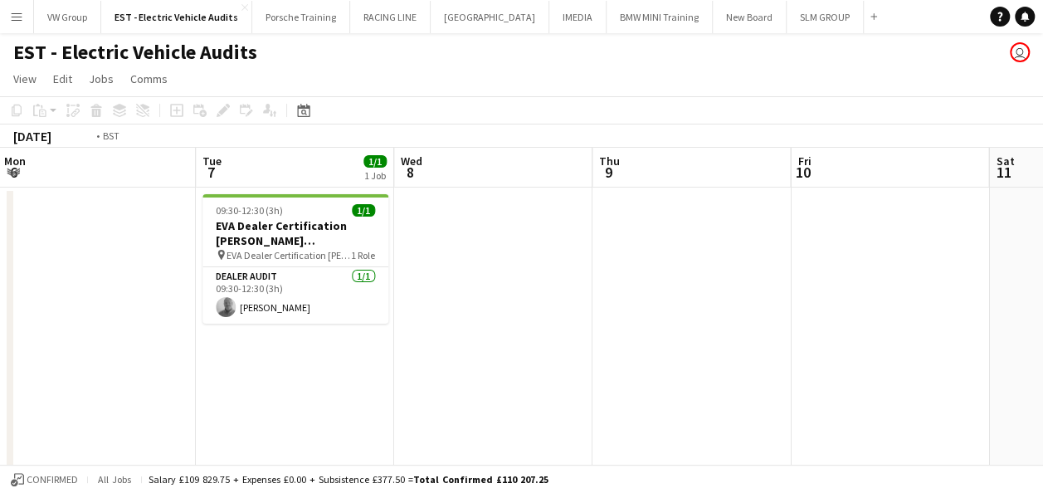
click at [513, 257] on app-calendar-viewport "Thu 2 Fri 3 Sat 4 Sun 5 Mon 6 Tue 7 1/1 1 Job Wed 8 Thu 9 Fri 10 Sat 11 Sun 12 …" at bounding box center [521, 474] width 1043 height 653
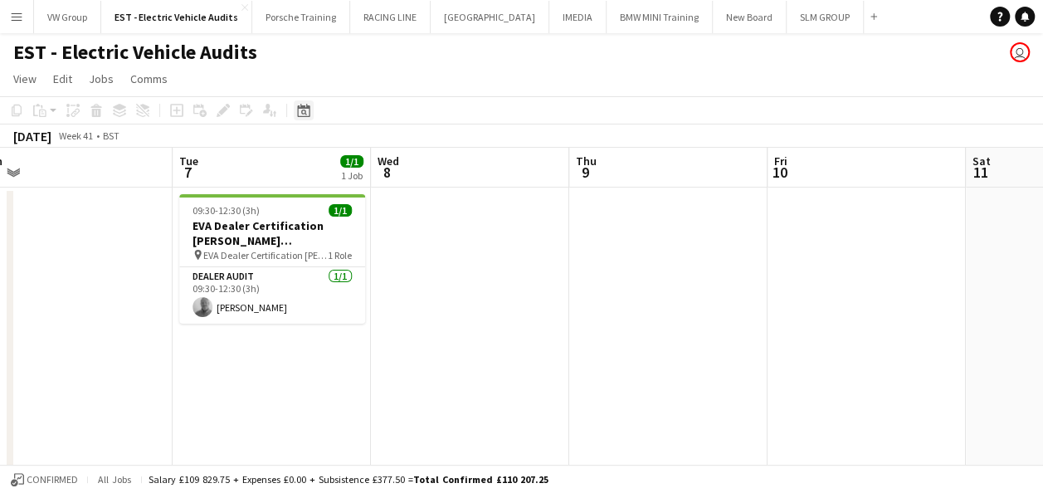
click at [306, 110] on icon "Date picker" at bounding box center [303, 110] width 13 height 13
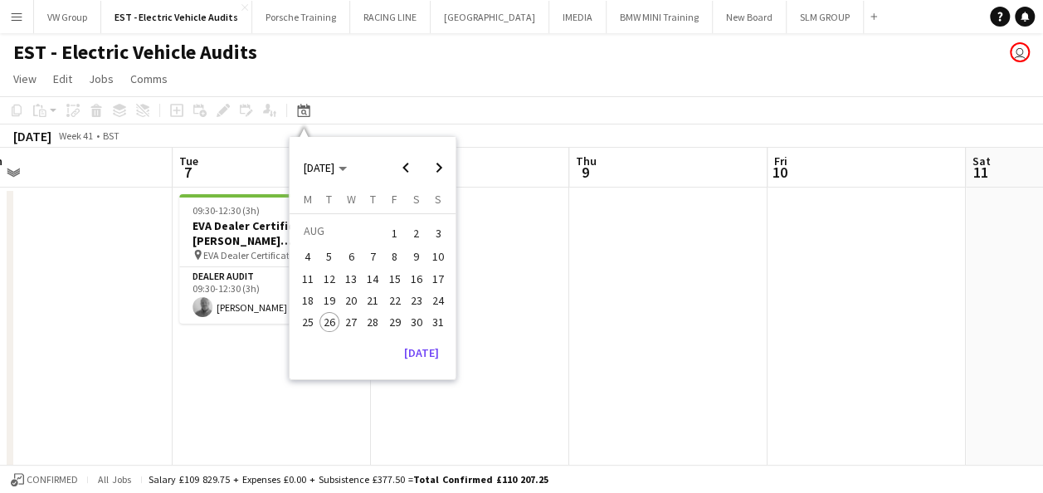
click at [396, 300] on span "22" at bounding box center [395, 300] width 20 height 20
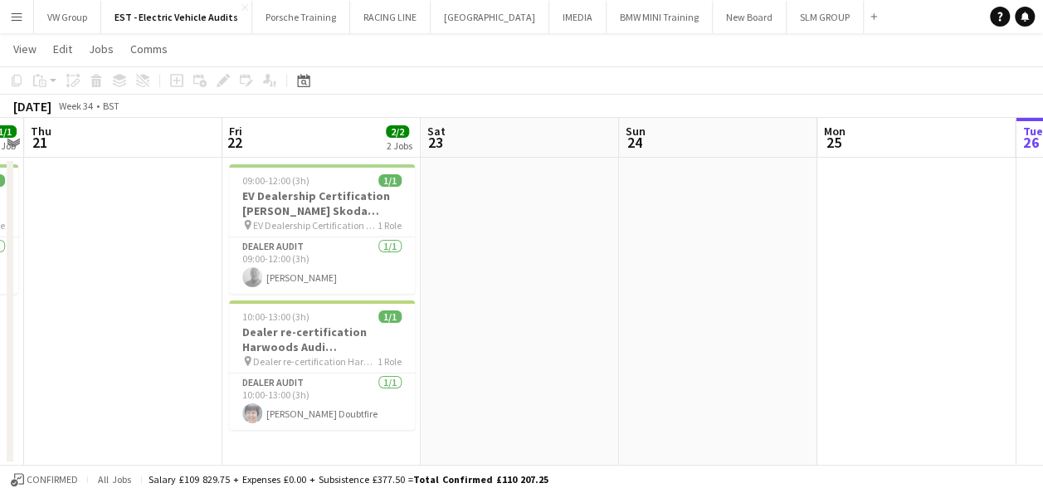
scroll to position [27, 0]
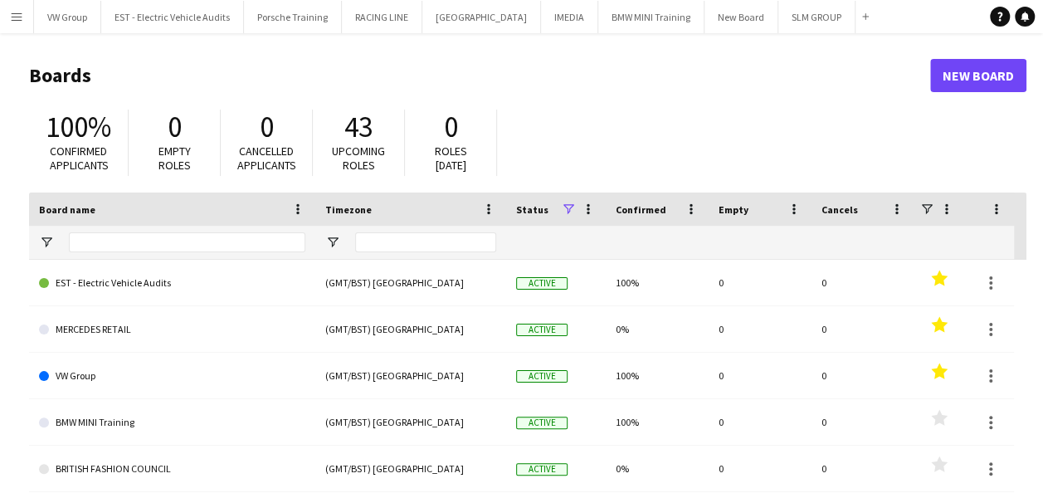
click at [18, 17] on app-icon "Menu" at bounding box center [16, 16] width 13 height 13
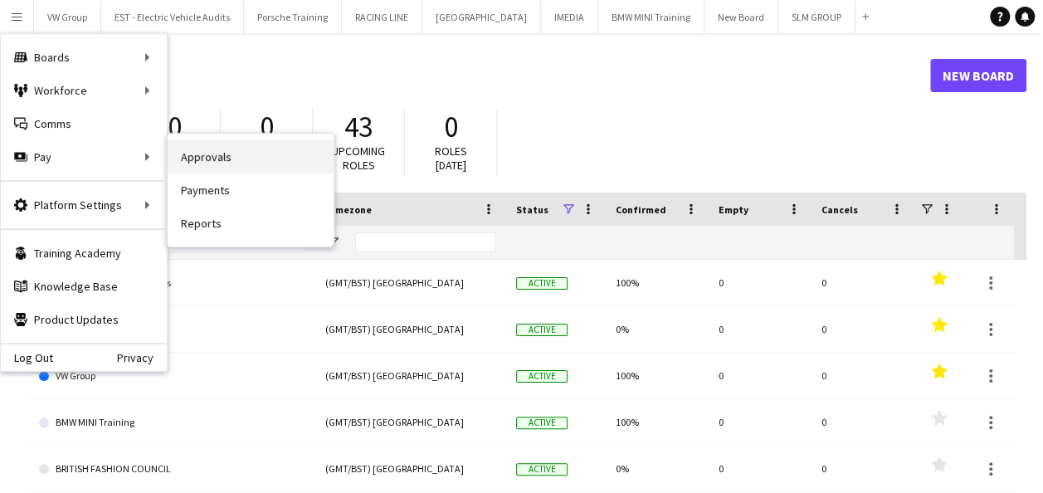
click at [193, 158] on link "Approvals" at bounding box center [251, 156] width 166 height 33
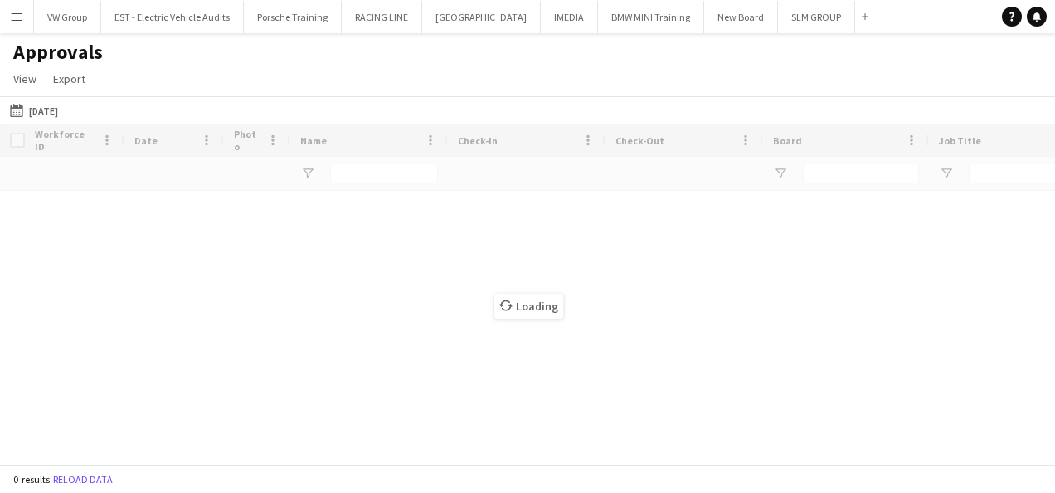
type input "******"
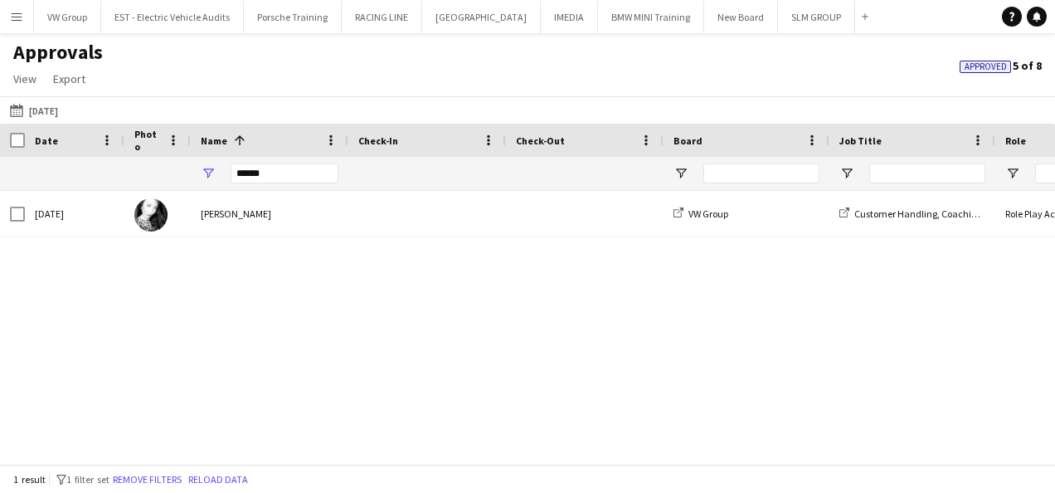
click at [982, 67] on span "Approved" at bounding box center [986, 66] width 42 height 11
drag, startPoint x: 262, startPoint y: 176, endPoint x: 235, endPoint y: 170, distance: 28.0
click at [232, 170] on input "******" at bounding box center [285, 173] width 108 height 20
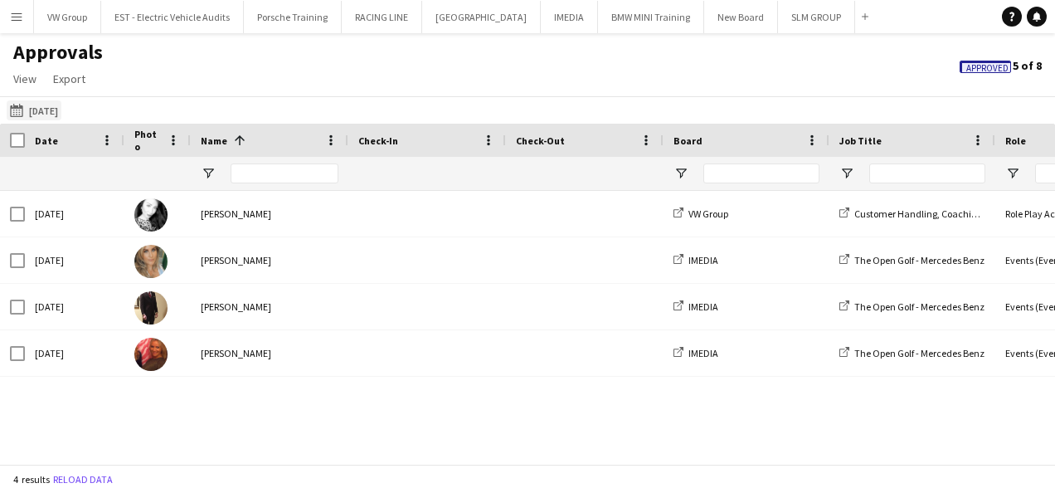
click at [41, 110] on button "[DATE] [DATE]" at bounding box center [34, 110] width 55 height 20
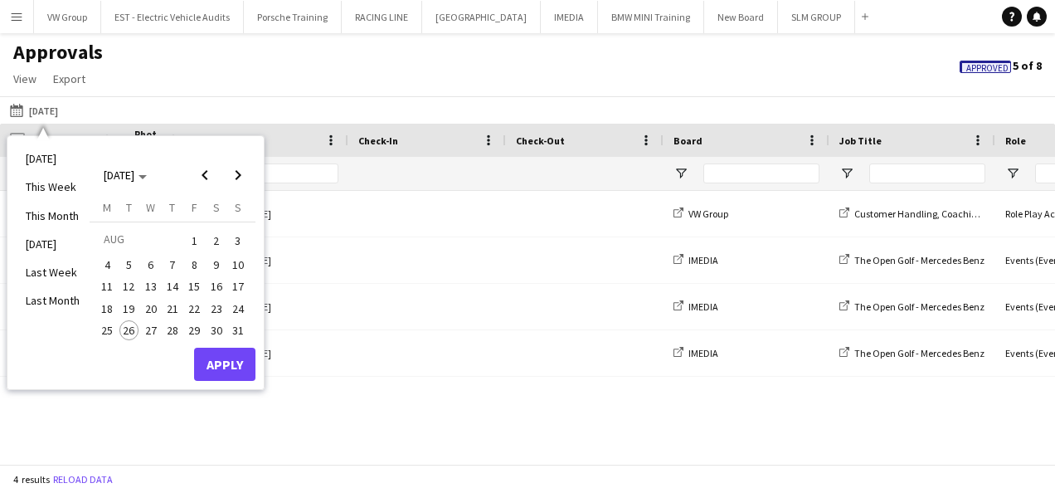
click at [192, 241] on span "1" at bounding box center [194, 240] width 20 height 23
click at [127, 333] on span "26" at bounding box center [129, 330] width 20 height 20
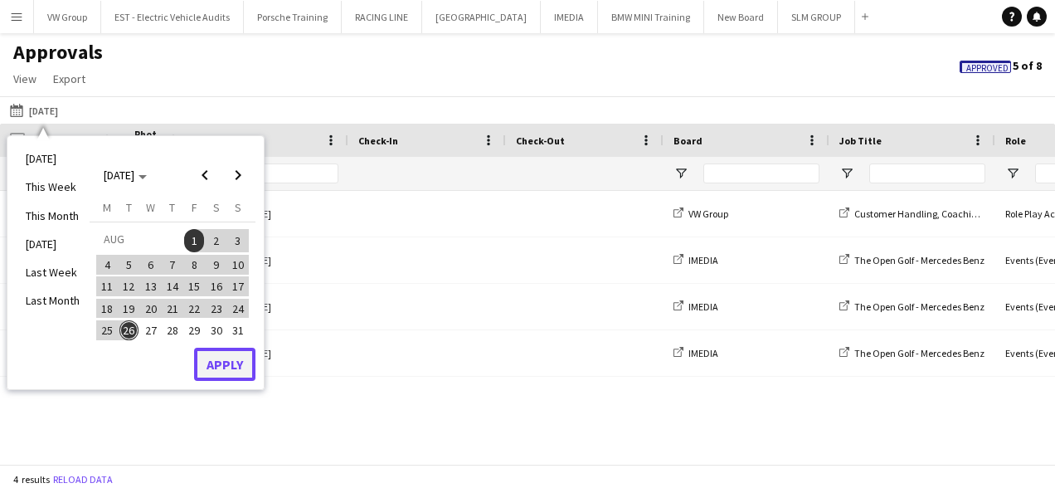
click at [218, 370] on button "Apply" at bounding box center [224, 364] width 61 height 33
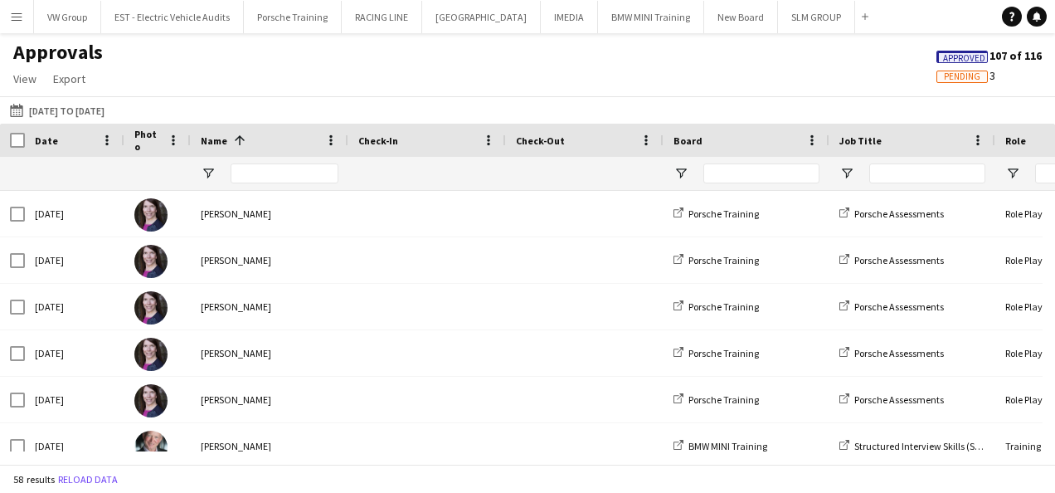
click at [949, 75] on span "Pending" at bounding box center [962, 76] width 37 height 11
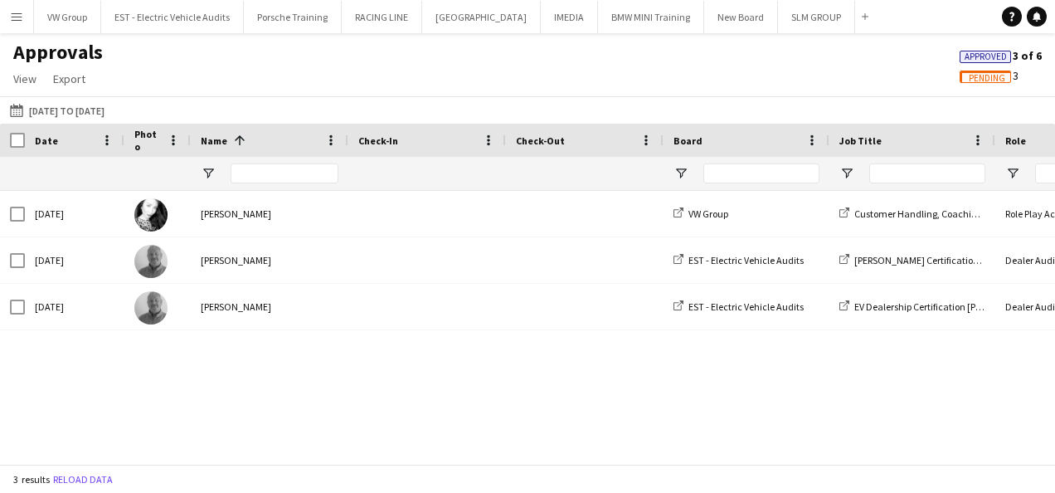
click at [19, 16] on app-icon "Menu" at bounding box center [16, 16] width 13 height 13
